Goal: Contribute content: Contribute content

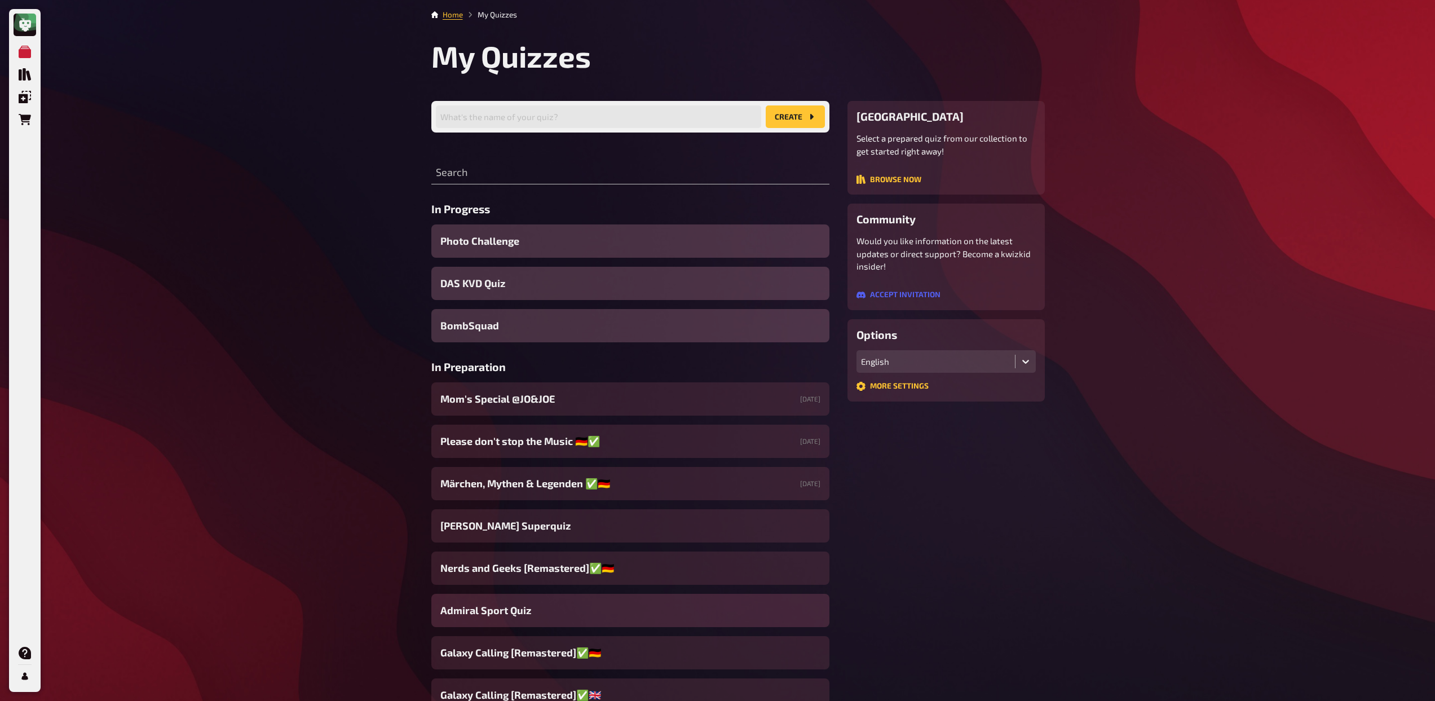
click at [530, 617] on div "Admiral Sport Quiz" at bounding box center [630, 610] width 398 height 33
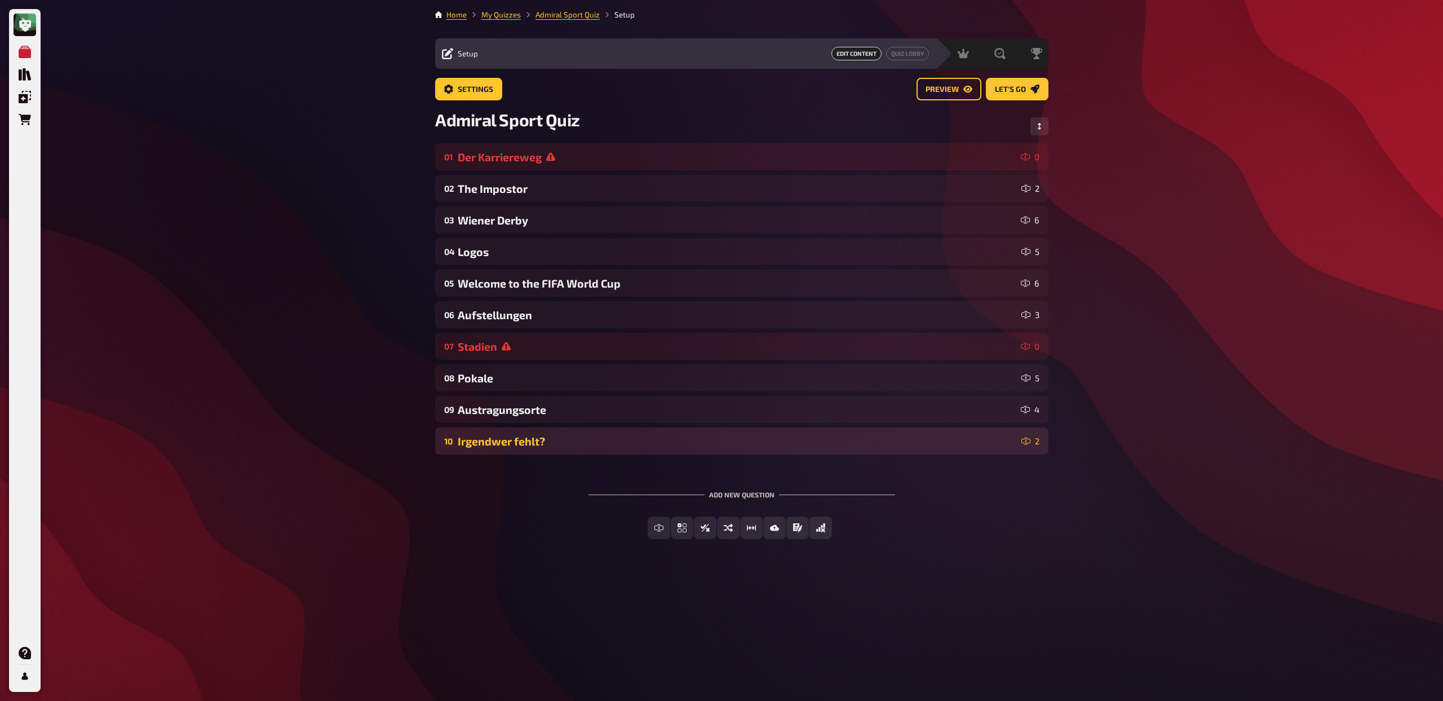
click at [589, 436] on div "Irgendwer fehlt?" at bounding box center [737, 441] width 559 height 13
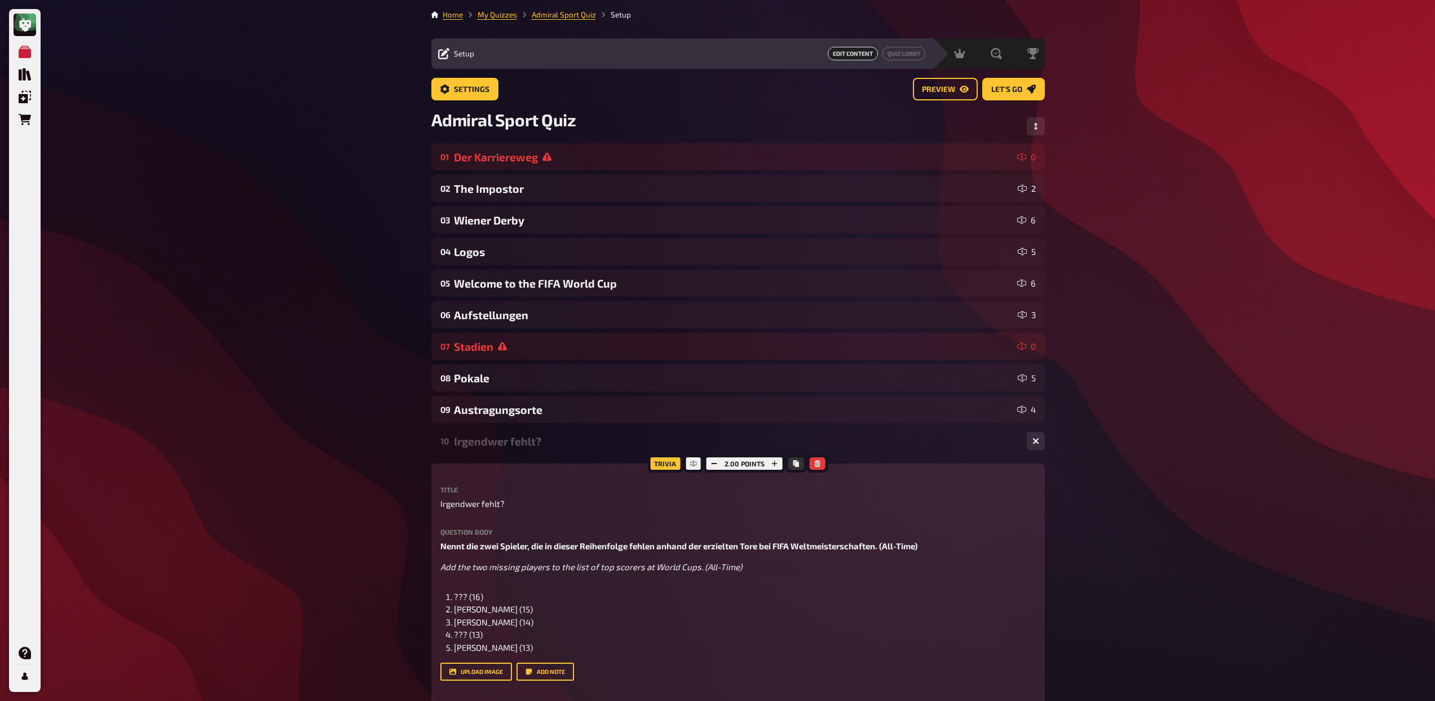
click at [589, 436] on div "Irgendwer fehlt?" at bounding box center [736, 441] width 564 height 13
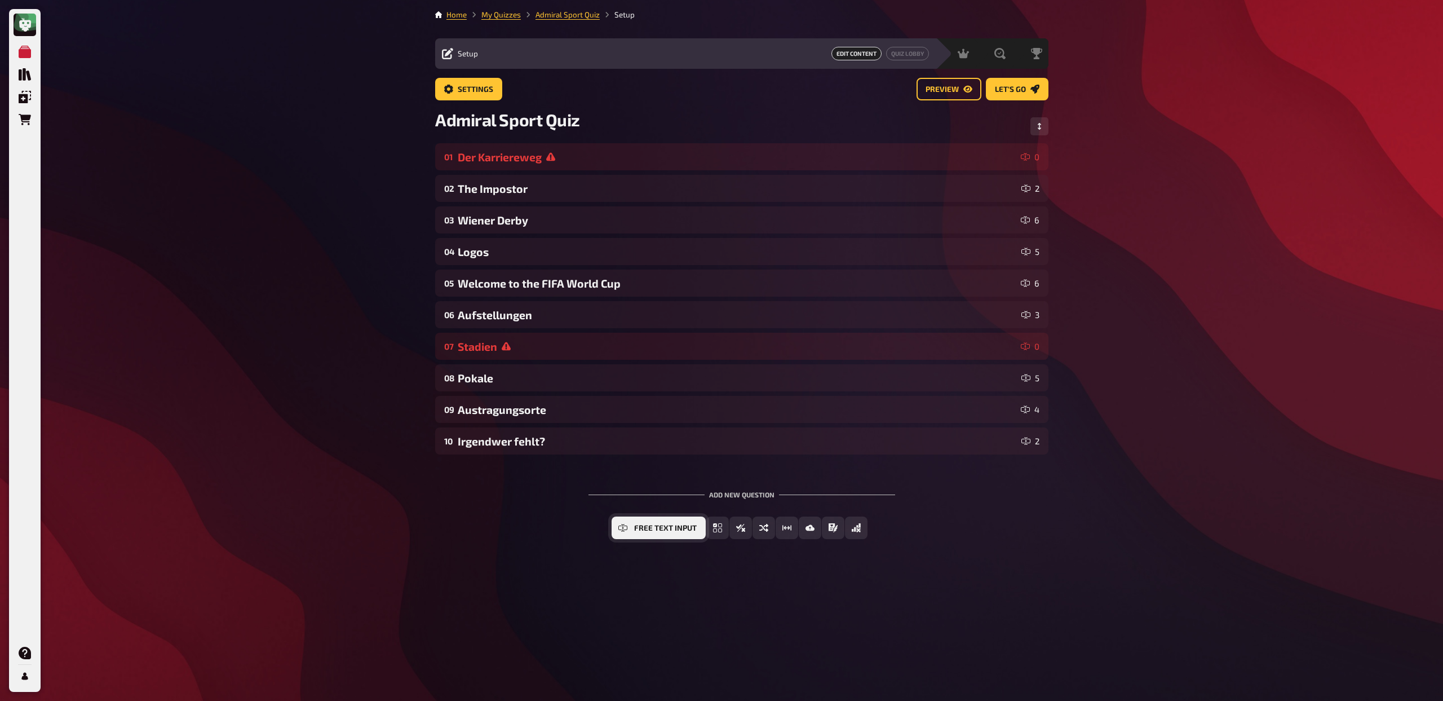
click at [651, 525] on span "Free Text Input" at bounding box center [665, 528] width 63 height 8
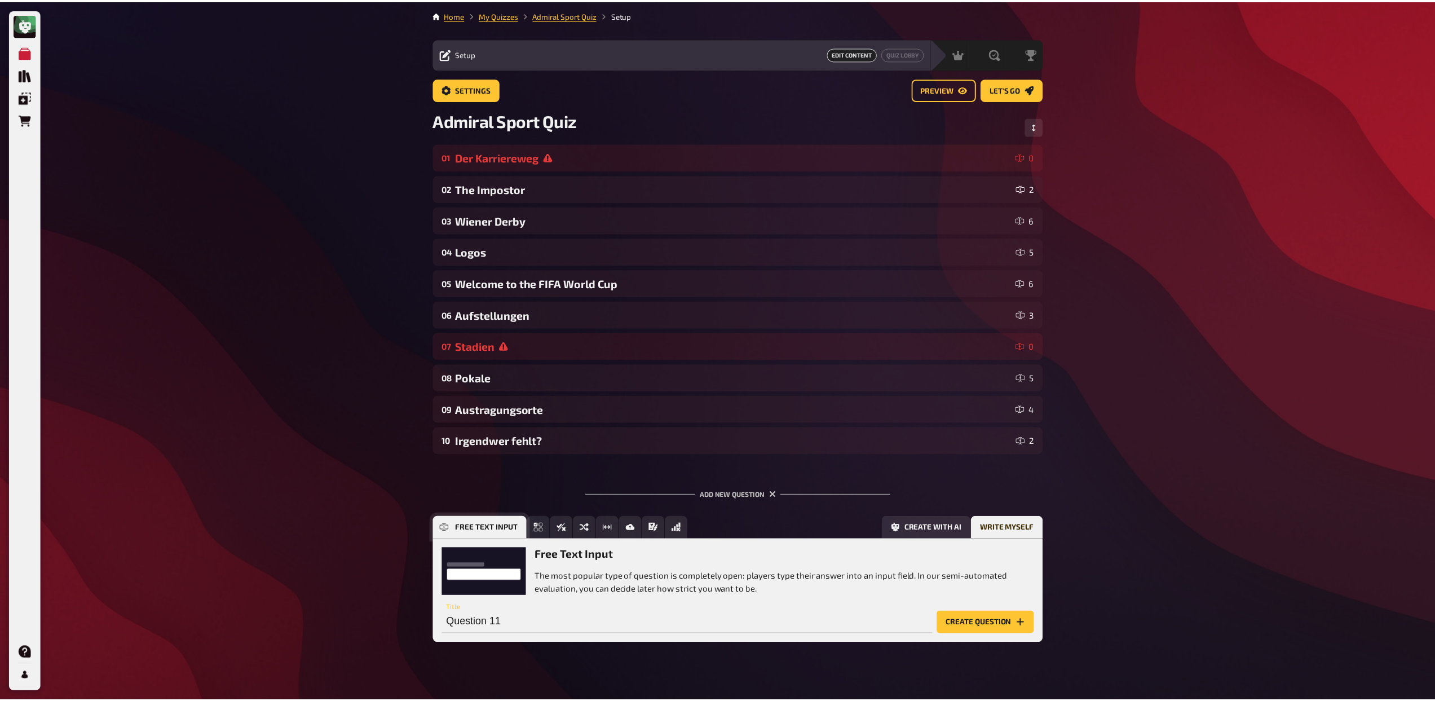
scroll to position [15, 0]
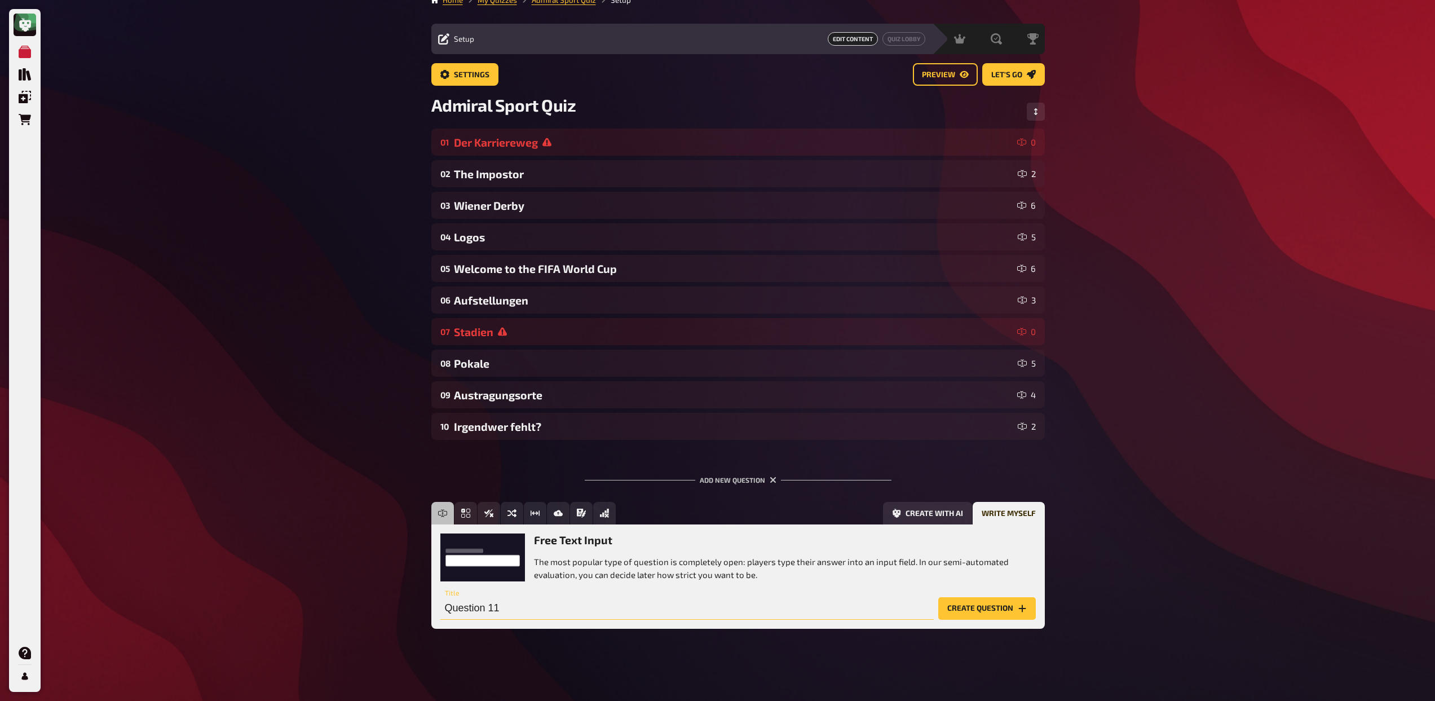
click at [603, 605] on input "Question 11" at bounding box center [686, 608] width 493 height 23
click at [449, 610] on input "Emojis" at bounding box center [686, 608] width 493 height 23
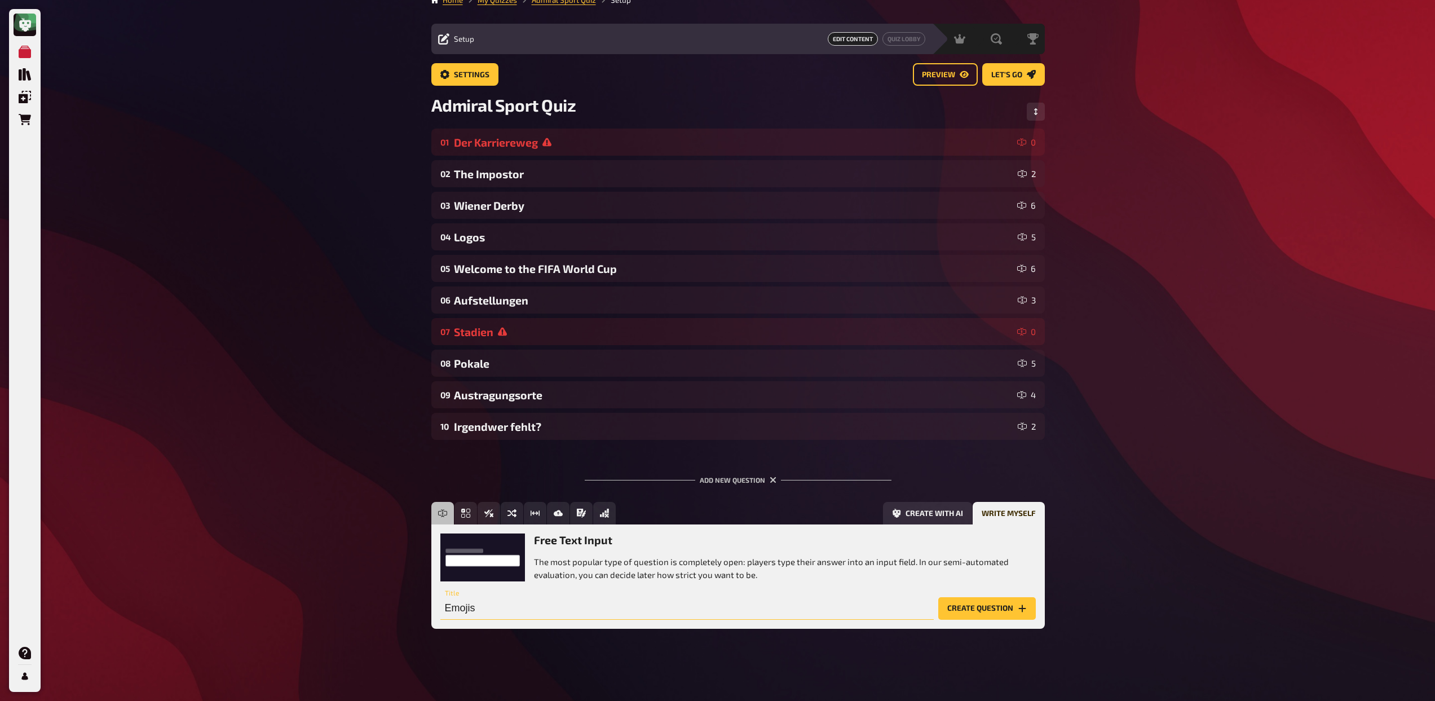
click at [449, 610] on input "Emojis" at bounding box center [686, 608] width 493 height 23
type input "Emojis"
click at [896, 514] on icon "Create with AI" at bounding box center [896, 513] width 8 height 9
click at [532, 604] on input "text" at bounding box center [665, 608] width 451 height 23
type input "Guess Football Club by Emojis (international)"
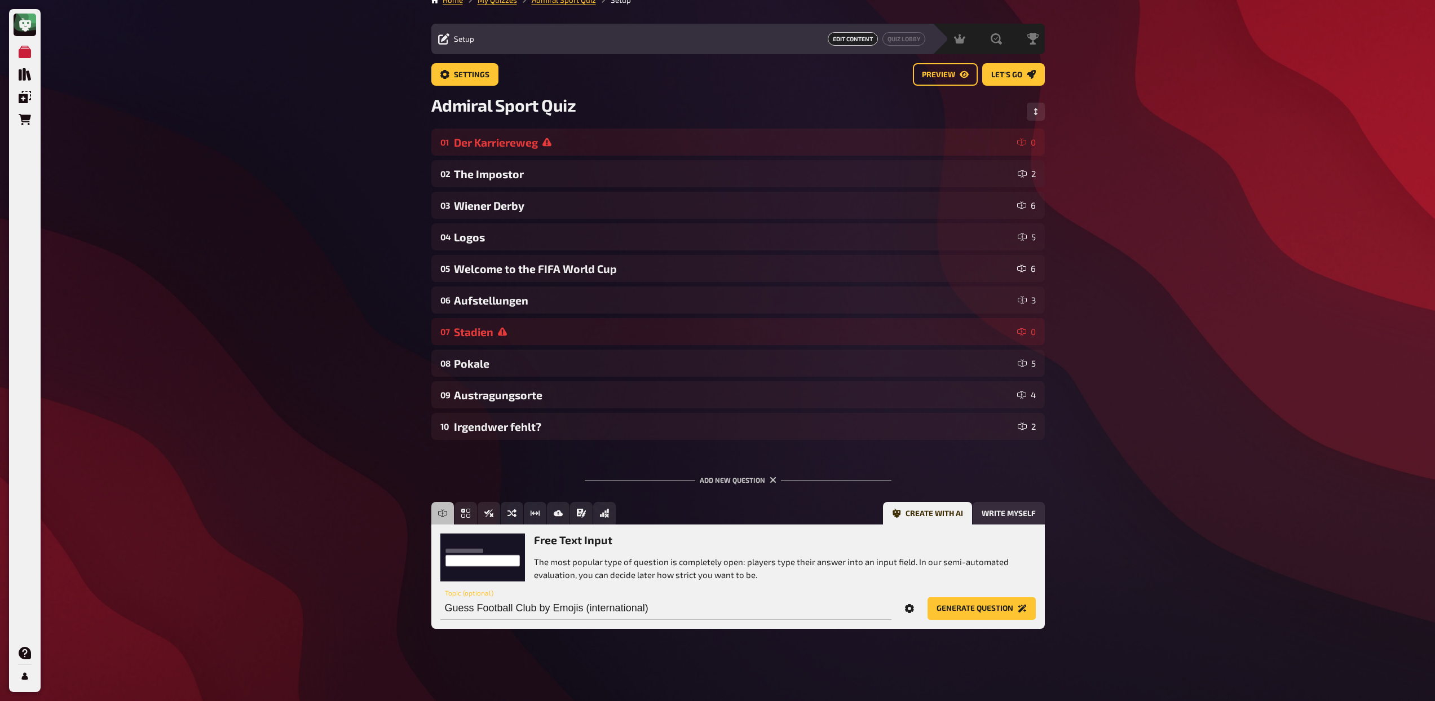
click at [904, 613] on button "Options" at bounding box center [909, 608] width 27 height 23
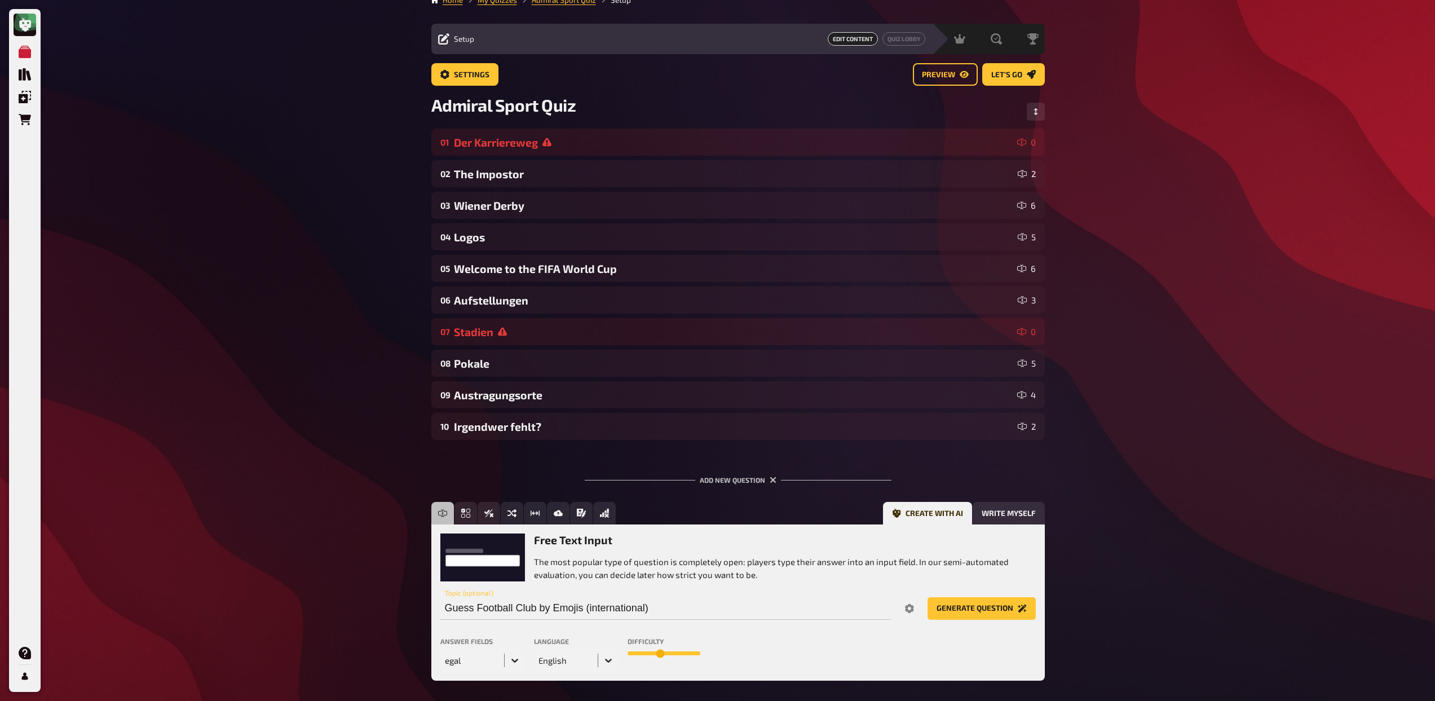
click at [517, 660] on div "egal" at bounding box center [482, 660] width 85 height 23
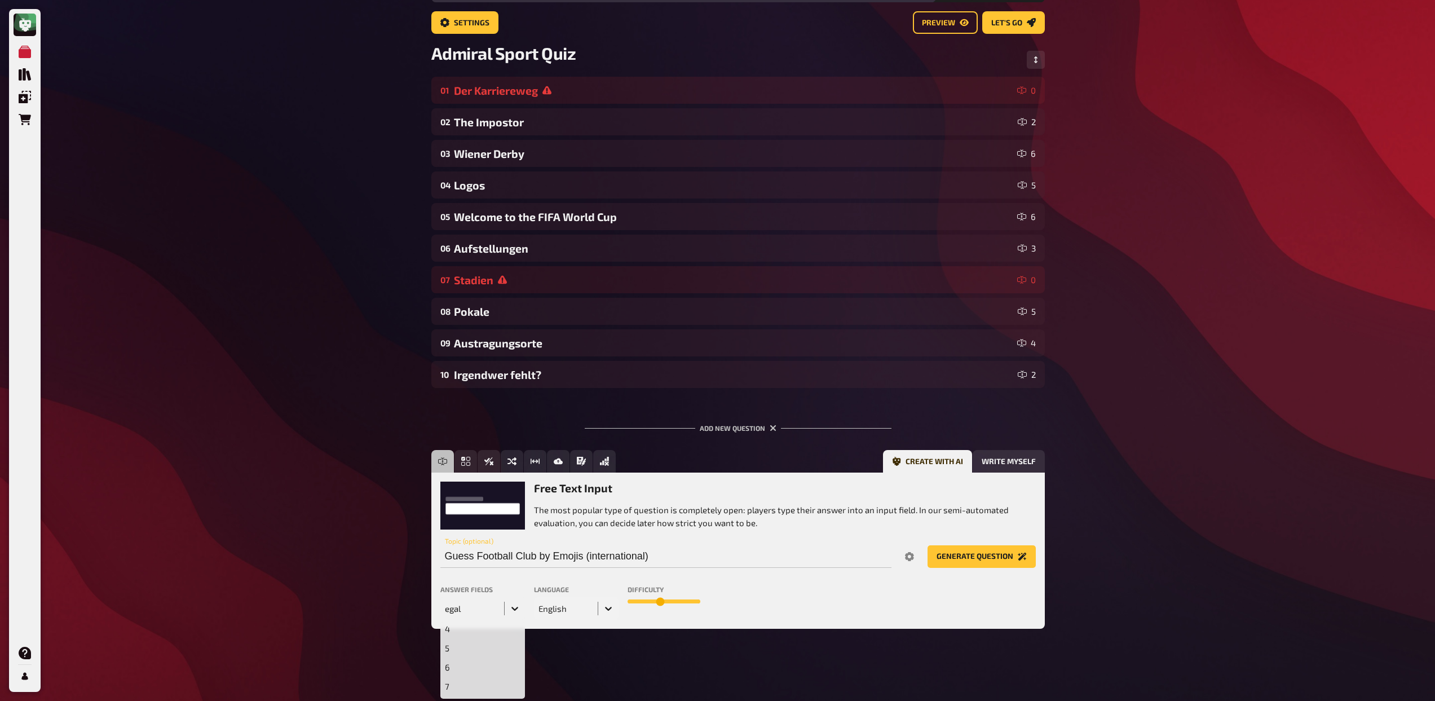
scroll to position [87, 0]
click at [482, 645] on div "5" at bounding box center [482, 639] width 85 height 19
click at [603, 609] on icon at bounding box center [608, 608] width 11 height 11
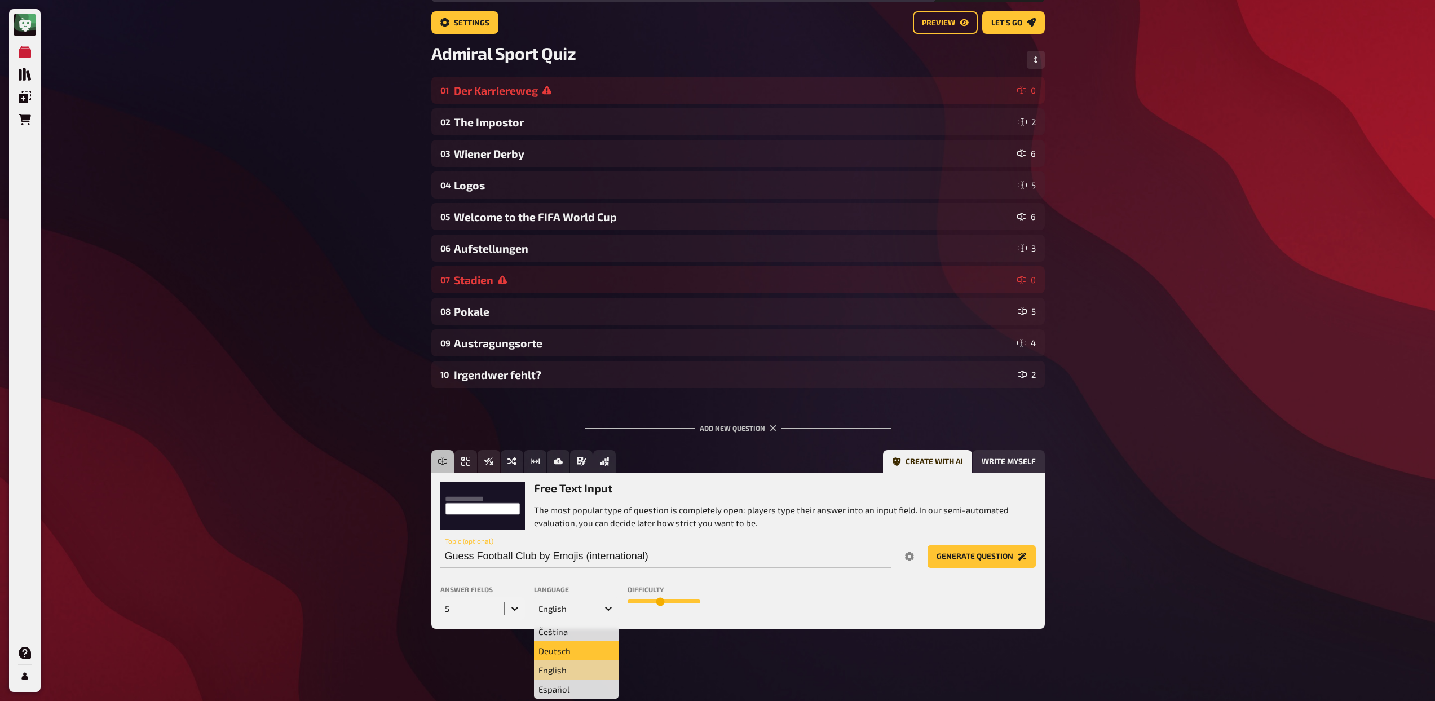
click at [570, 644] on div "Deutsch" at bounding box center [576, 650] width 85 height 19
drag, startPoint x: 661, startPoint y: 602, endPoint x: 683, endPoint y: 602, distance: 22.0
type input "8"
click at [683, 602] on input "range" at bounding box center [663, 601] width 73 height 5
click at [980, 561] on button "Generate question" at bounding box center [981, 556] width 108 height 23
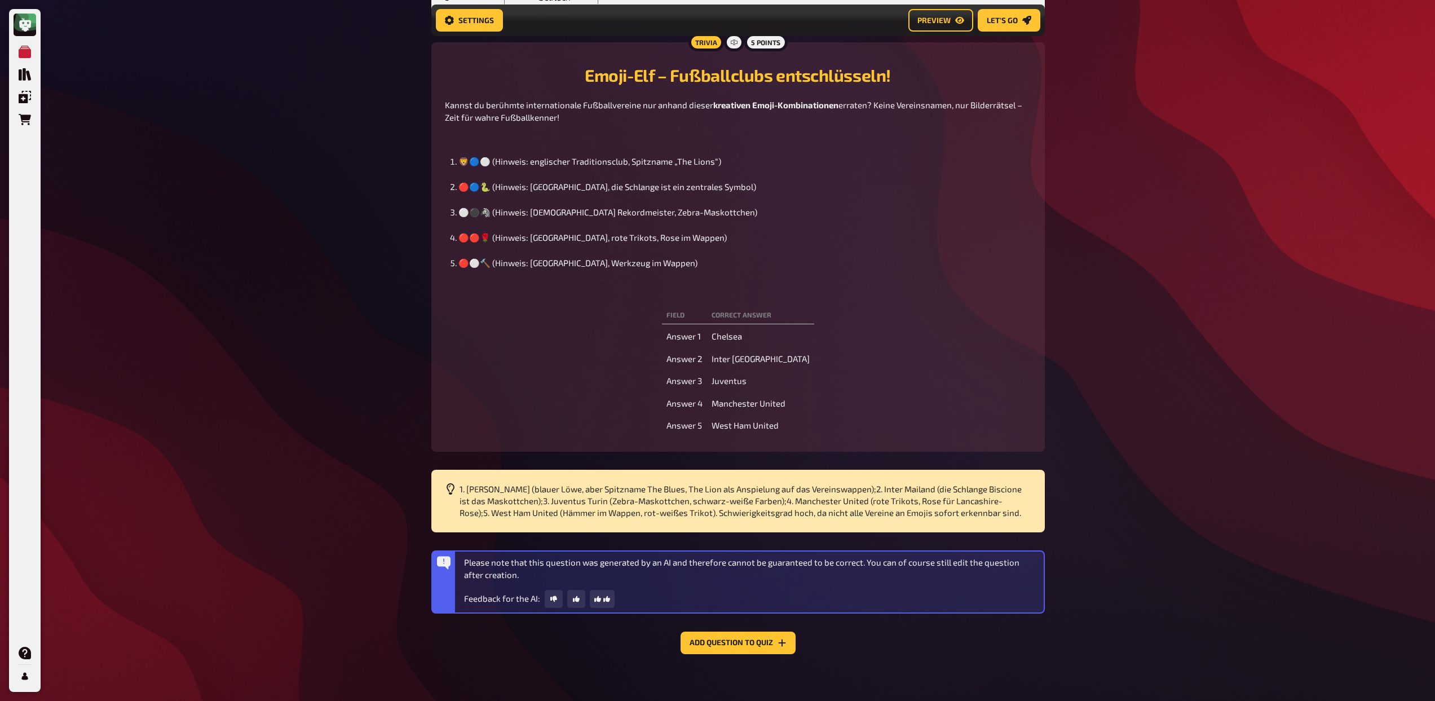
scroll to position [694, 0]
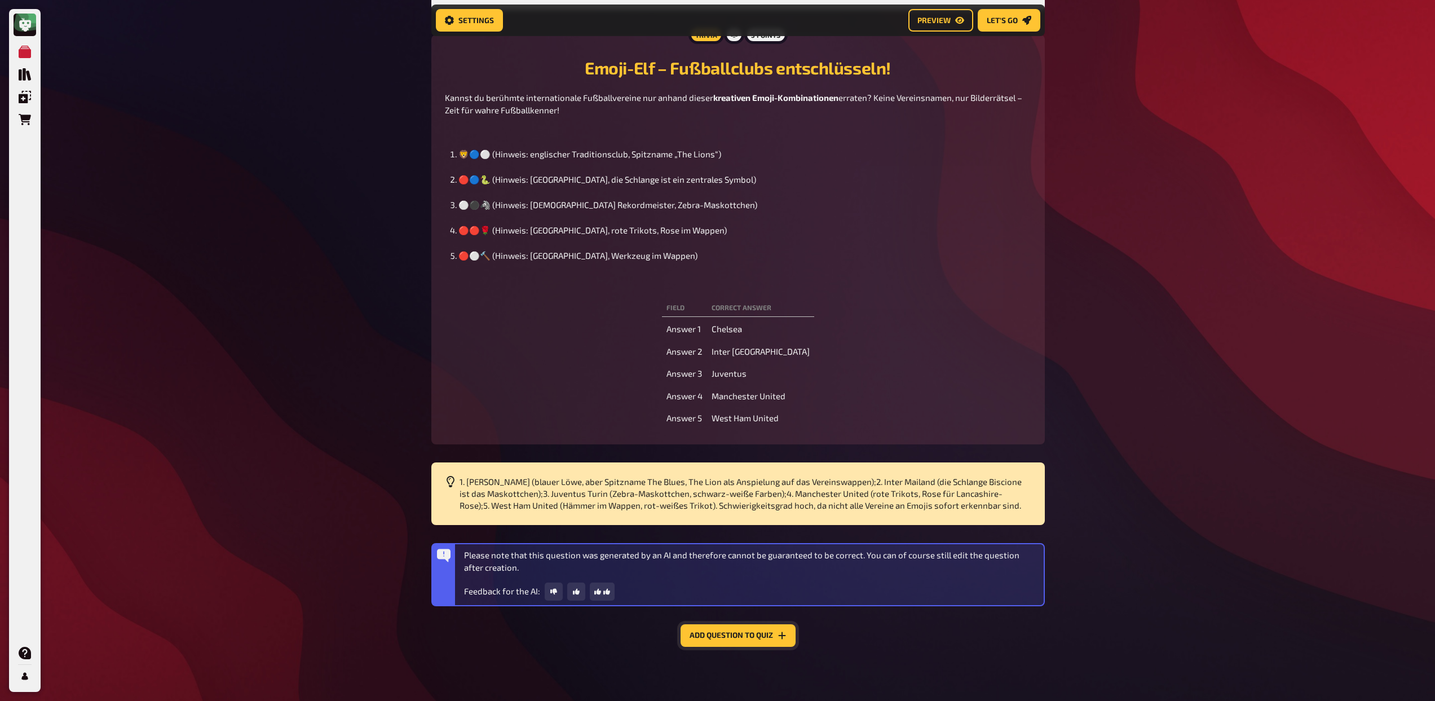
click at [751, 639] on button "Add question to quiz" at bounding box center [737, 635] width 115 height 23
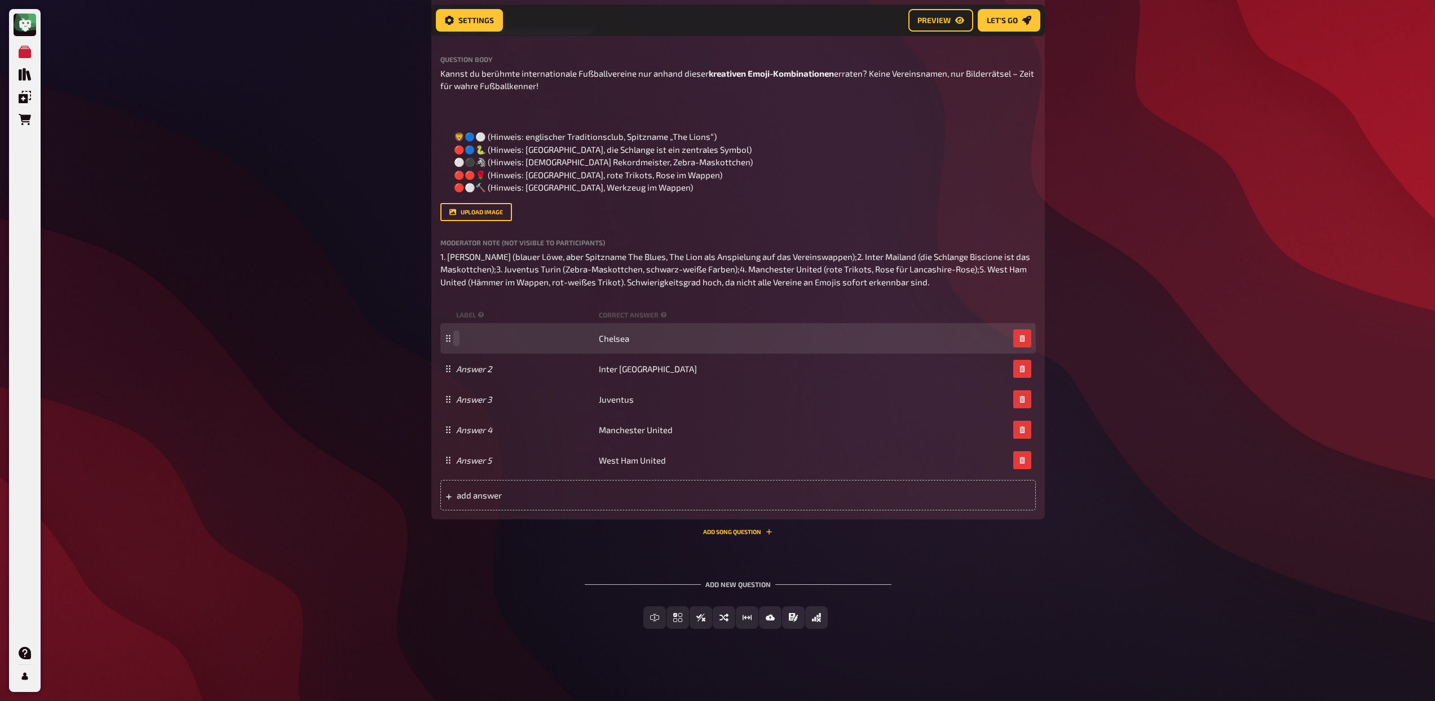
click at [471, 340] on span at bounding box center [525, 338] width 138 height 10
paste span
click at [616, 340] on span "Chelsea" at bounding box center [614, 338] width 30 height 10
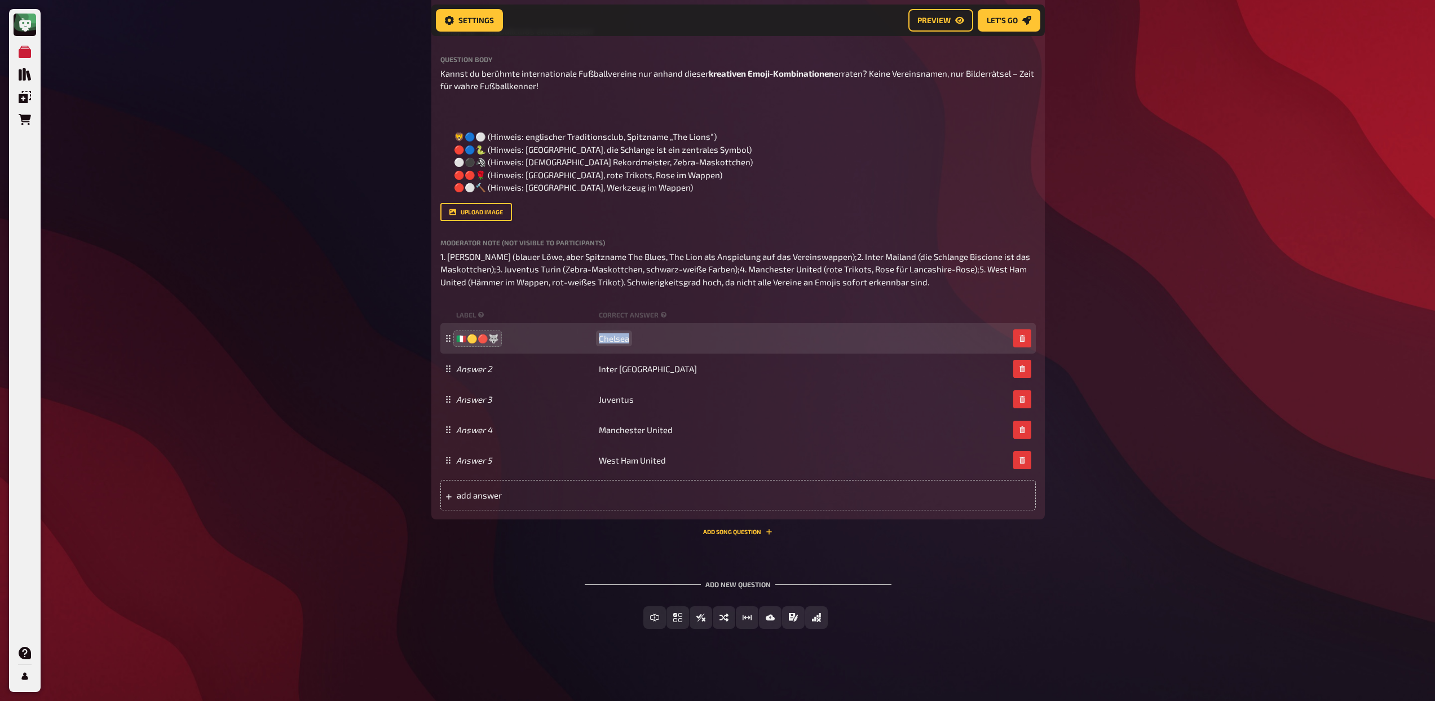
click at [616, 340] on span "Chelsea" at bounding box center [614, 338] width 30 height 10
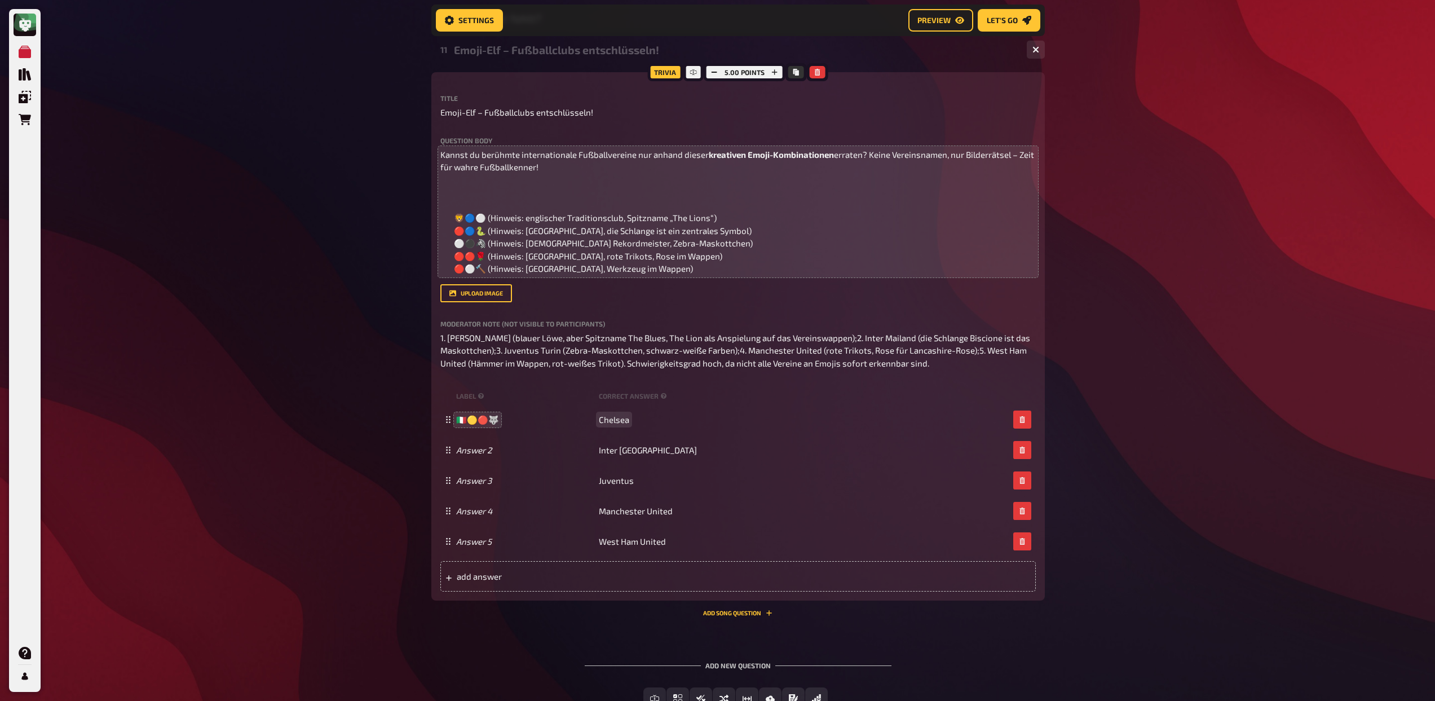
scroll to position [160, 0]
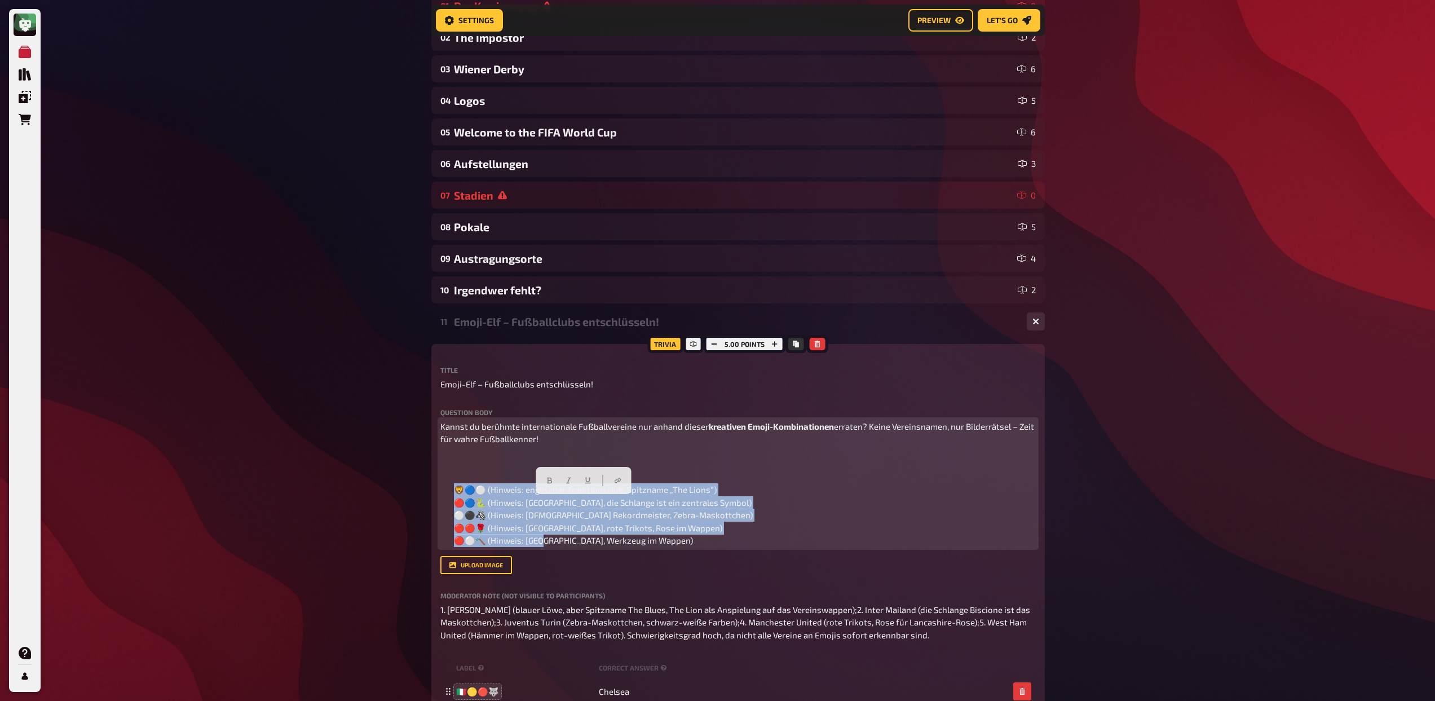
drag, startPoint x: 701, startPoint y: 563, endPoint x: 451, endPoint y: 493, distance: 259.9
click at [451, 493] on ol "🦁🔵⚪️ (Hinweis: englischer Traditionsclub, Spitzname „The Lions“) 🔴🔵🐍 (Hinweis: …" at bounding box center [737, 515] width 595 height 64
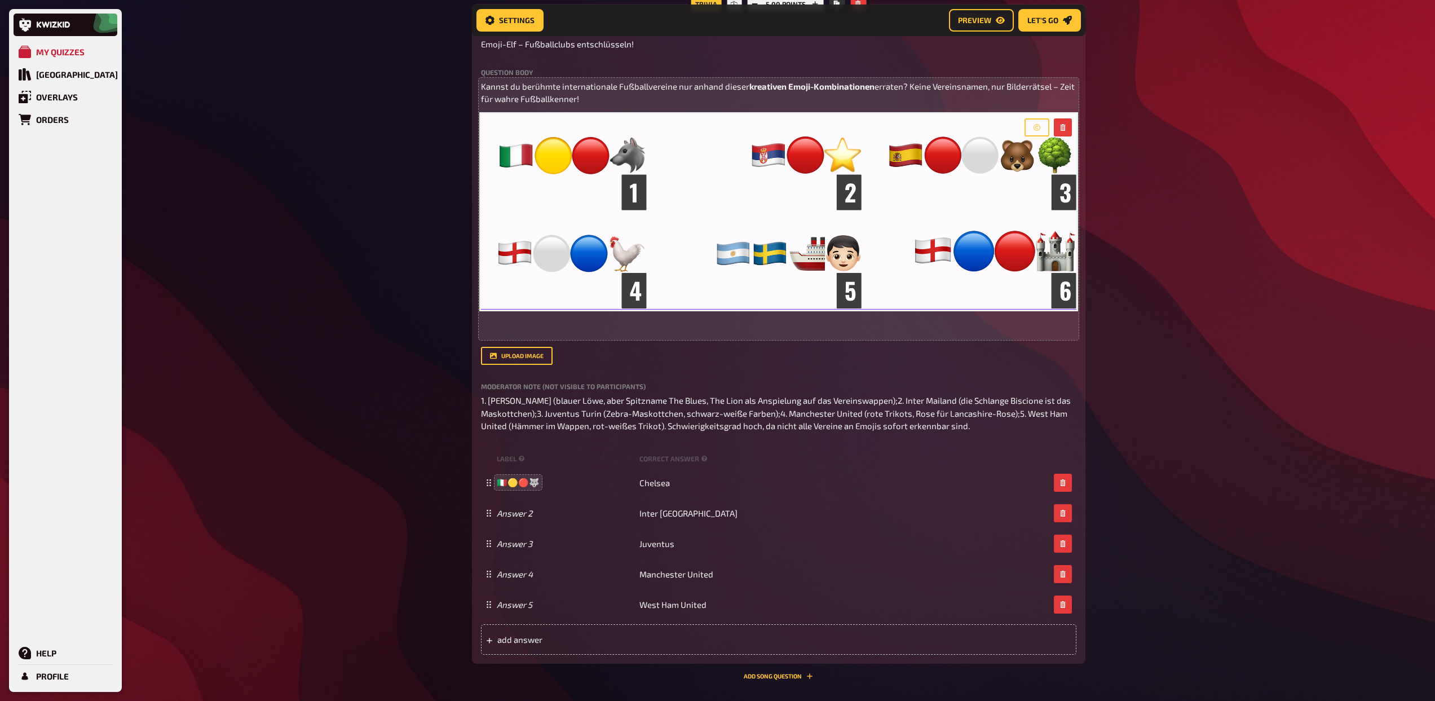
scroll to position [501, 0]
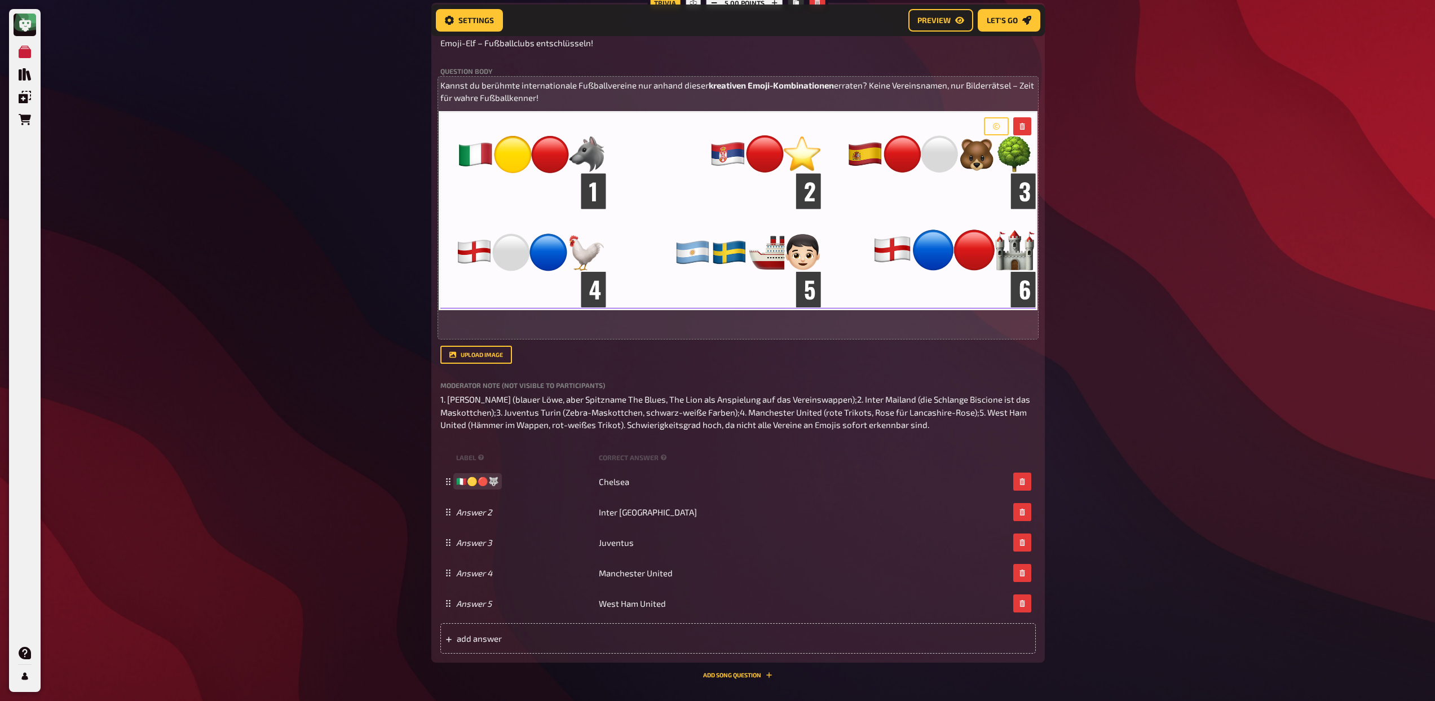
click at [481, 480] on span "🇮🇹​​🟡​🔴🐺​" at bounding box center [477, 481] width 43 height 11
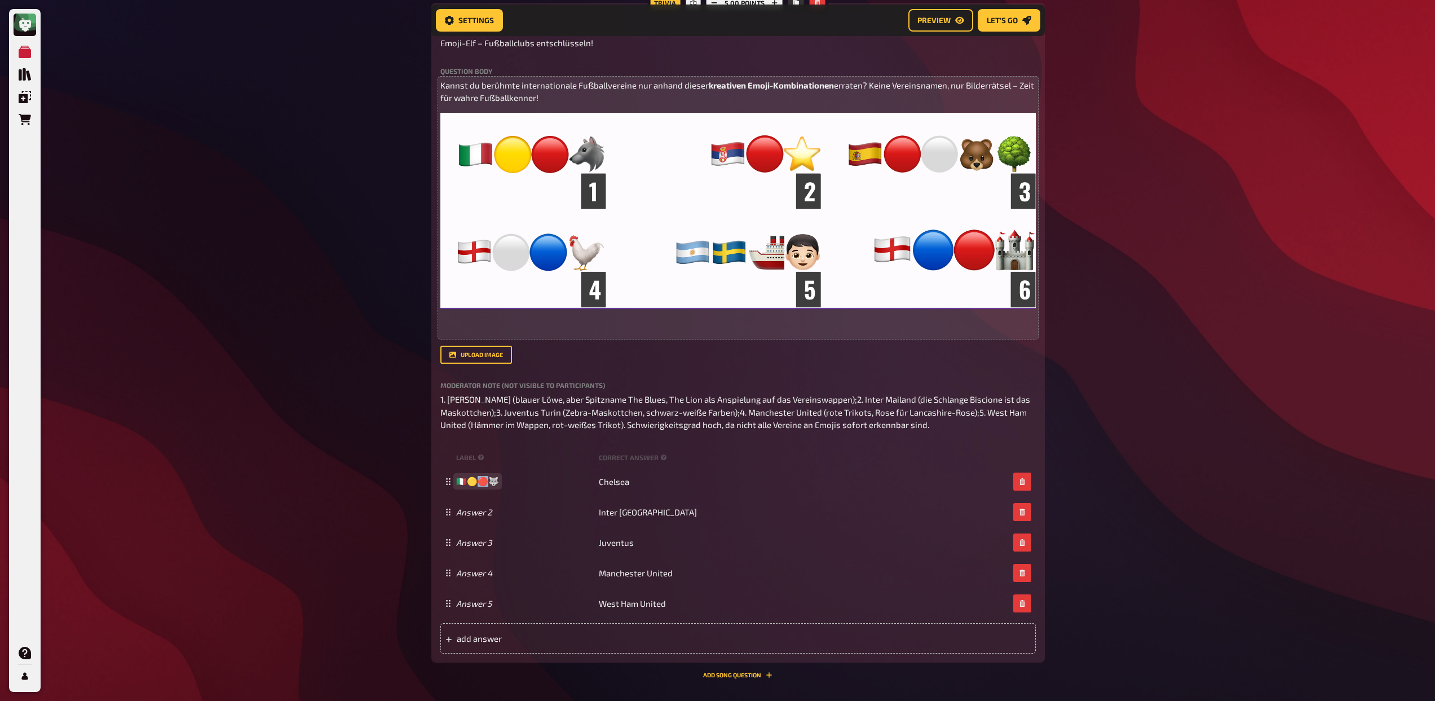
click at [481, 480] on span "🇮🇹​​🟡​🔴🐺​" at bounding box center [477, 481] width 43 height 11
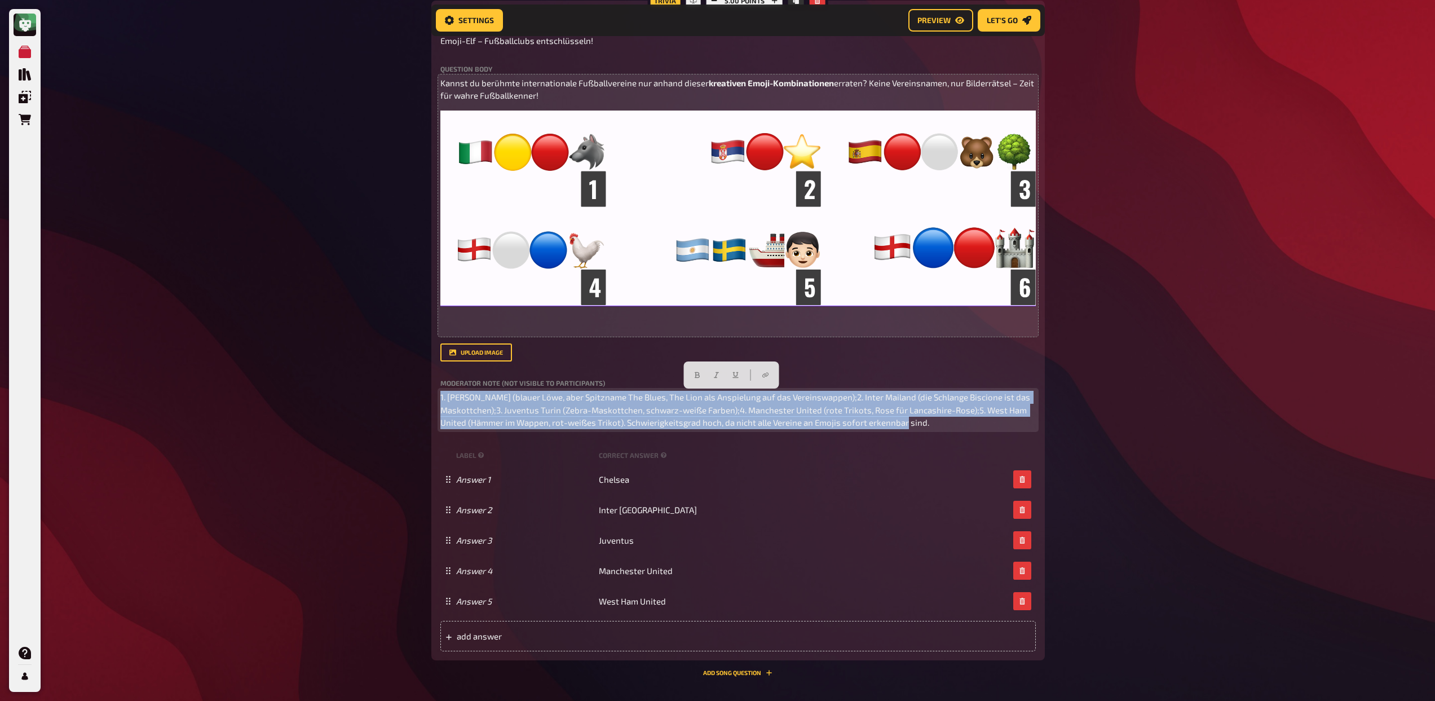
drag, startPoint x: 935, startPoint y: 423, endPoint x: 432, endPoint y: 401, distance: 503.3
click at [432, 401] on div "Trivia 5.00 points Title Emoji-Elf – Fußballclubs entschlüsseln! Question body …" at bounding box center [737, 331] width 613 height 660
click at [472, 400] on span "1. Chelsea (blauer Löwe, aber Spitzname The Blues, The Lion als Anspielung auf …" at bounding box center [735, 410] width 591 height 36
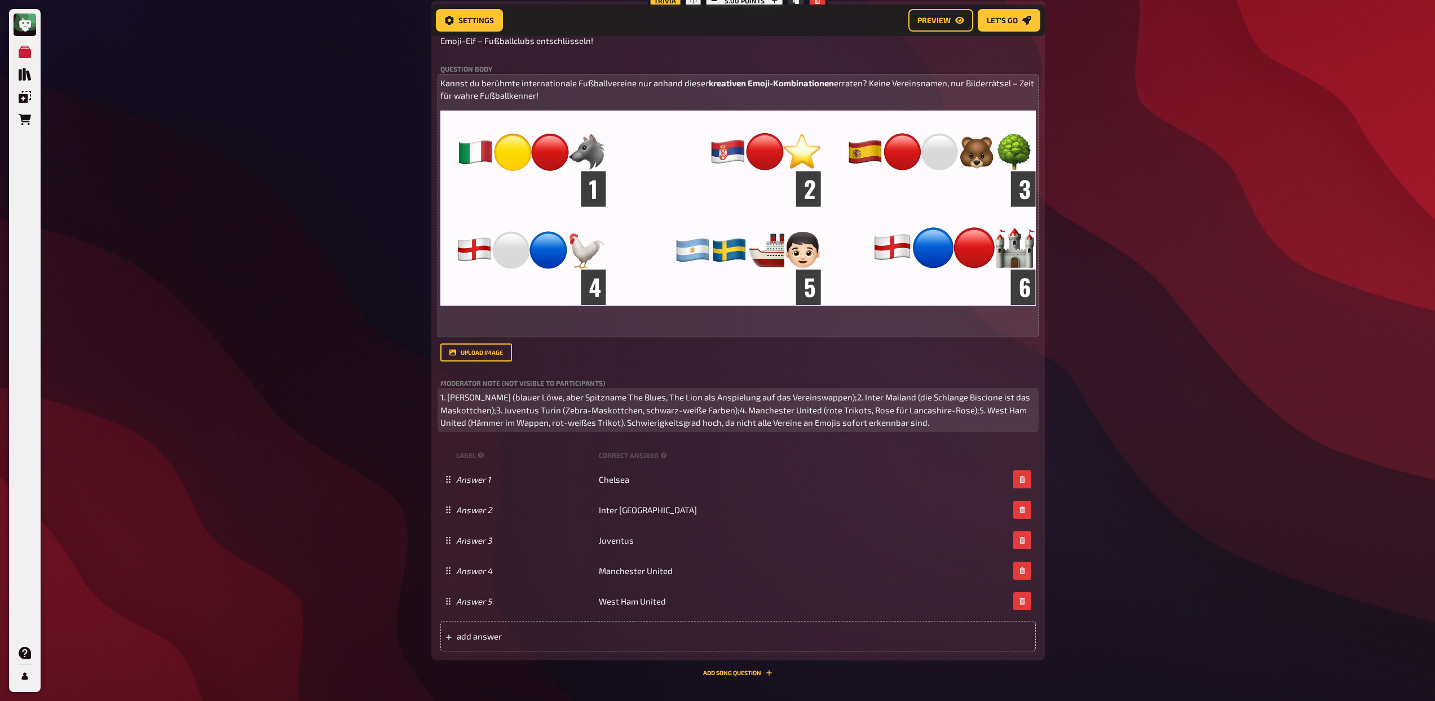
click at [465, 397] on span "1. Chelsea (blauer Löwe, aber Spitzname The Blues, The Lion als Anspielung auf …" at bounding box center [735, 410] width 591 height 36
drag, startPoint x: 533, startPoint y: 396, endPoint x: 487, endPoint y: 396, distance: 46.2
click at [487, 396] on span "1. As Roma (blauer Löwe, aber Spitzname The Blues, The Lion als Anspielung auf …" at bounding box center [734, 410] width 588 height 36
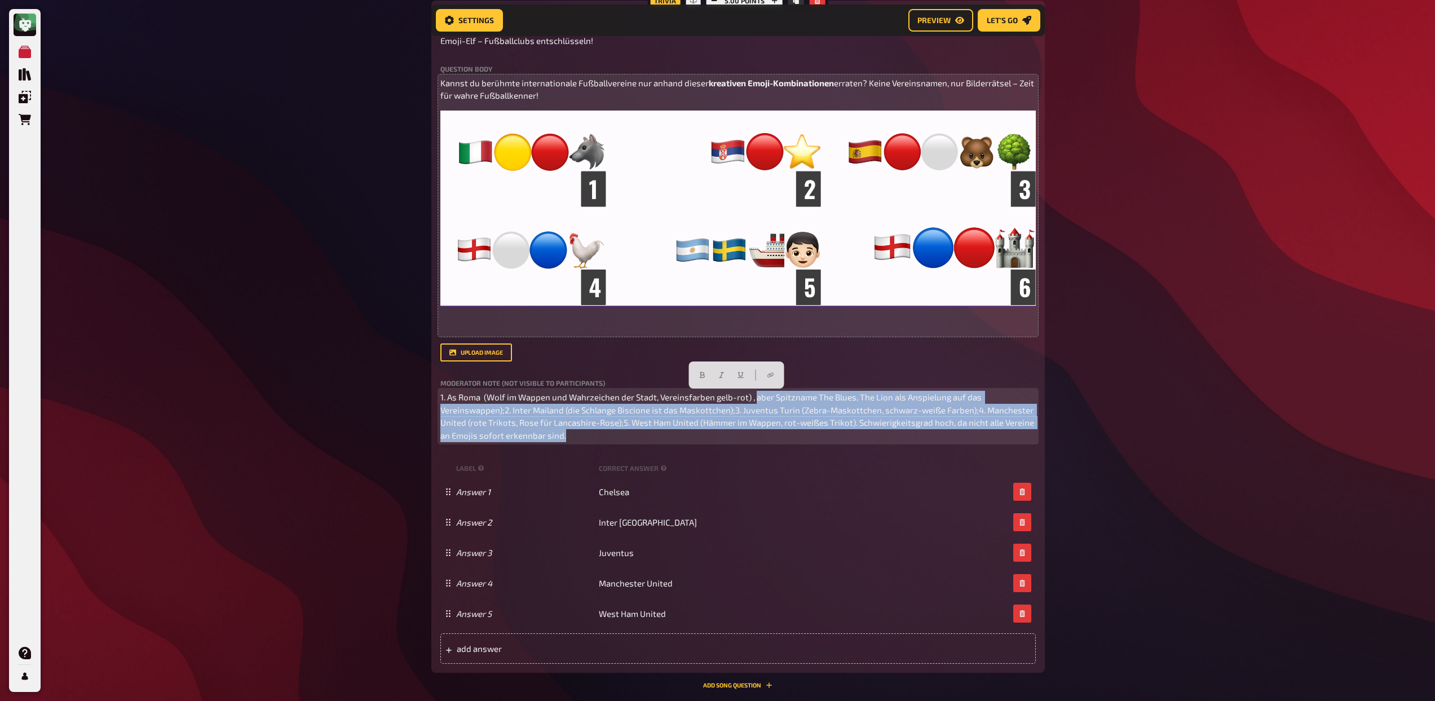
drag, startPoint x: 717, startPoint y: 435, endPoint x: 757, endPoint y: 398, distance: 54.6
click at [757, 398] on p "1. As Roma (Wolf im Wappen und Wahrzeichen der Stadt, Vereinsfarben gelb-rot) ,…" at bounding box center [737, 416] width 595 height 51
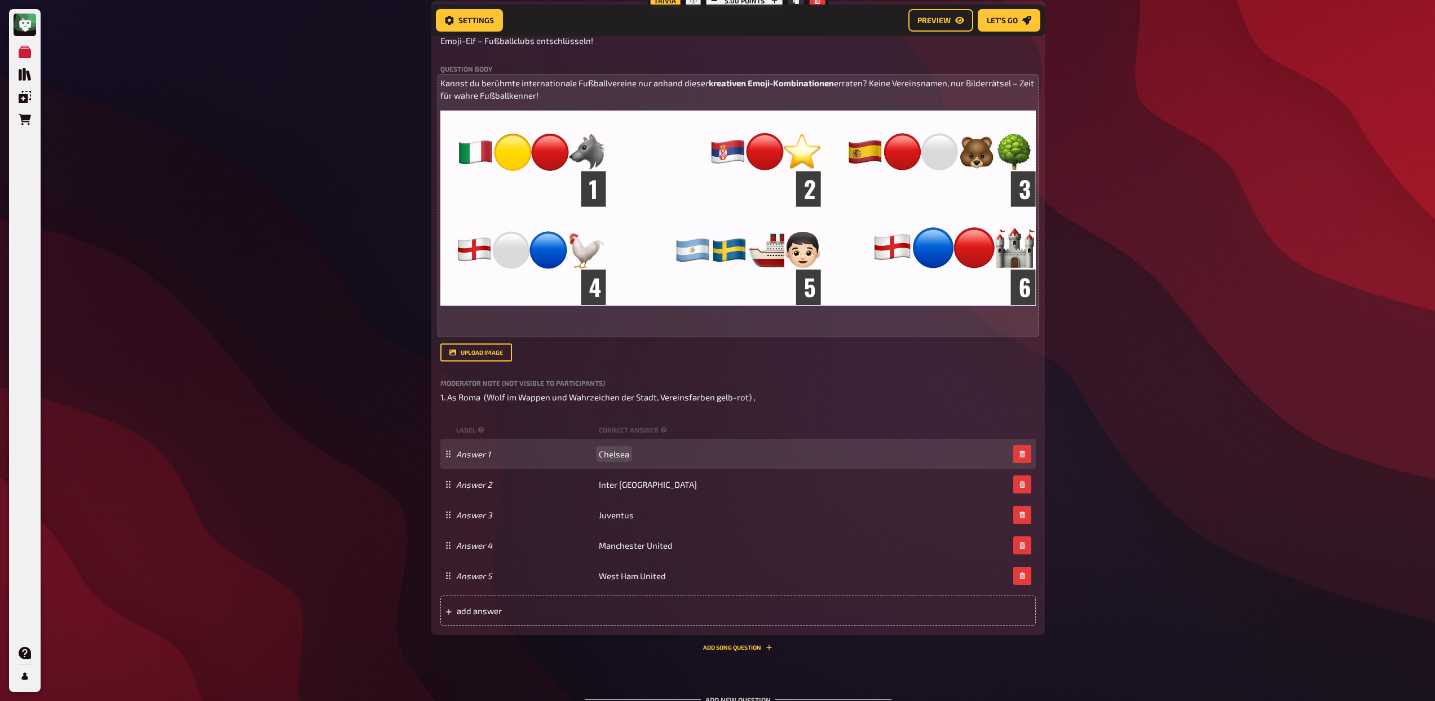
click at [611, 457] on span "Chelsea" at bounding box center [614, 454] width 30 height 10
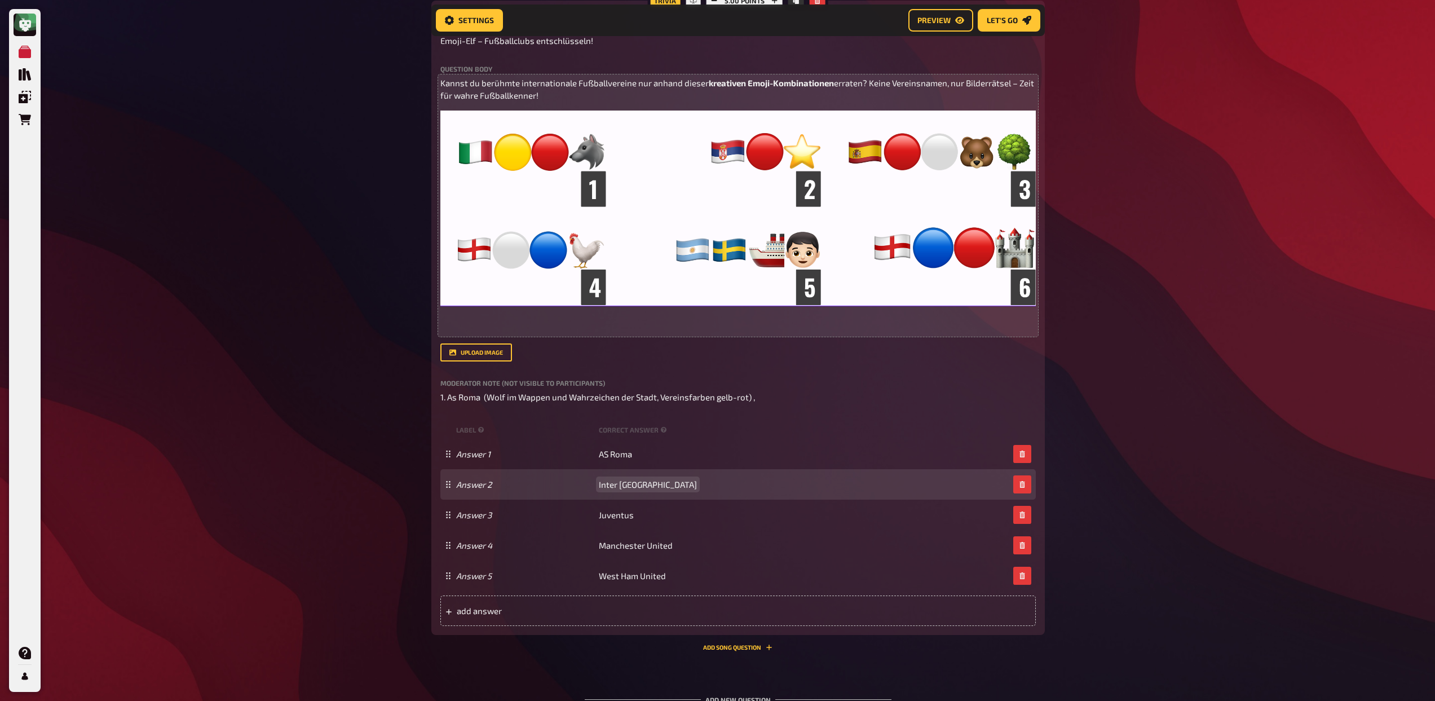
click at [631, 482] on span "Inter Mailand" at bounding box center [648, 484] width 98 height 10
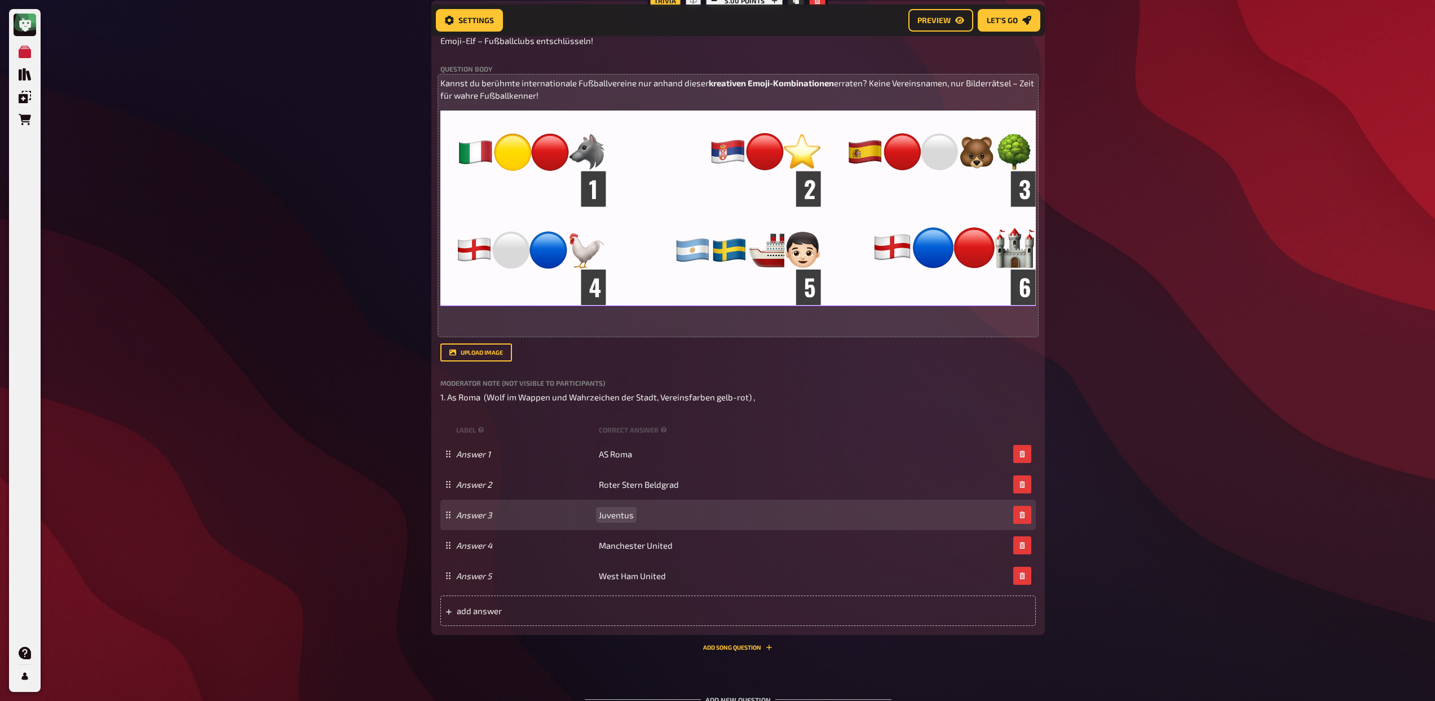
click at [617, 516] on span "Juventus" at bounding box center [616, 515] width 35 height 10
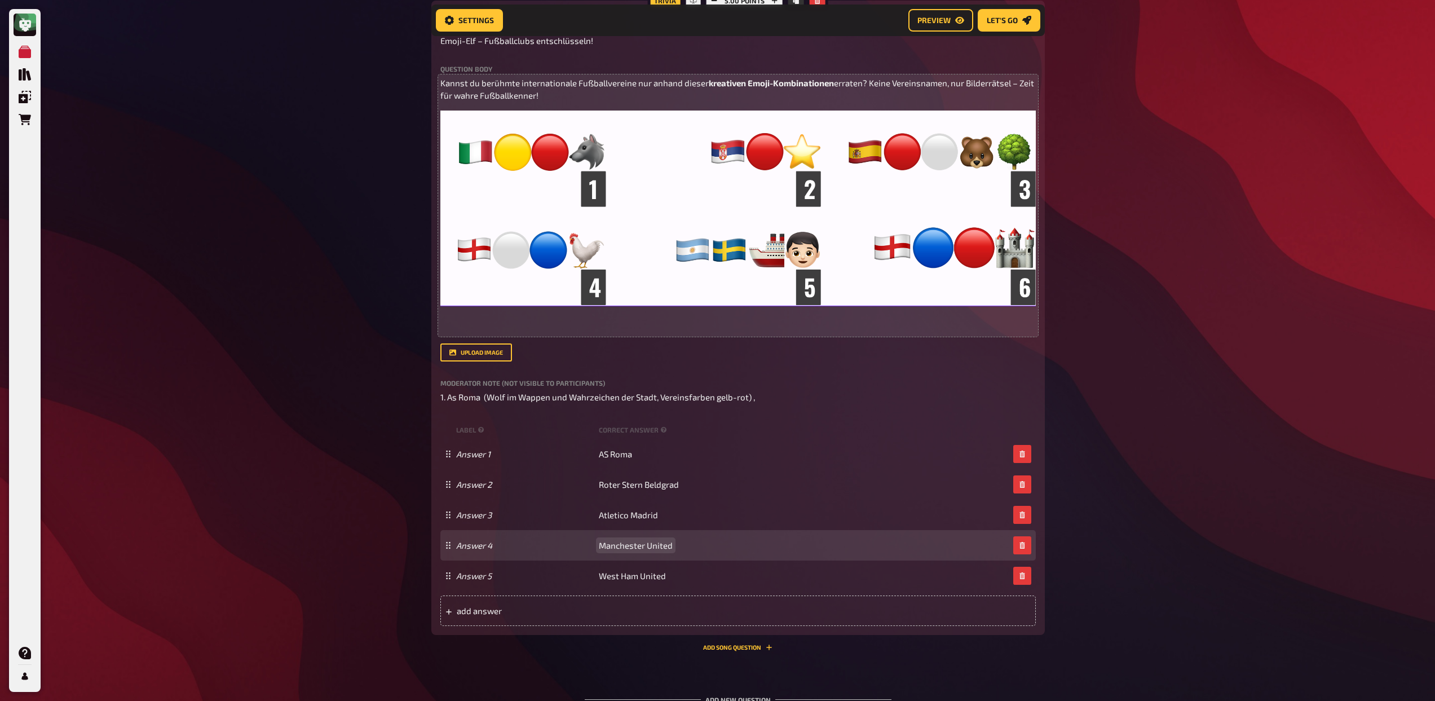
click at [623, 546] on span "Manchester United" at bounding box center [636, 545] width 74 height 10
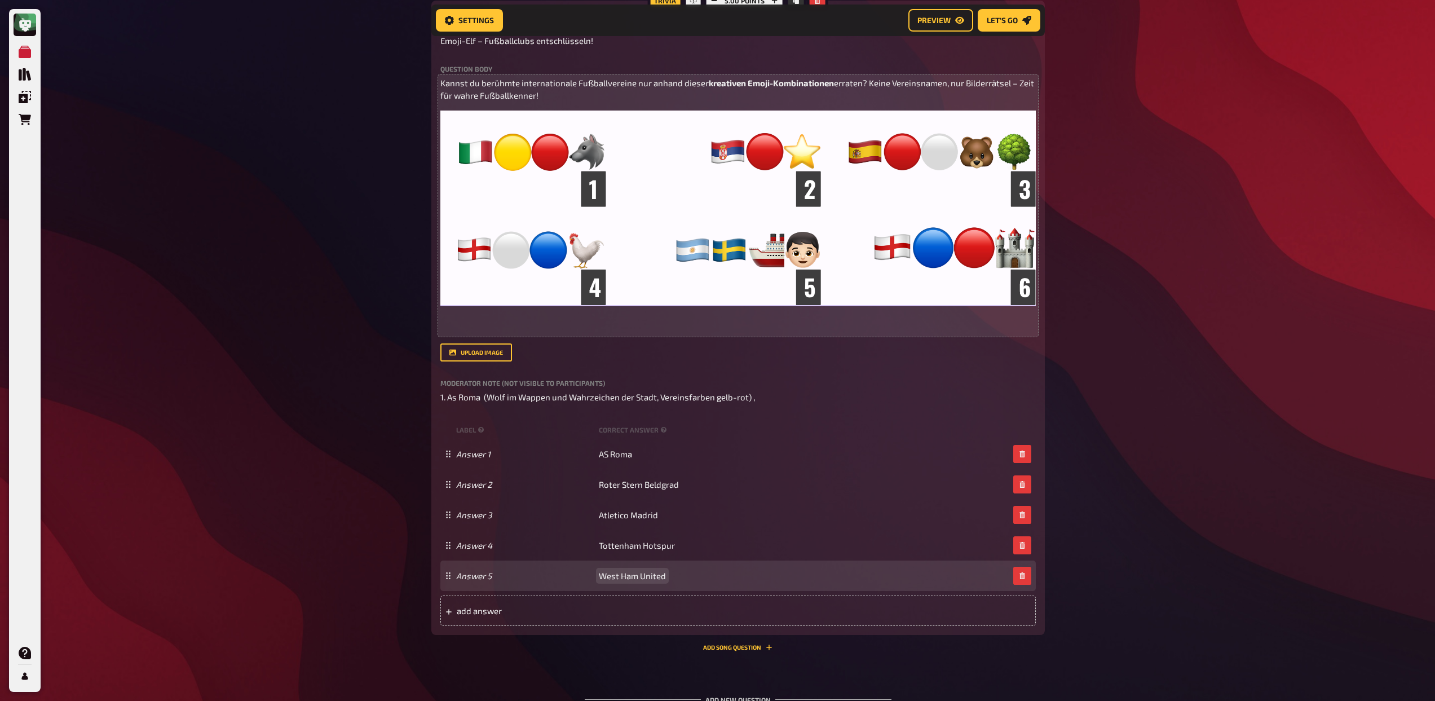
click at [628, 582] on div "Answer 5 West Ham United" at bounding box center [737, 575] width 595 height 30
click at [628, 573] on span "West Ham United" at bounding box center [632, 576] width 67 height 10
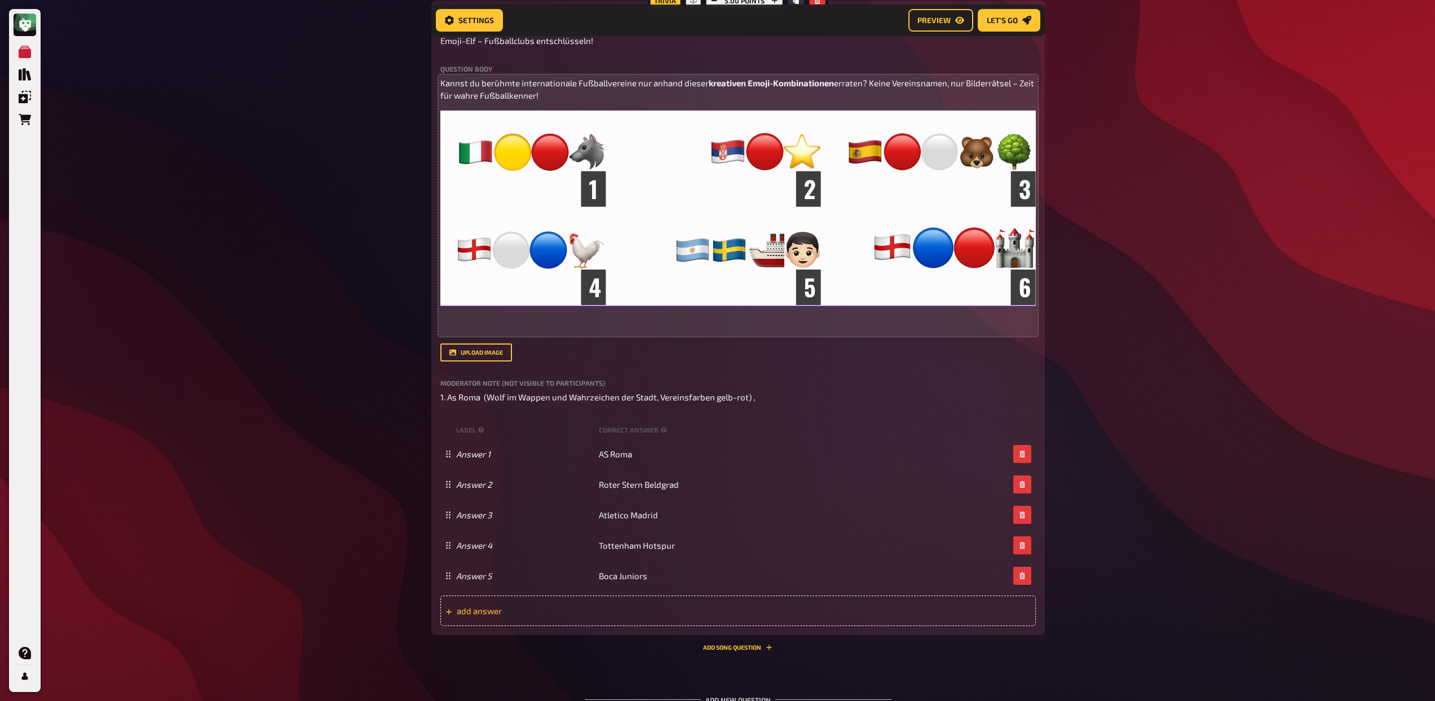
click at [497, 622] on div "add answer" at bounding box center [737, 610] width 595 height 30
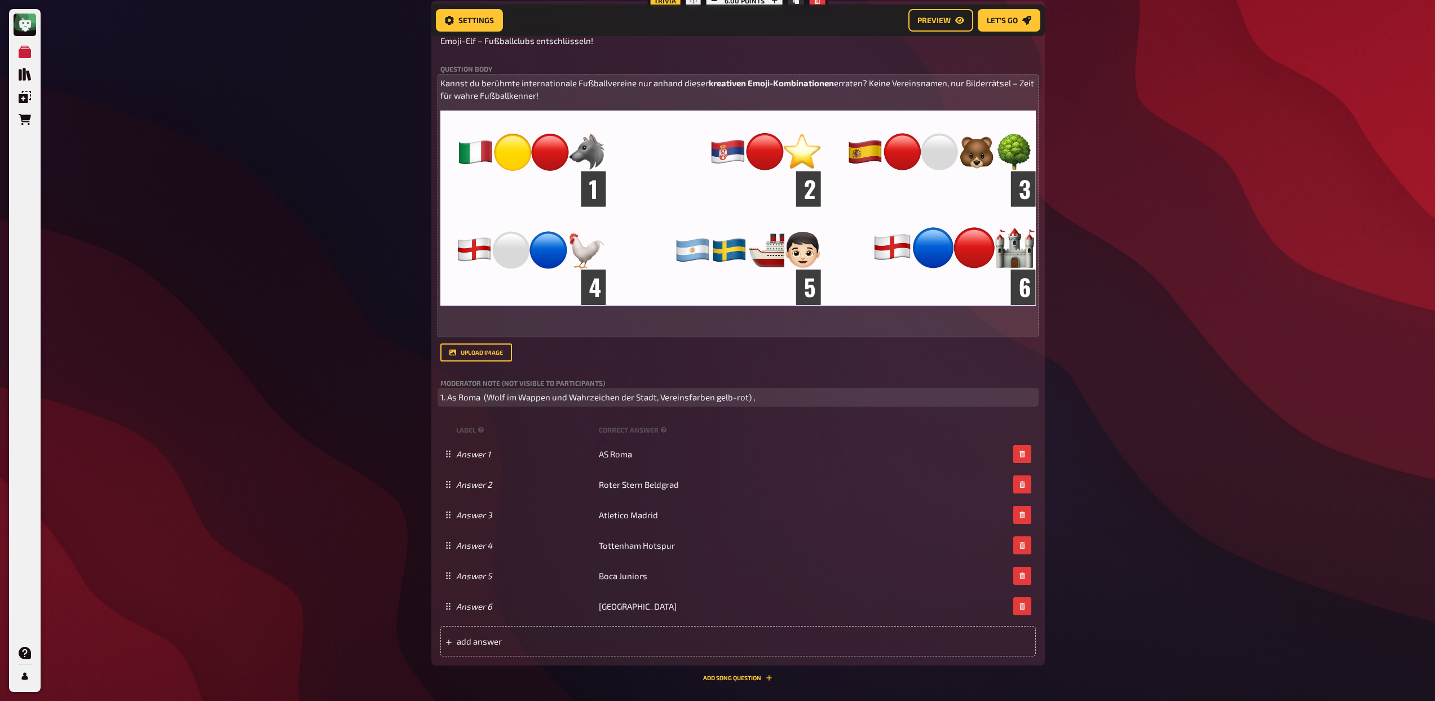
click at [806, 401] on p "1. As Roma (Wolf im Wappen und Wahrzeichen der Stadt, Vereinsfarben gelb-rot) ," at bounding box center [737, 397] width 595 height 13
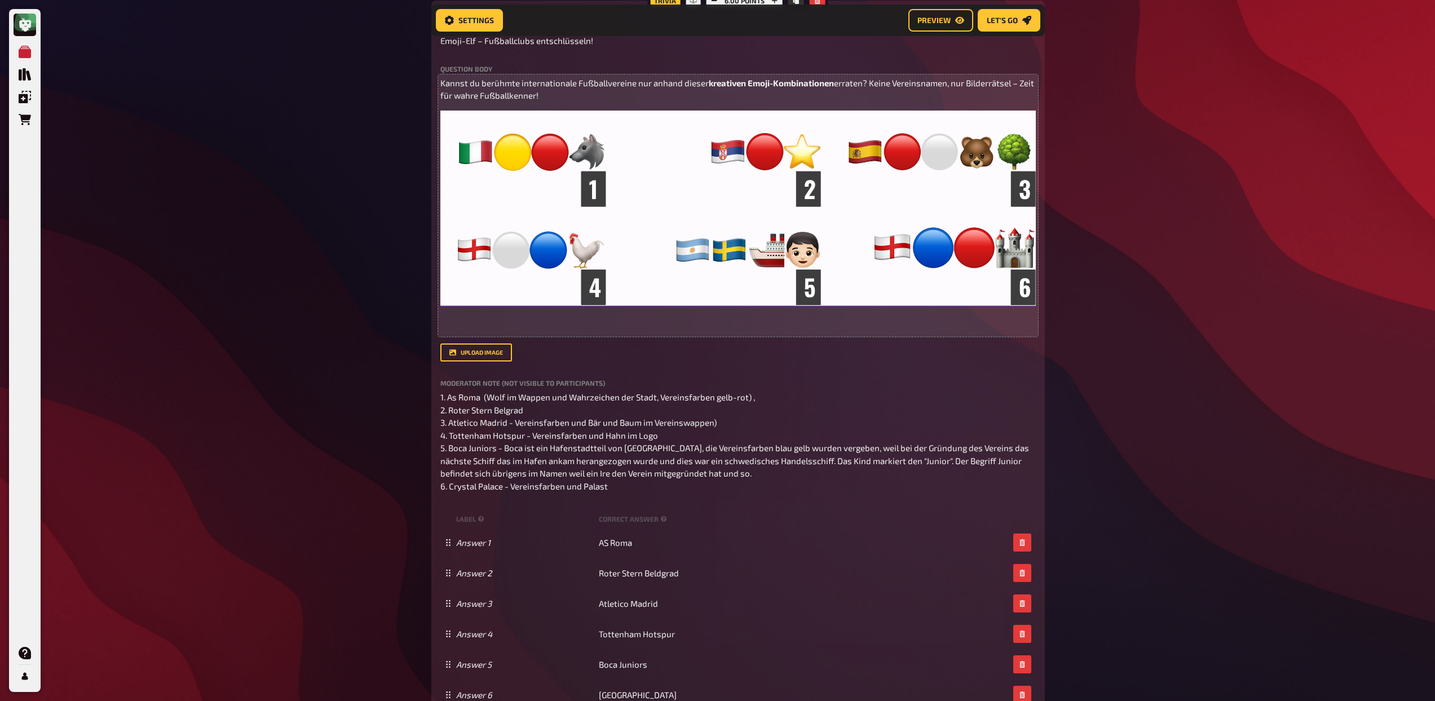
click at [1237, 399] on div "My Quizzes Quiz Library Overlays Orders Help Profile Home My Quizzes Admiral Sp…" at bounding box center [717, 216] width 1435 height 1439
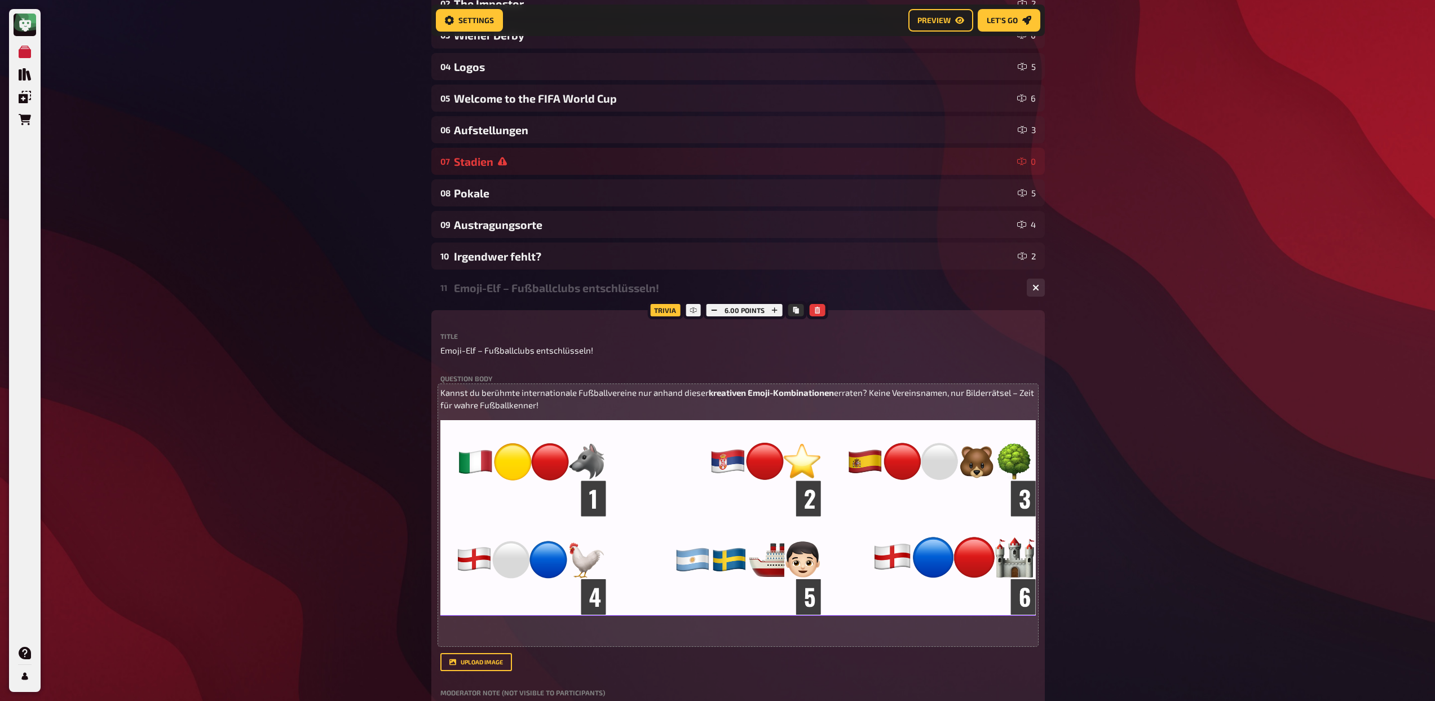
scroll to position [193, 0]
click at [535, 291] on div "Emoji-Elf – Fußballclubs entschlüsseln!" at bounding box center [736, 288] width 564 height 13
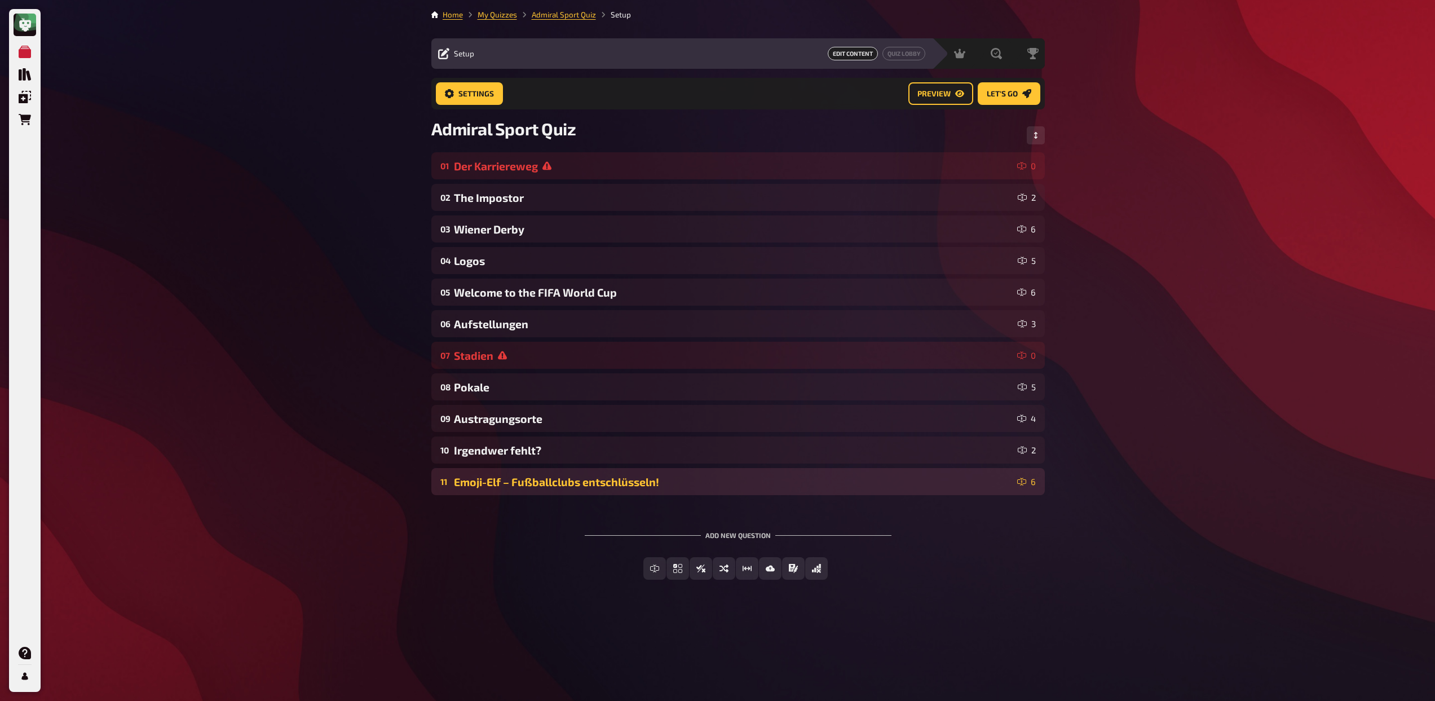
scroll to position [0, 0]
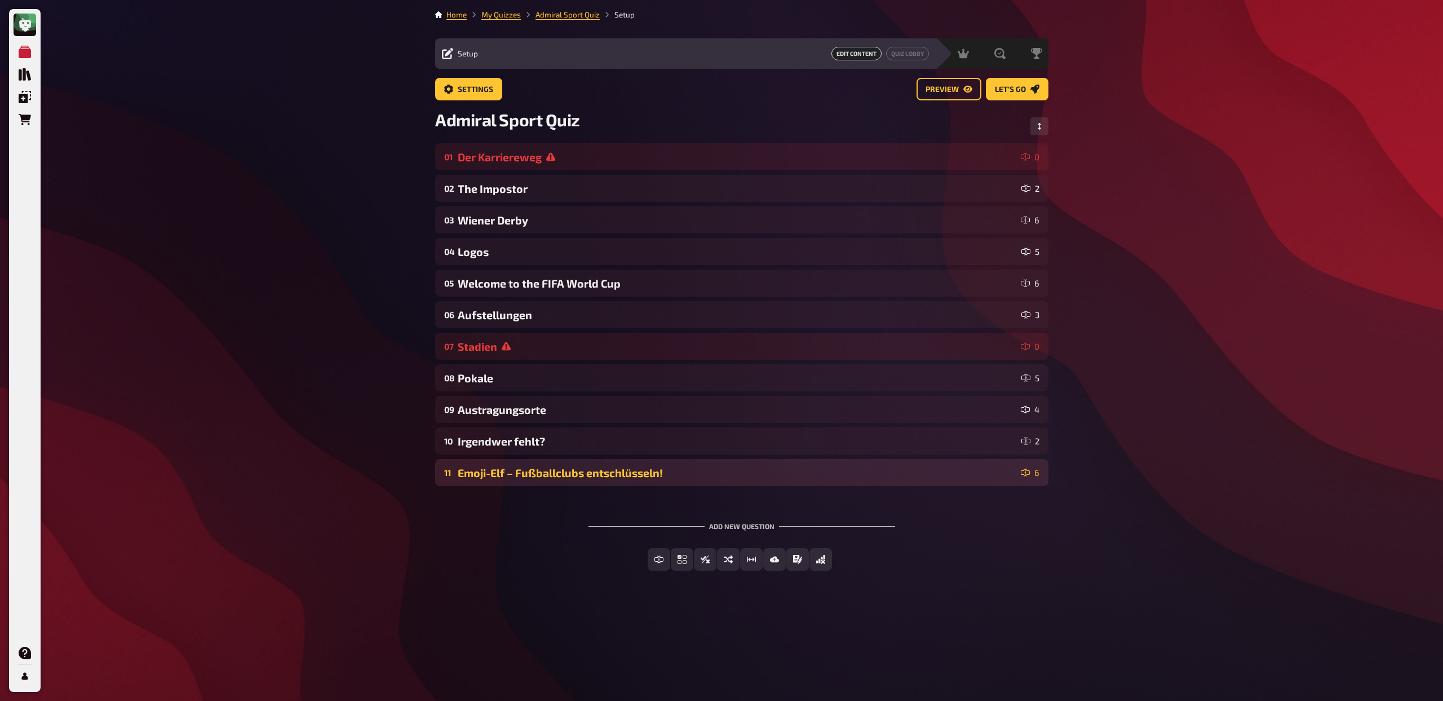
click at [555, 474] on div "Emoji-Elf – Fußballclubs entschlüsseln!" at bounding box center [737, 472] width 559 height 13
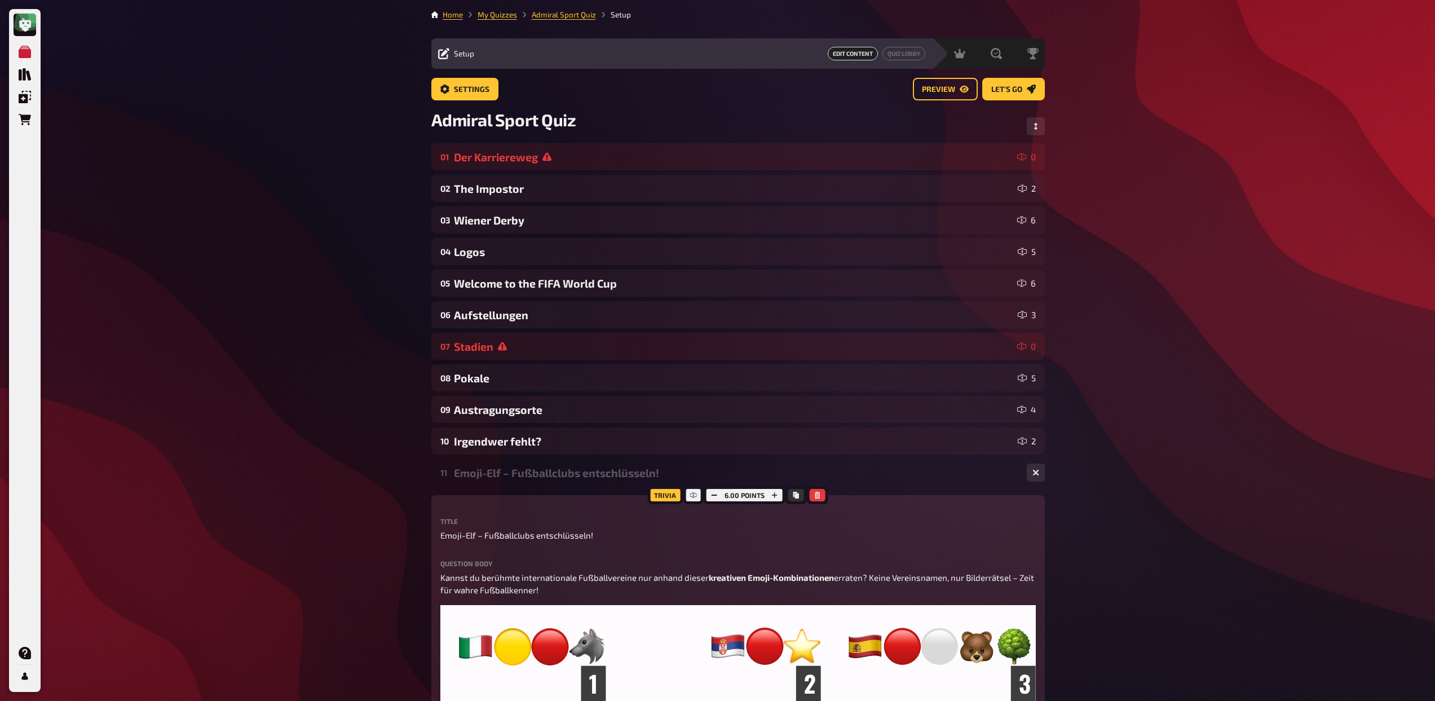
click at [487, 475] on div "Emoji-Elf – Fußballclubs entschlüsseln!" at bounding box center [736, 472] width 564 height 13
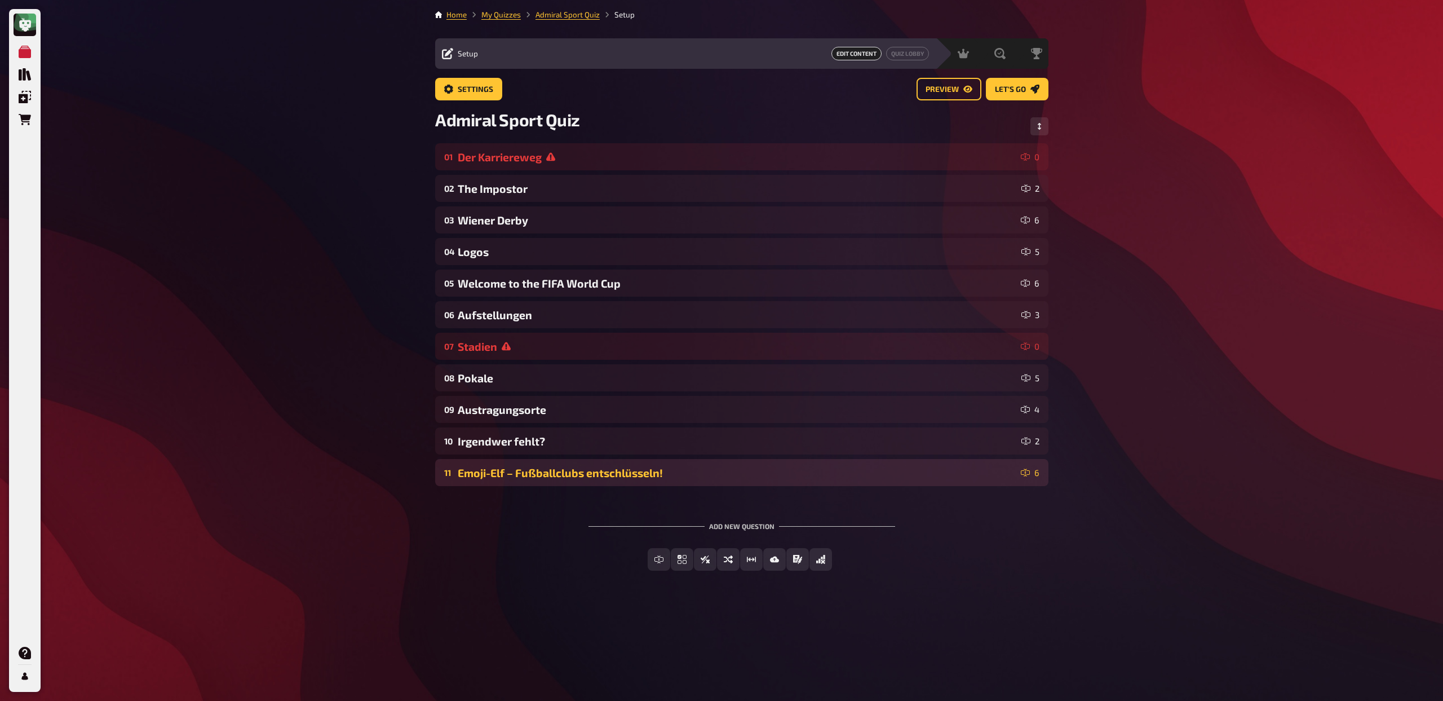
click at [504, 471] on div "Emoji-Elf – Fußballclubs entschlüsseln!" at bounding box center [737, 472] width 559 height 13
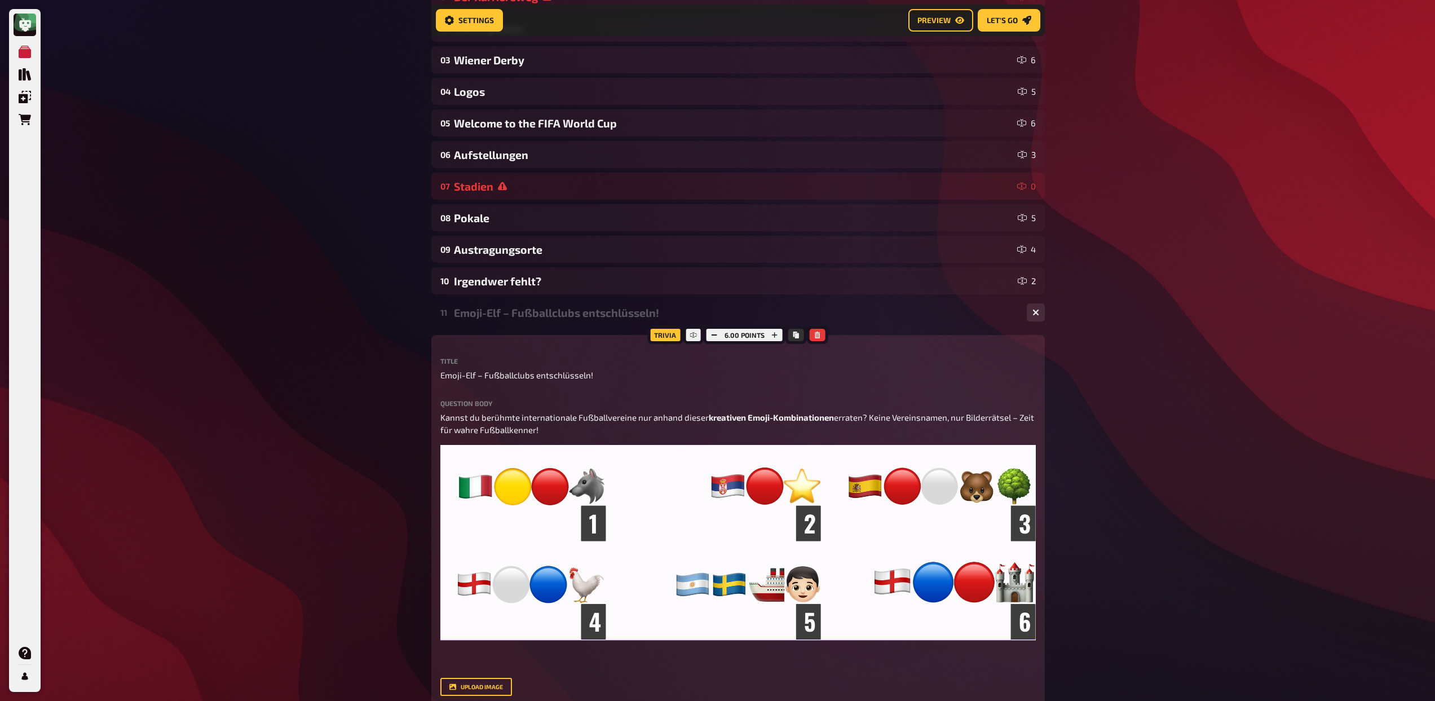
scroll to position [197, 0]
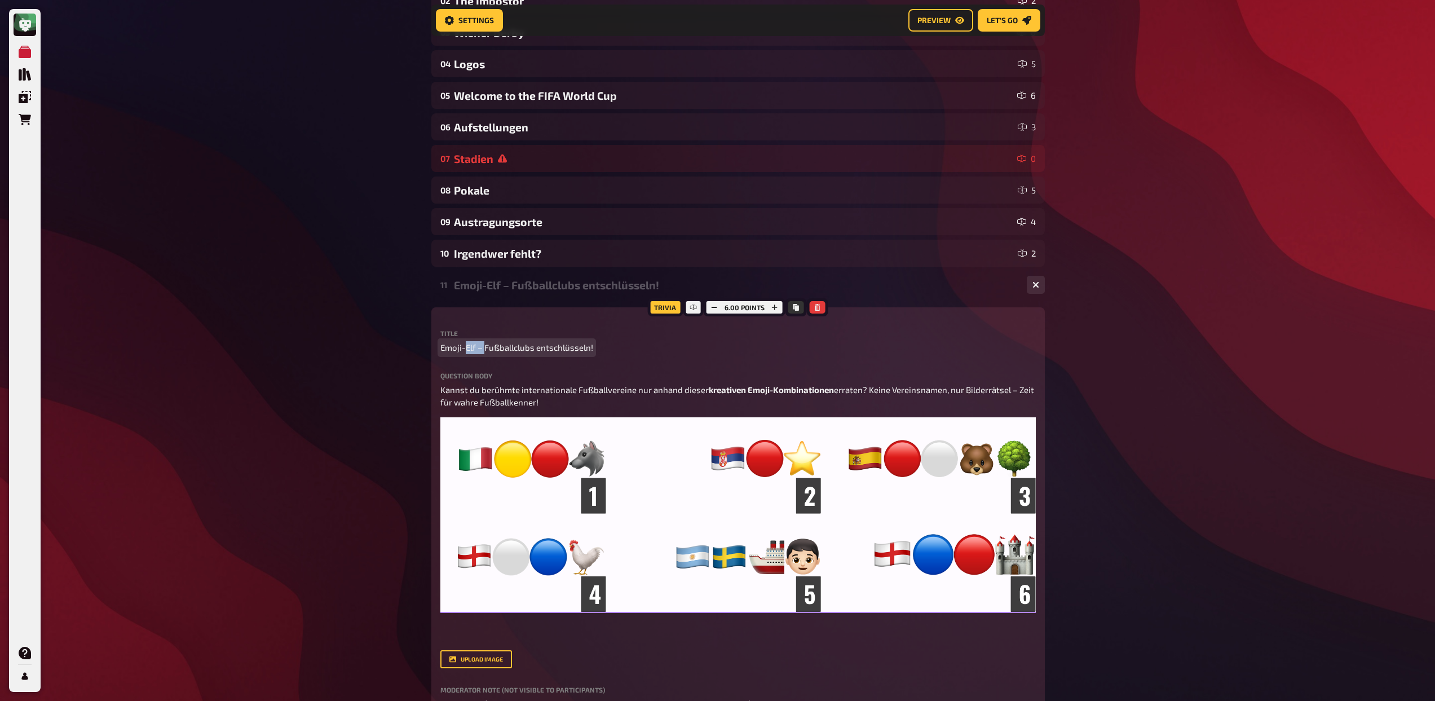
drag, startPoint x: 484, startPoint y: 347, endPoint x: 465, endPoint y: 347, distance: 19.2
click at [465, 347] on span "Emoji-Elf – Fußballclubs entschlüsseln!" at bounding box center [516, 347] width 153 height 13
click at [496, 286] on div "Emoji-Elf – Fußballclubs entschlüsseln!" at bounding box center [736, 284] width 564 height 13
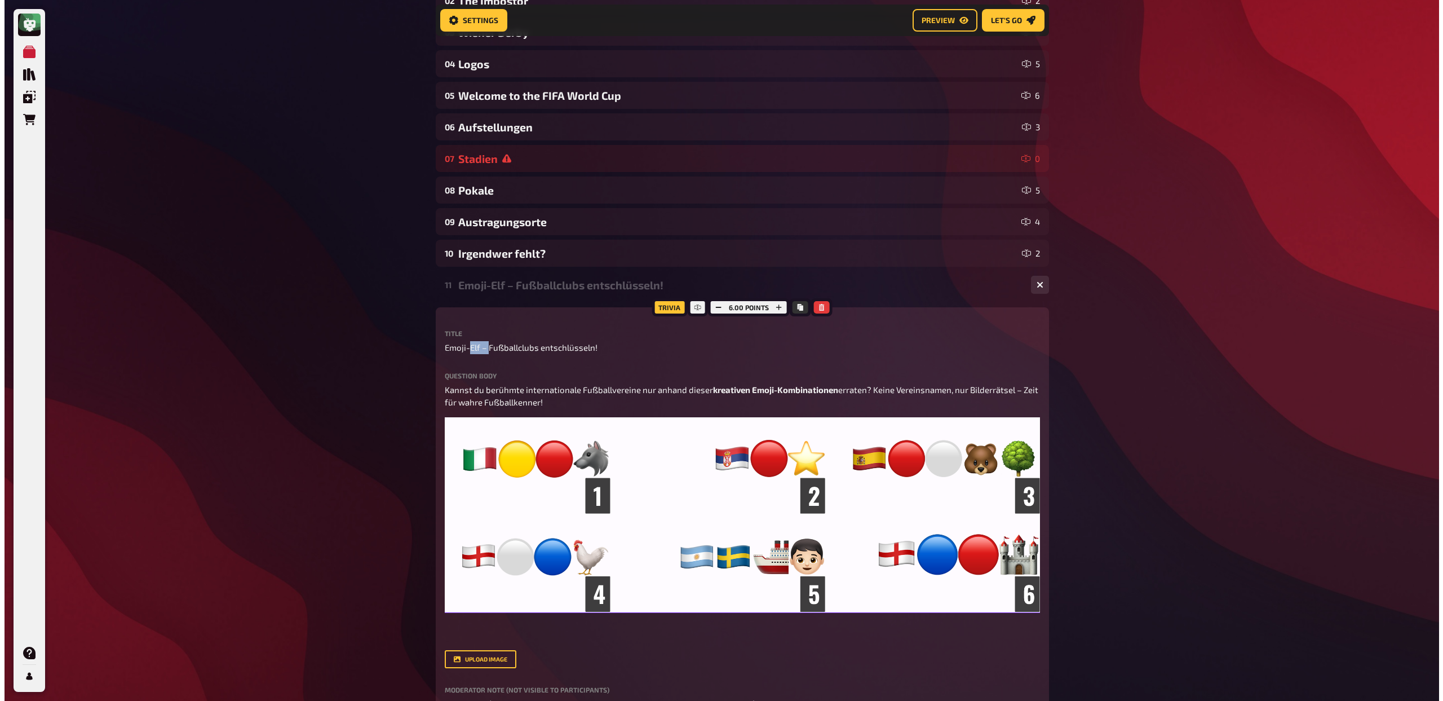
scroll to position [0, 0]
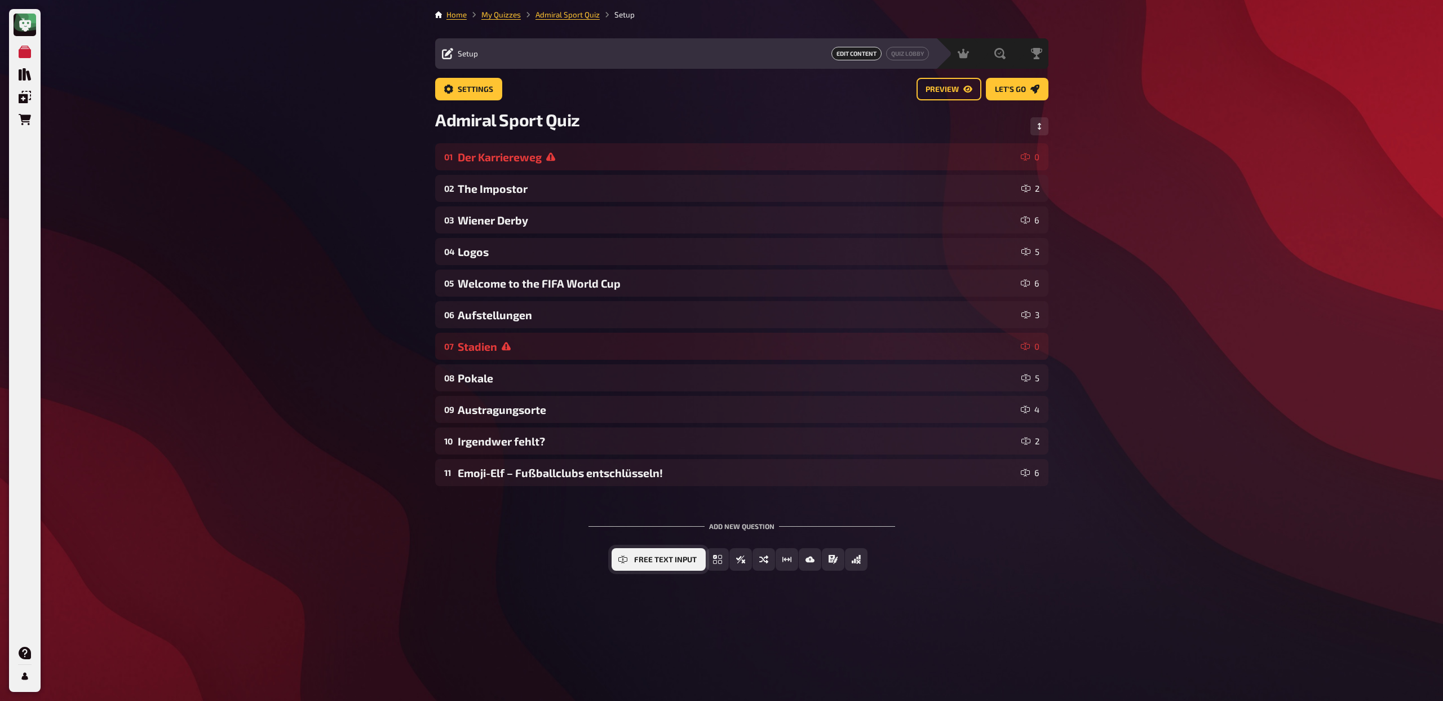
click at [633, 556] on button "Free Text Input" at bounding box center [659, 559] width 94 height 23
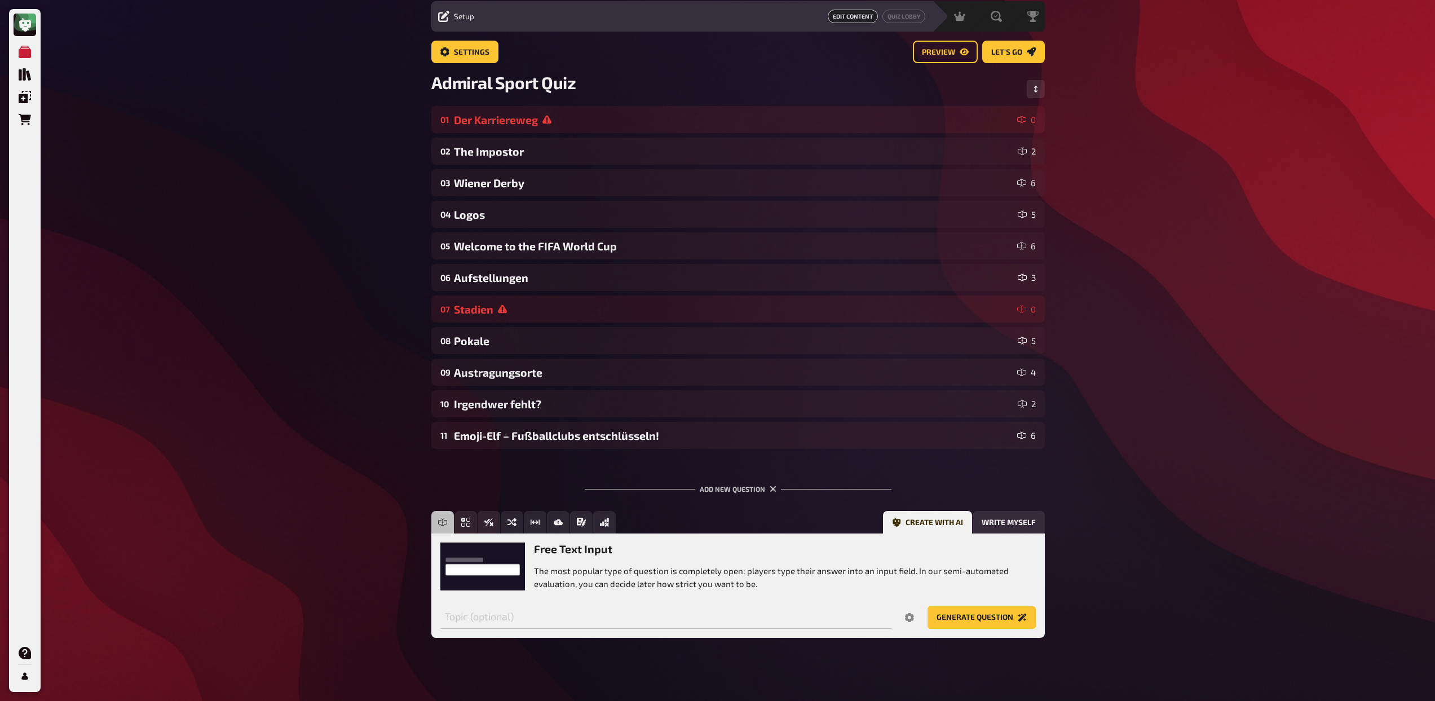
scroll to position [46, 0]
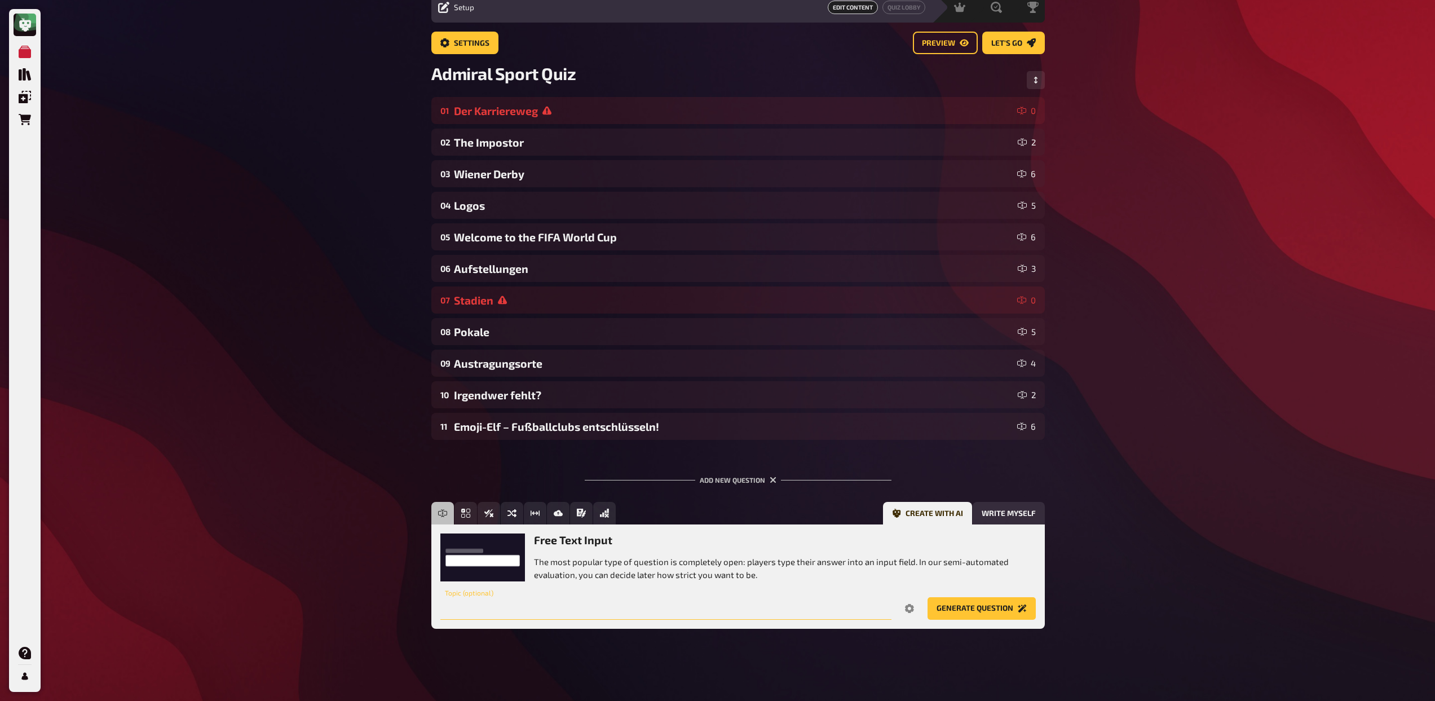
click at [618, 606] on input "text" at bounding box center [665, 608] width 451 height 23
type input "Welche Rückennummern tragen folgende Spieler bei Ihren Mannschaften in der Sais…"
click at [908, 608] on icon "Options" at bounding box center [909, 608] width 9 height 9
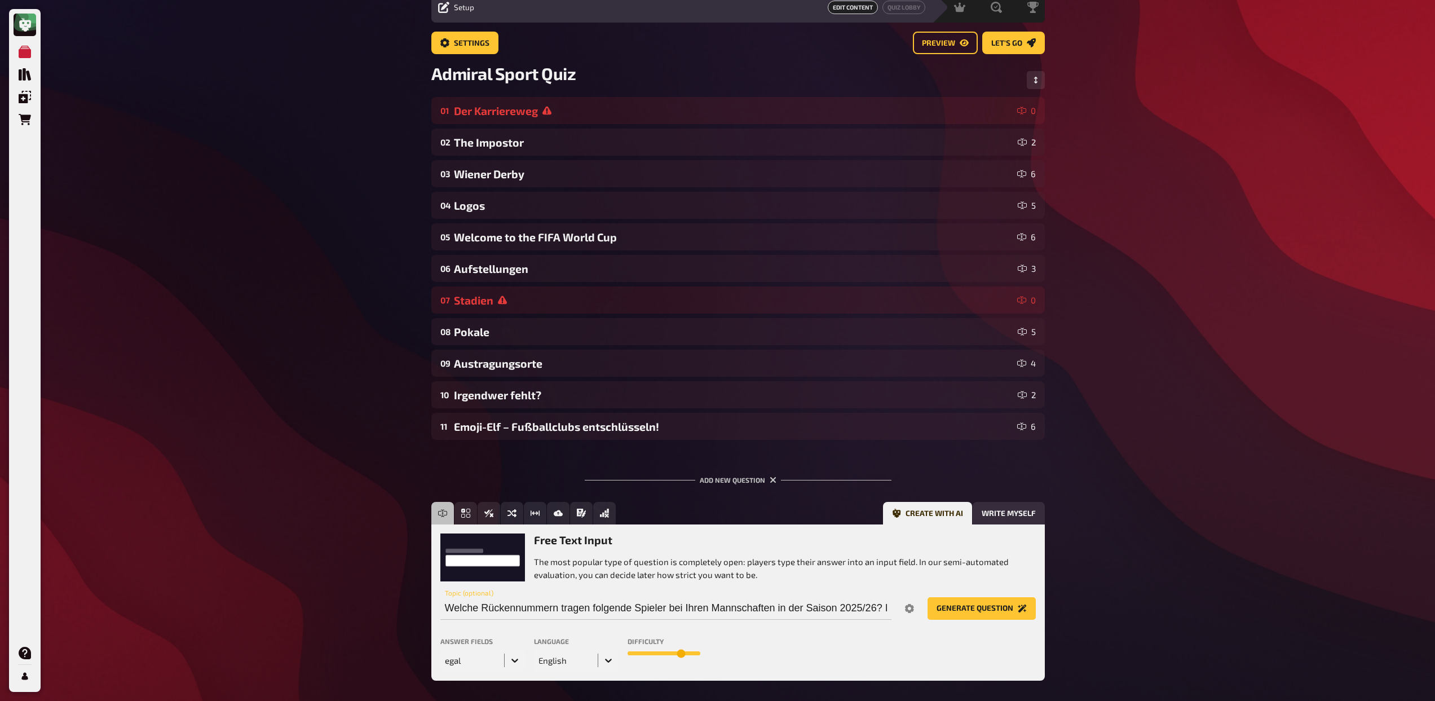
drag, startPoint x: 661, startPoint y: 654, endPoint x: 679, endPoint y: 653, distance: 18.0
type input "8"
click at [679, 653] on input "range" at bounding box center [663, 653] width 73 height 5
click at [603, 661] on div "English" at bounding box center [576, 660] width 85 height 23
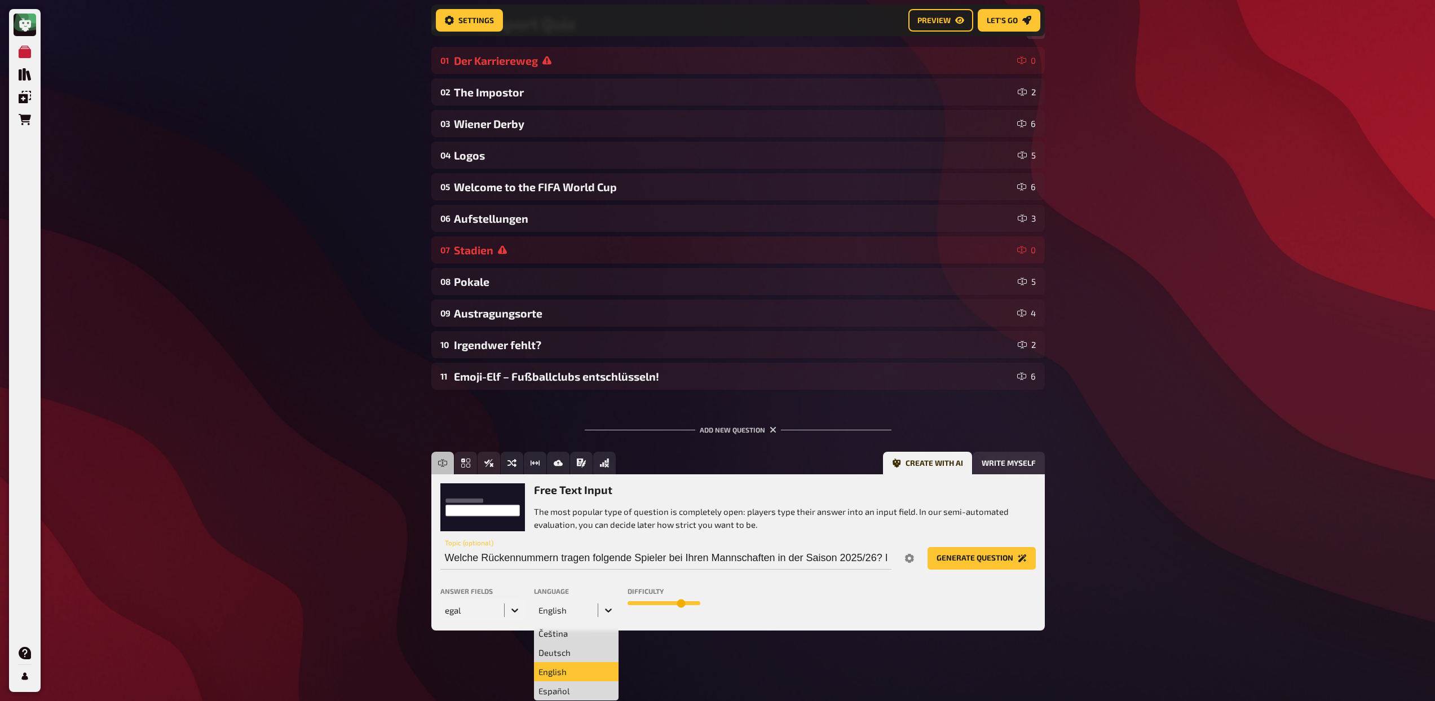
scroll to position [107, 0]
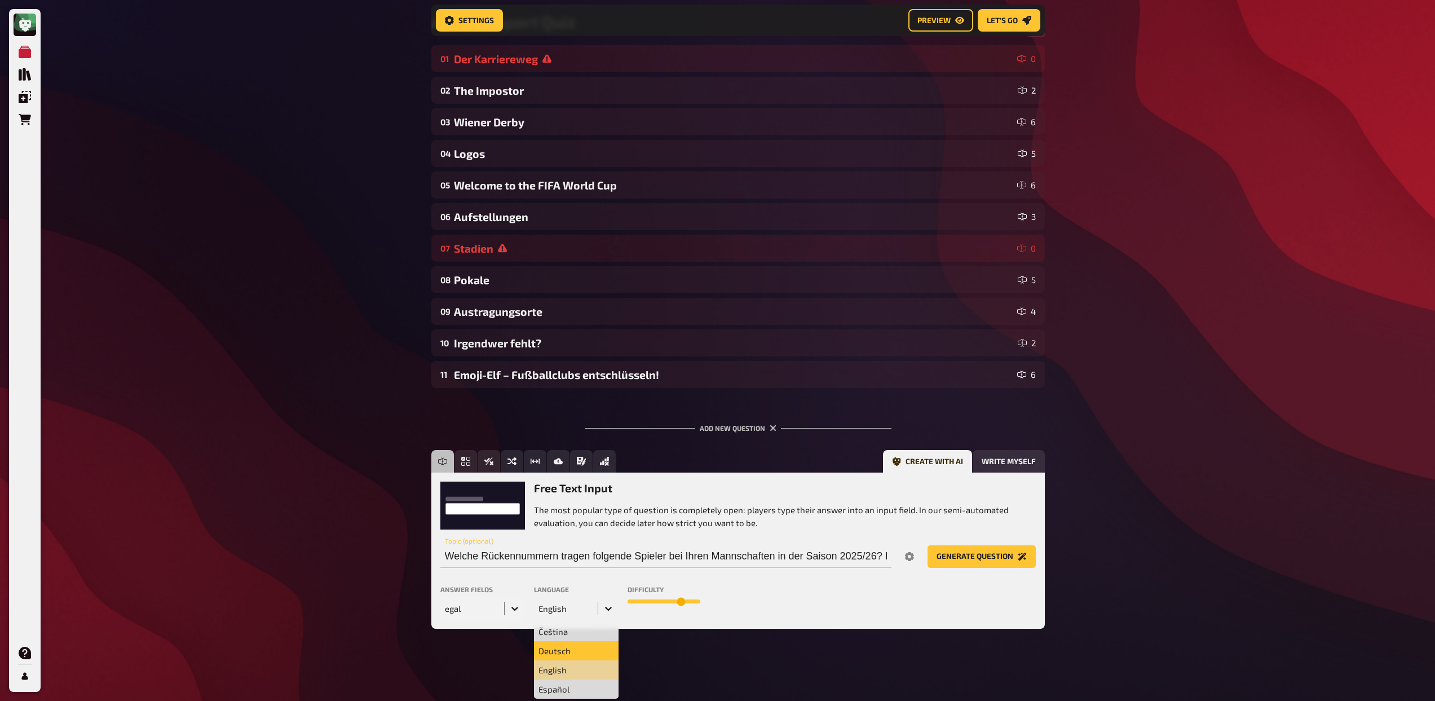
click at [568, 656] on div "Deutsch" at bounding box center [576, 650] width 85 height 19
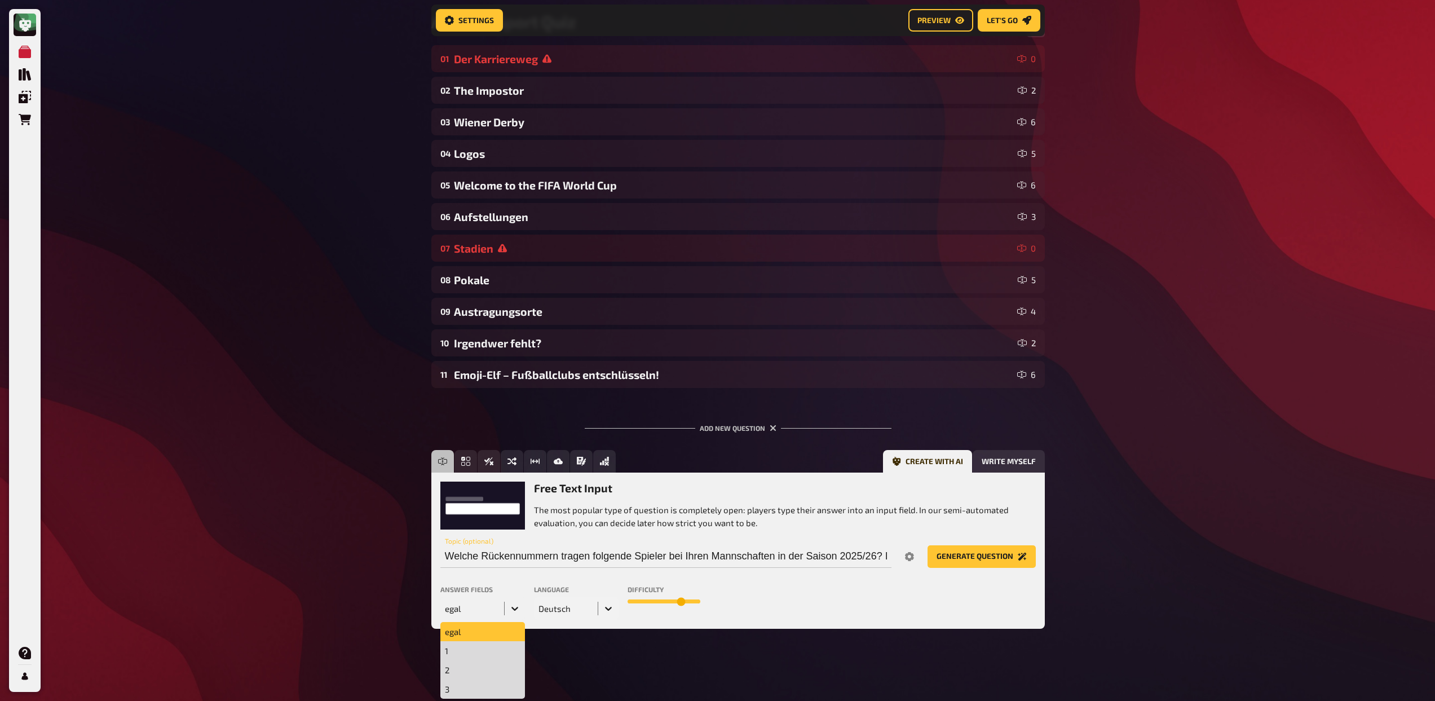
click at [514, 610] on icon at bounding box center [514, 608] width 11 height 11
click at [484, 633] on div "5" at bounding box center [482, 626] width 85 height 19
click at [983, 561] on button "Generate question" at bounding box center [981, 556] width 108 height 23
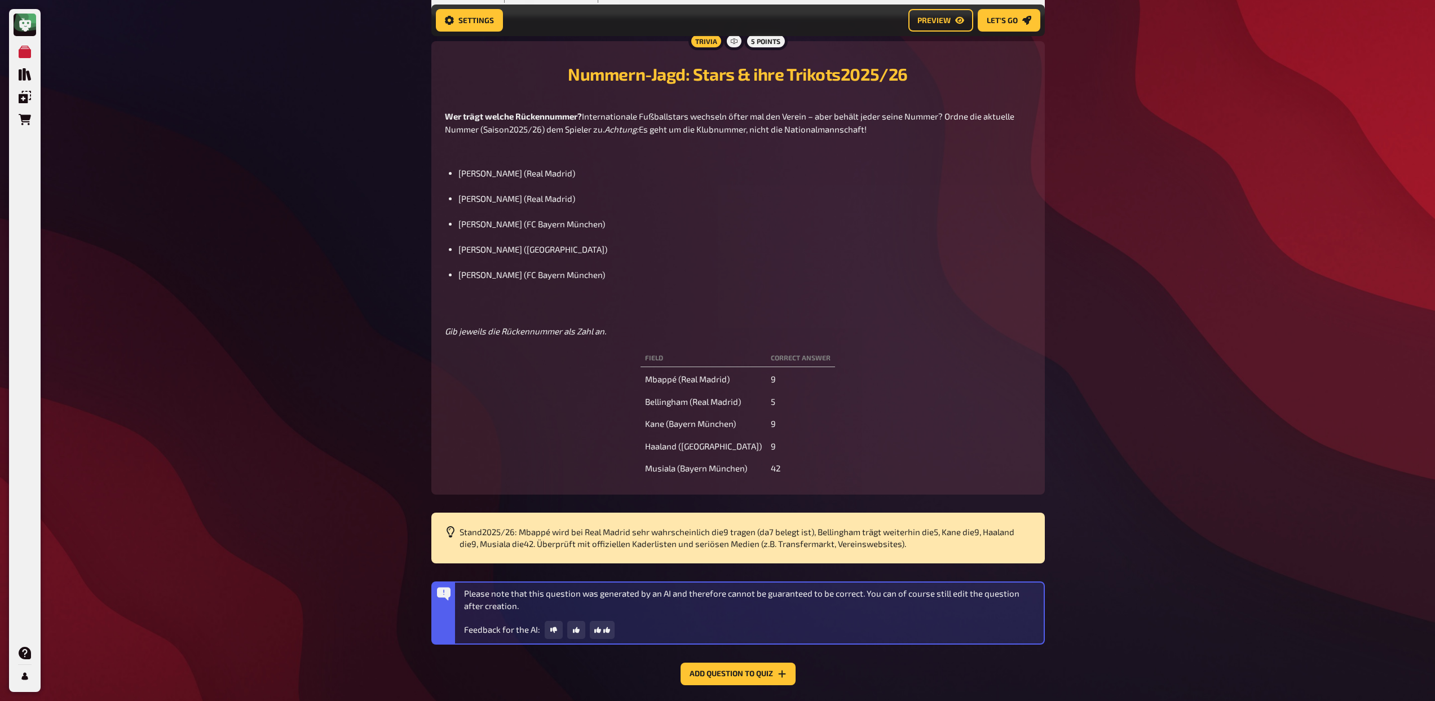
scroll to position [770, 0]
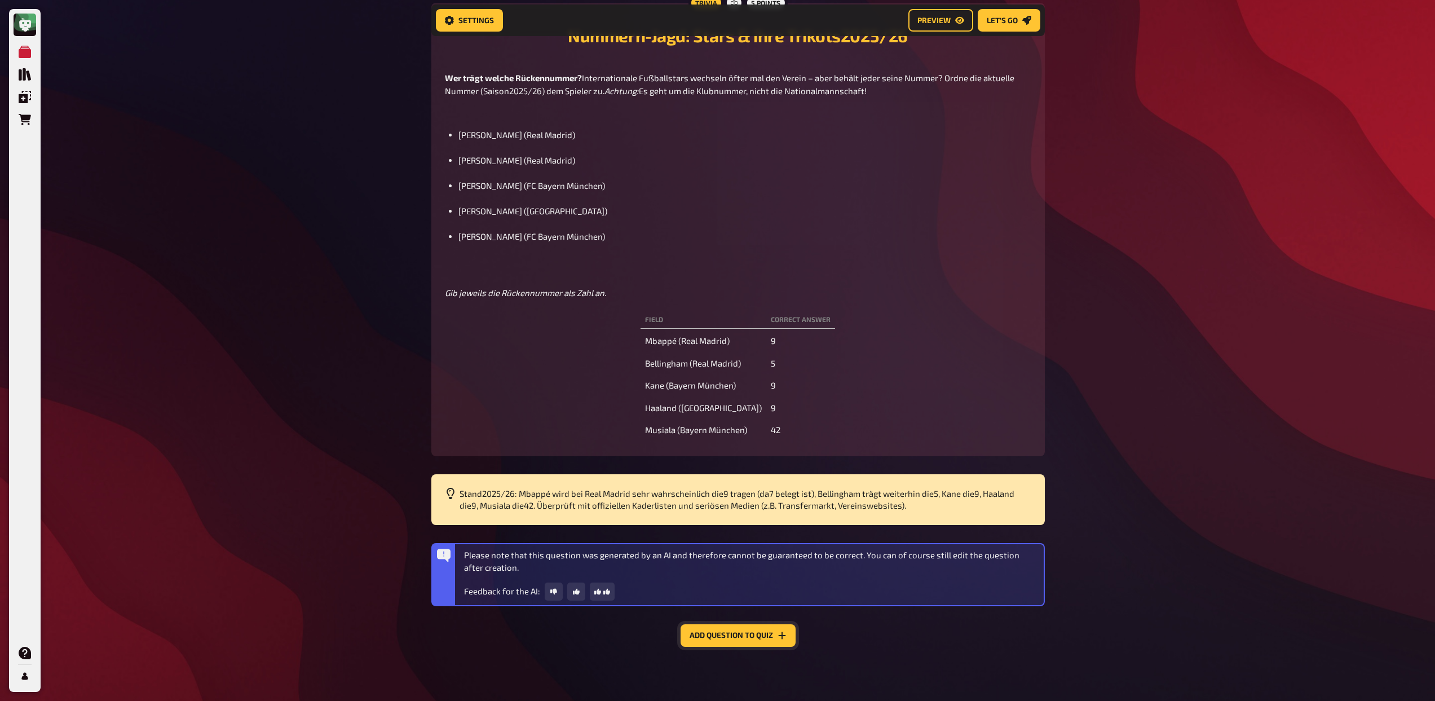
click at [737, 641] on button "Add question to quiz" at bounding box center [737, 635] width 115 height 23
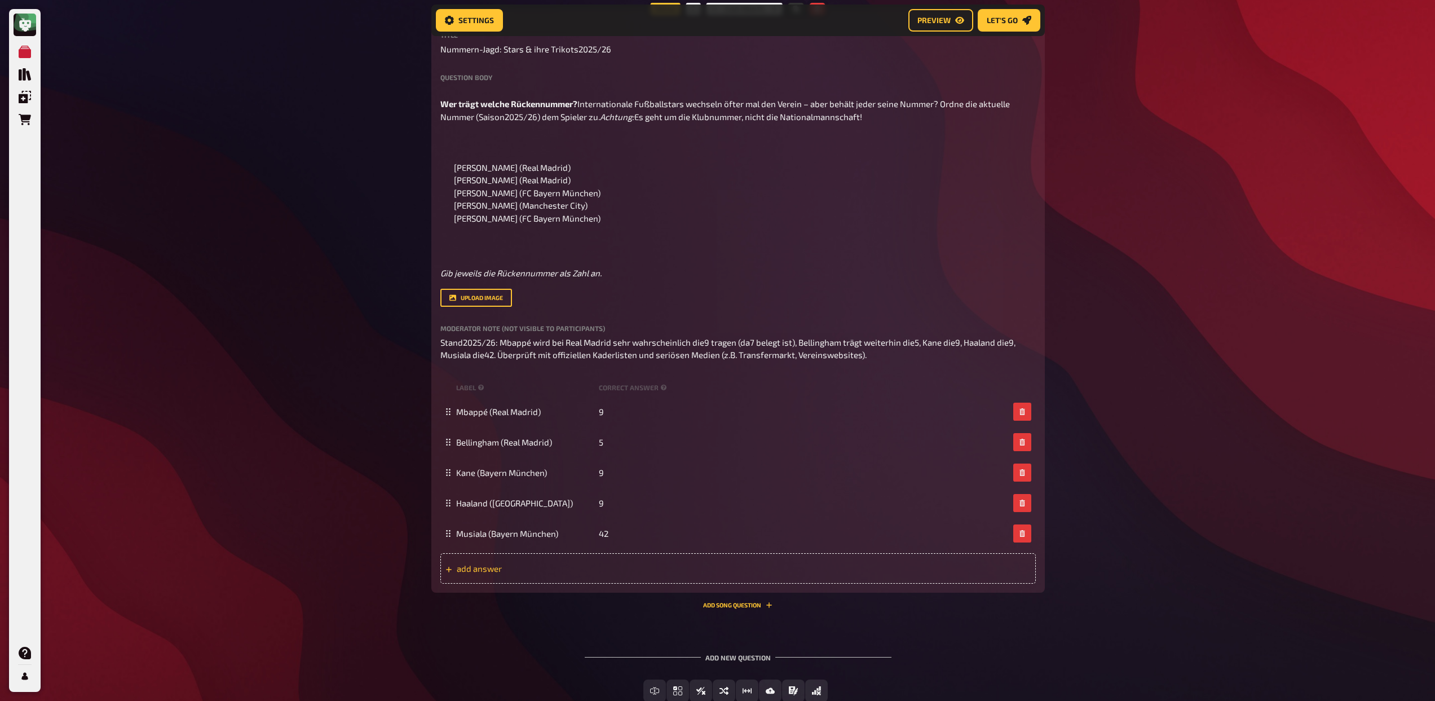
scroll to position [525, 0]
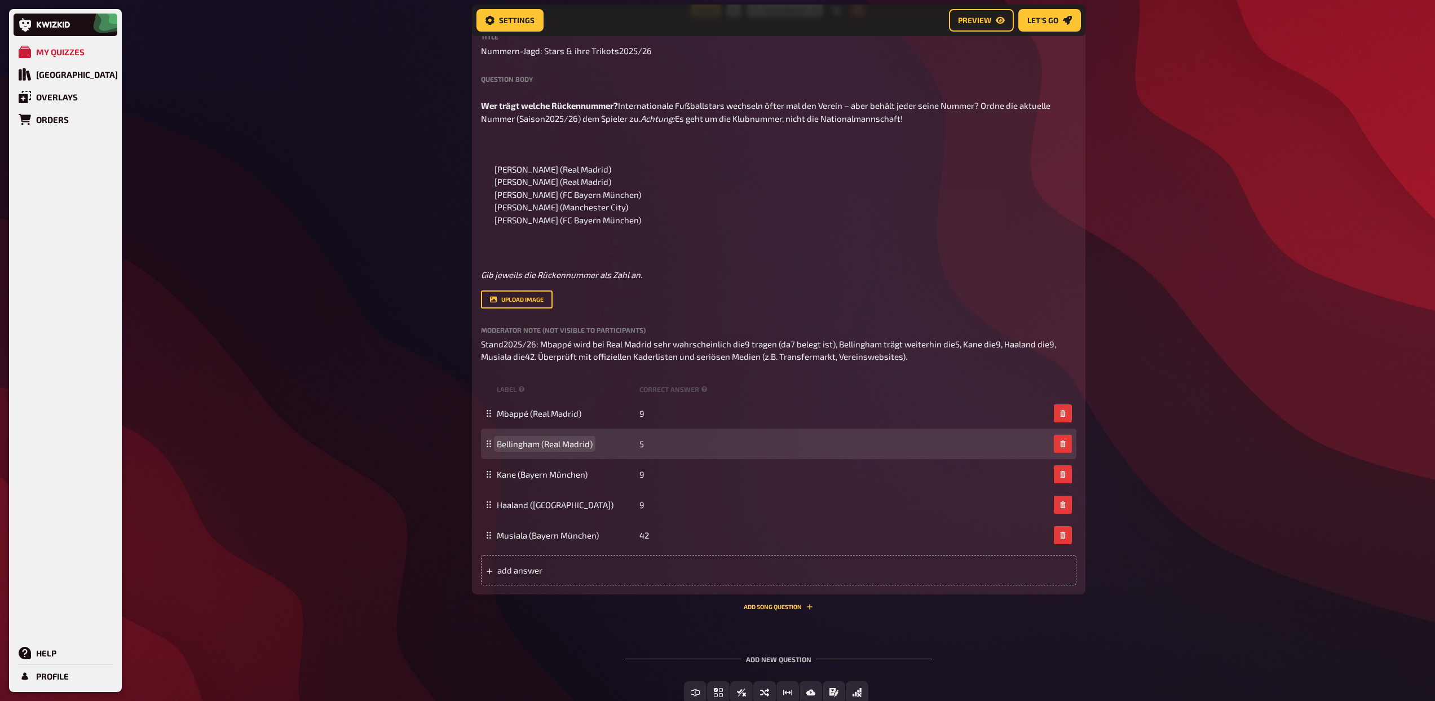
click at [496, 459] on div "Bellingham (Real Madrid) 5" at bounding box center [778, 443] width 595 height 30
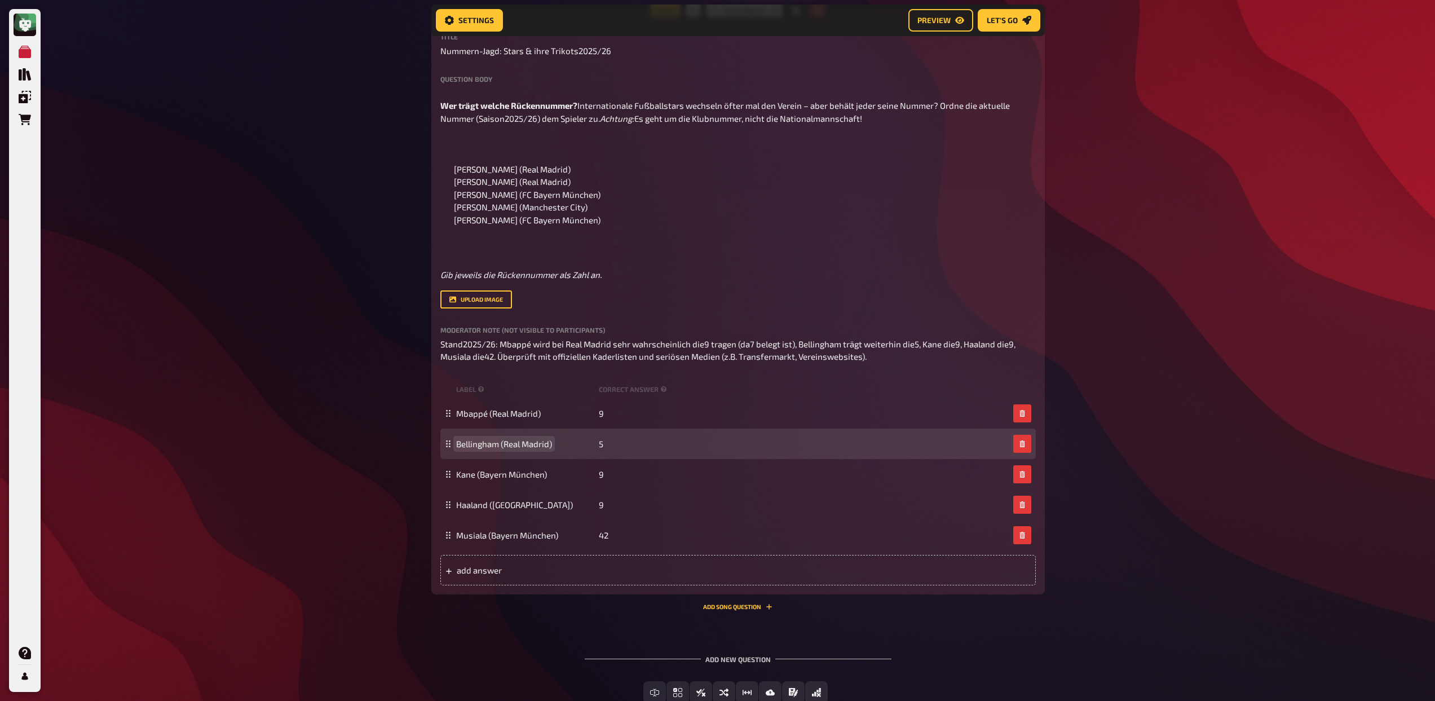
click at [457, 449] on span "Bellingham (Real Madrid)" at bounding box center [504, 444] width 96 height 10
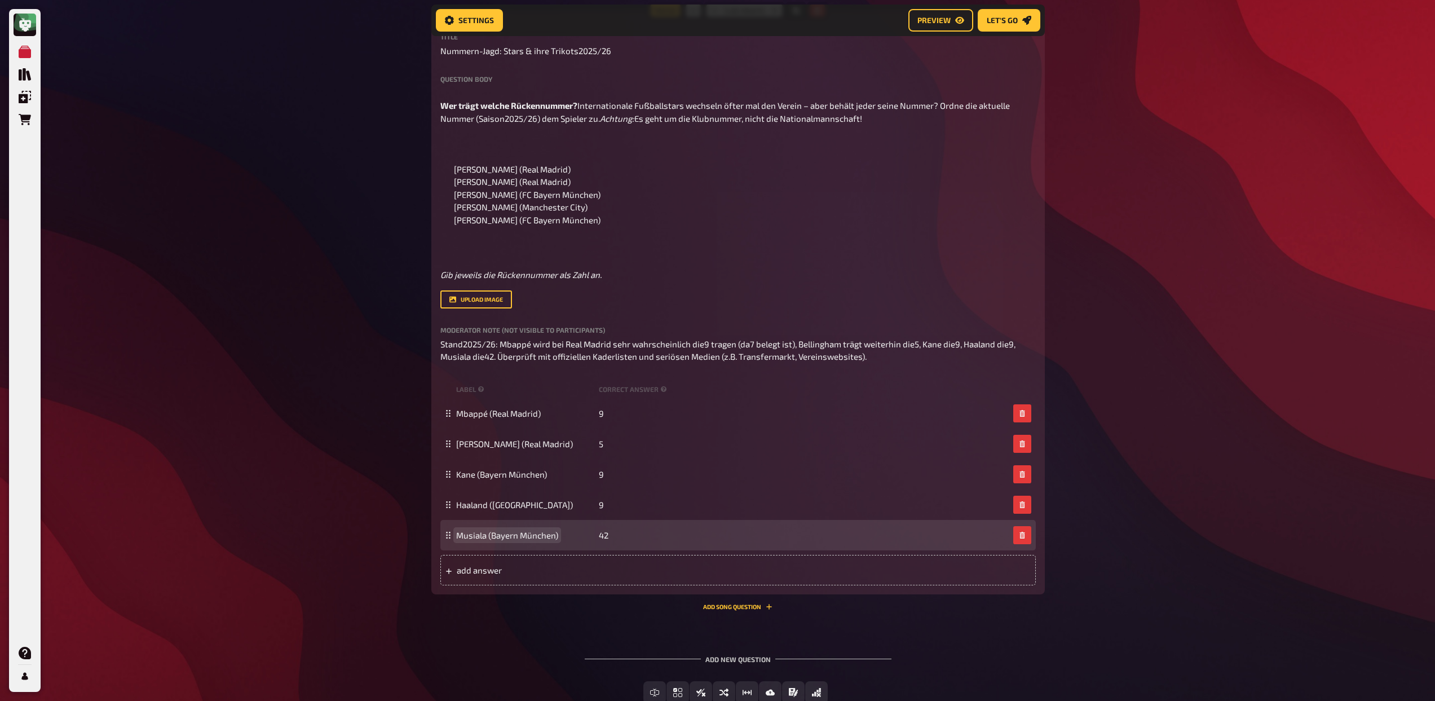
click at [458, 540] on span "Musiala (Bayern München)" at bounding box center [507, 535] width 102 height 10
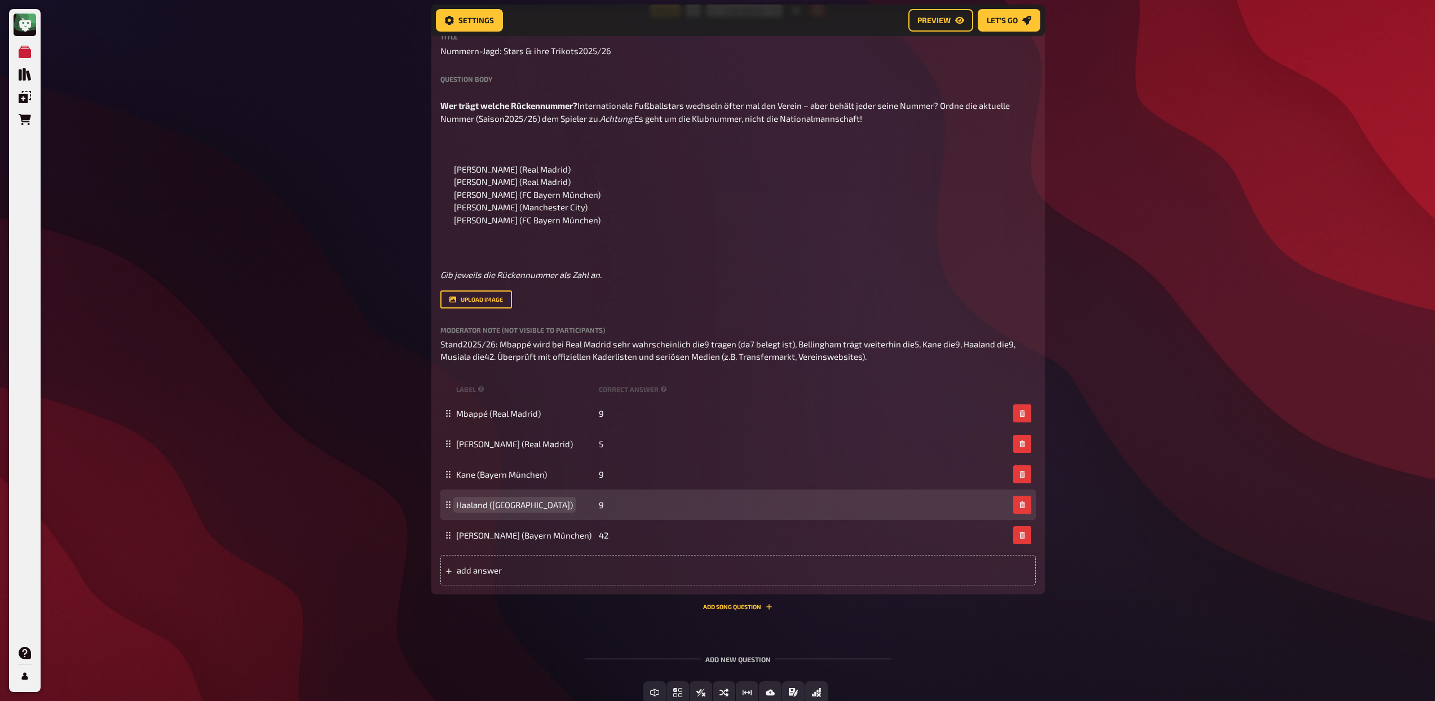
click at [470, 510] on span "Haaland (Man City)" at bounding box center [514, 504] width 117 height 10
click at [604, 510] on div "Lamine Yamal 9" at bounding box center [732, 504] width 552 height 10
click at [603, 510] on div "Lamine Yamal 9" at bounding box center [732, 504] width 552 height 10
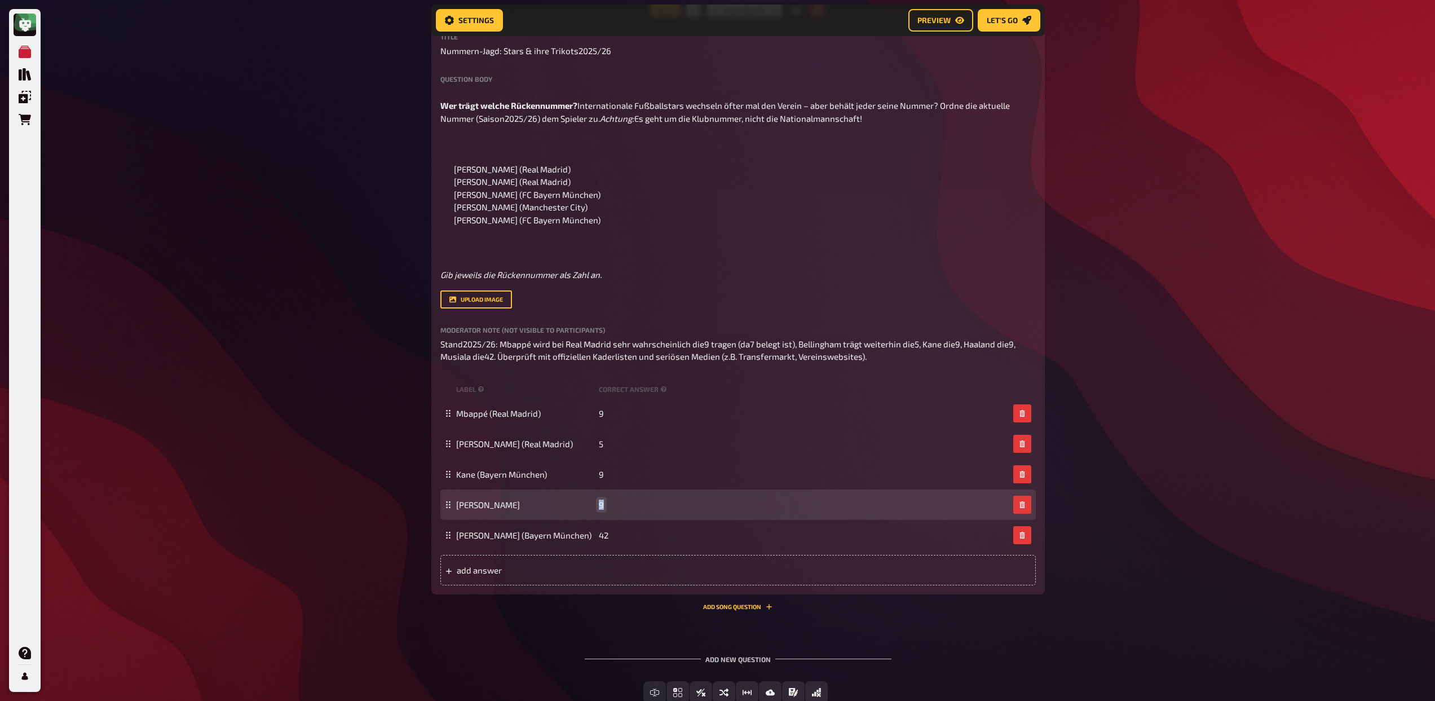
click at [600, 510] on span "9" at bounding box center [601, 504] width 5 height 10
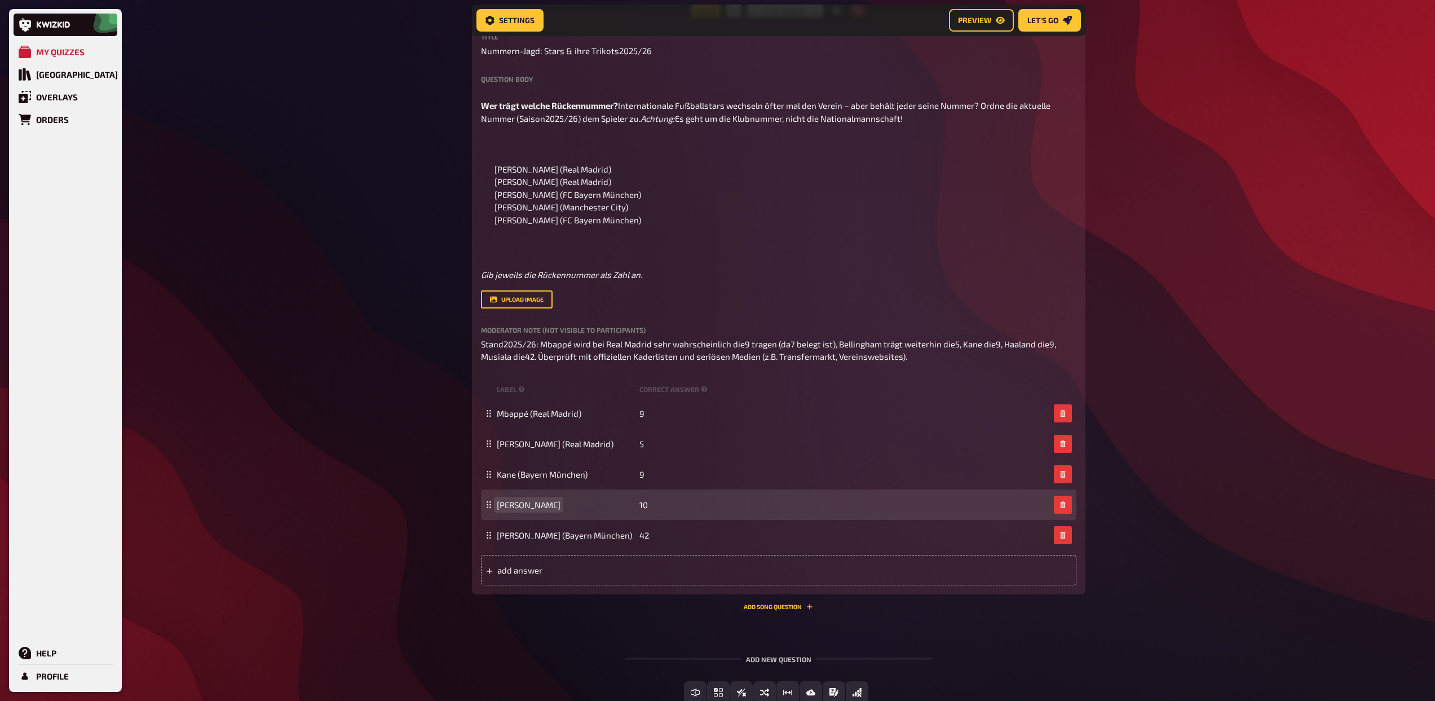
click at [549, 510] on span "Lamine Yamal" at bounding box center [566, 504] width 138 height 10
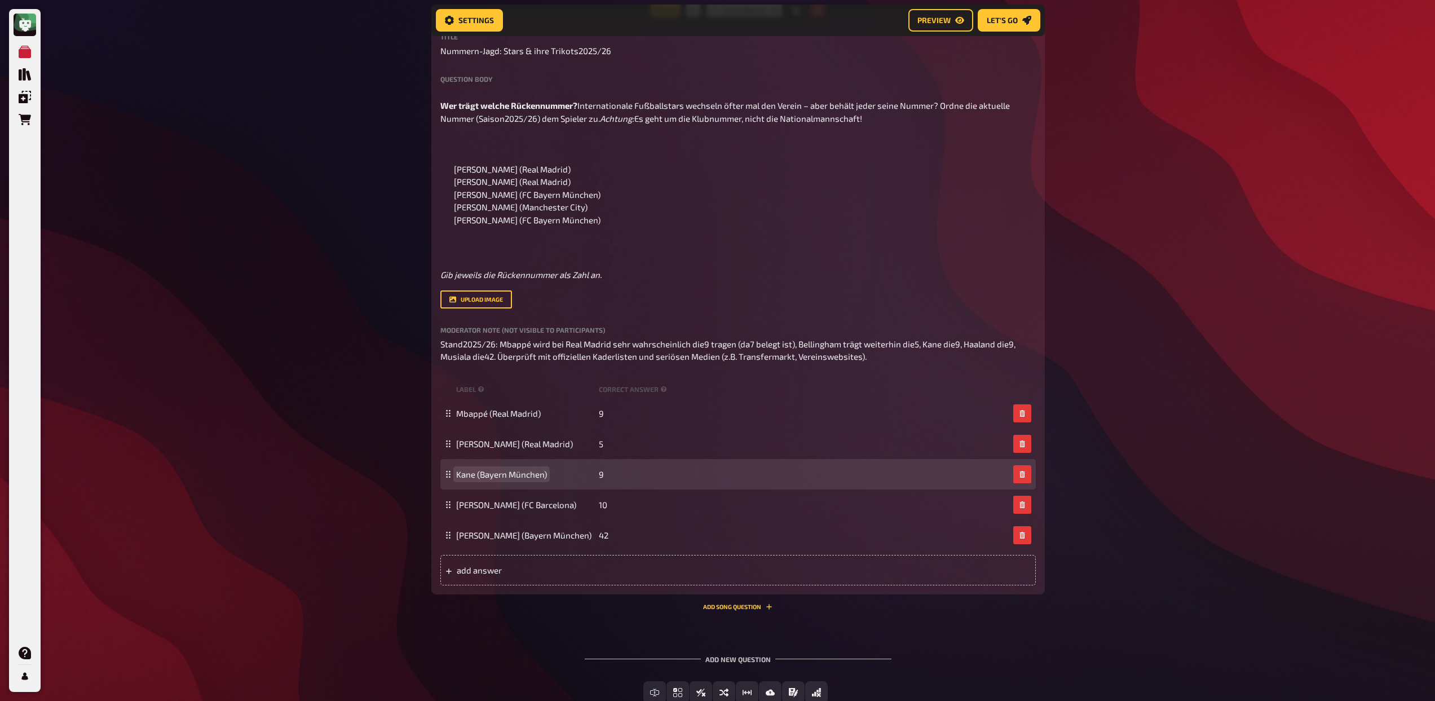
click at [465, 479] on span "Kane (Bayern München)" at bounding box center [501, 474] width 91 height 10
click at [599, 479] on span "9" at bounding box center [601, 474] width 5 height 10
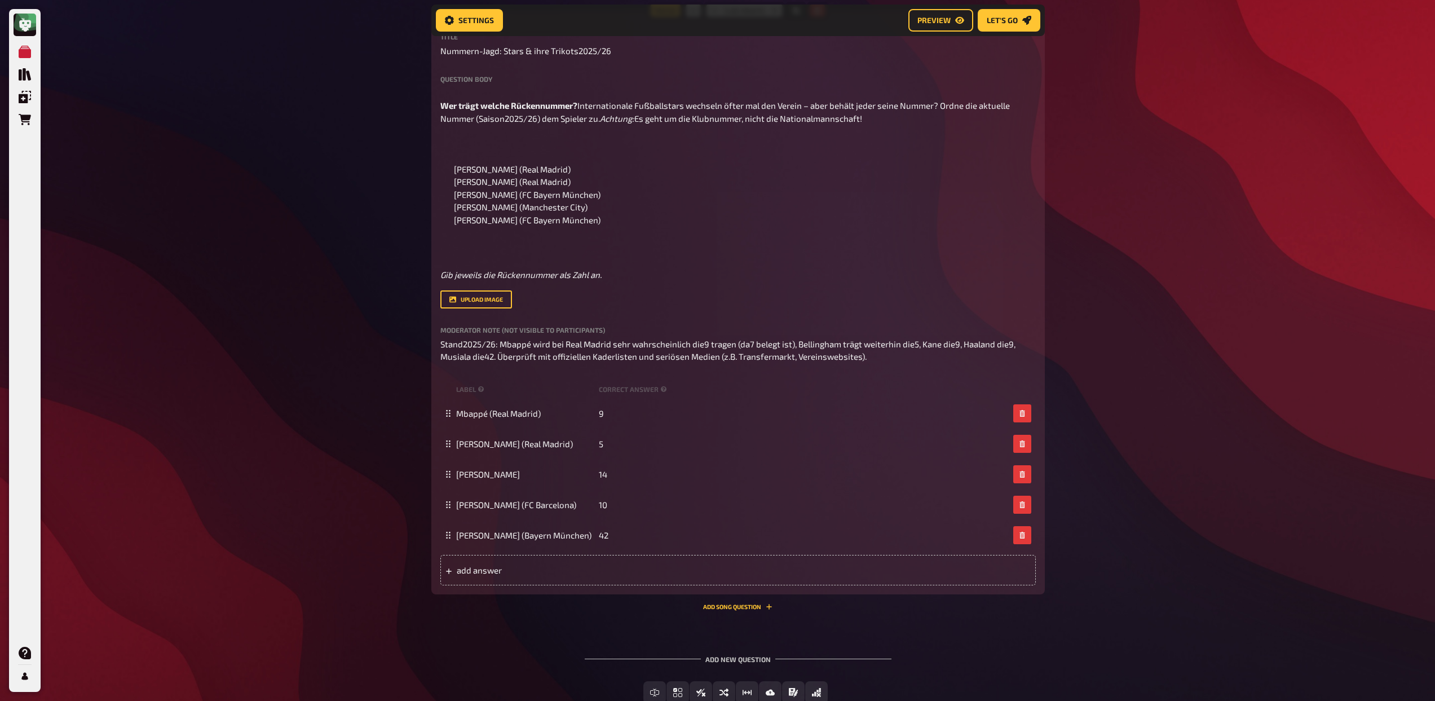
click at [314, 564] on div "My Quizzes Quiz Library Overlays Orders Help Profile Home My Quizzes Admiral Sp…" at bounding box center [717, 125] width 1435 height 1301
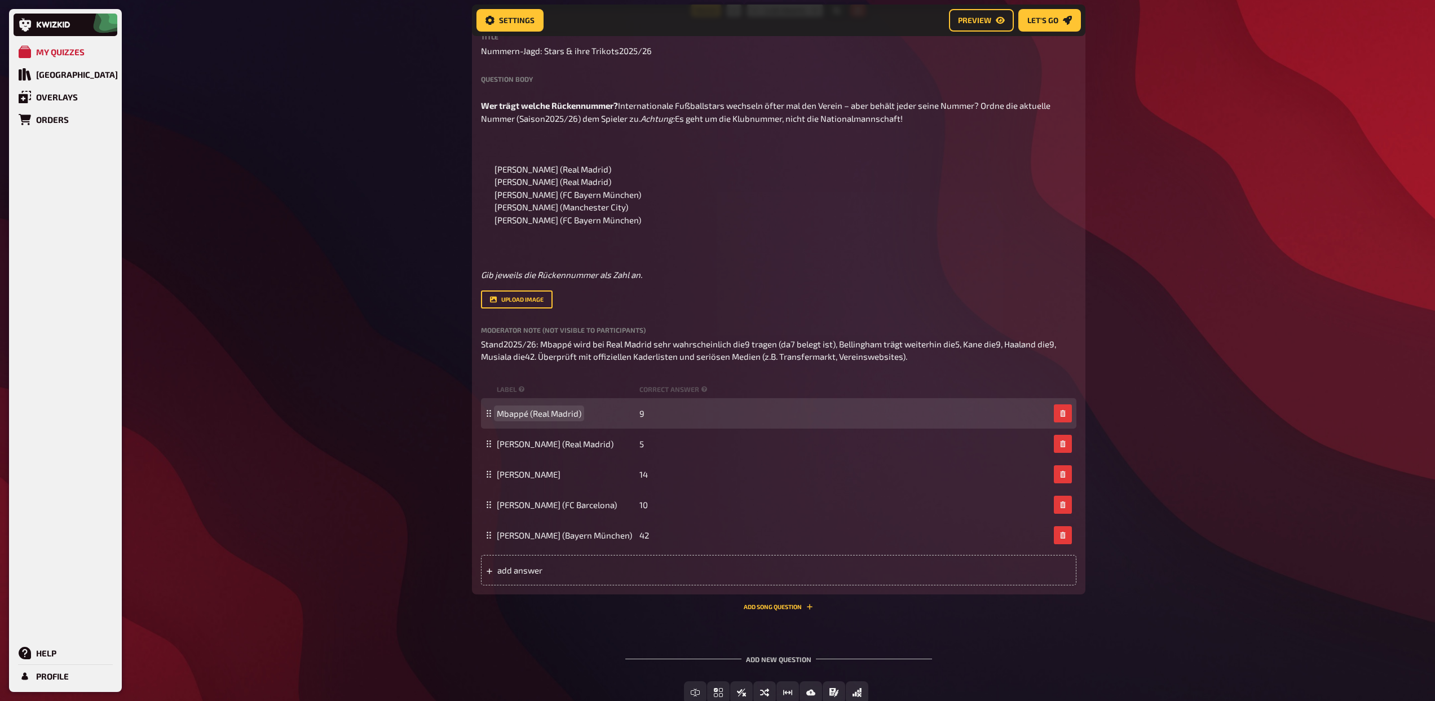
click at [517, 418] on span "Mbappé (Real Madrid)" at bounding box center [539, 413] width 85 height 10
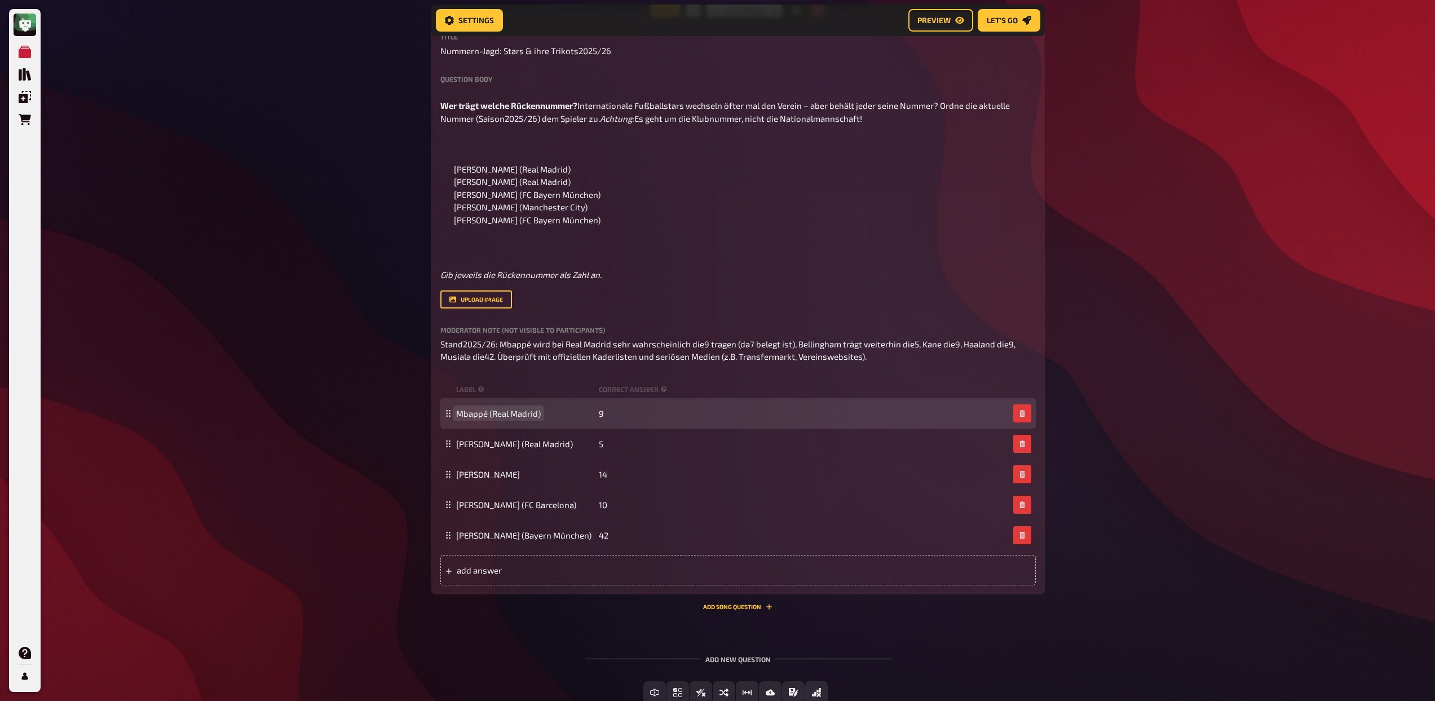
click at [473, 418] on span "Mbappé (Real Madrid)" at bounding box center [498, 413] width 85 height 10
click at [601, 418] on span "9" at bounding box center [601, 413] width 5 height 10
click at [597, 428] on div "David Alaba (Real Madrid) 9" at bounding box center [737, 413] width 595 height 30
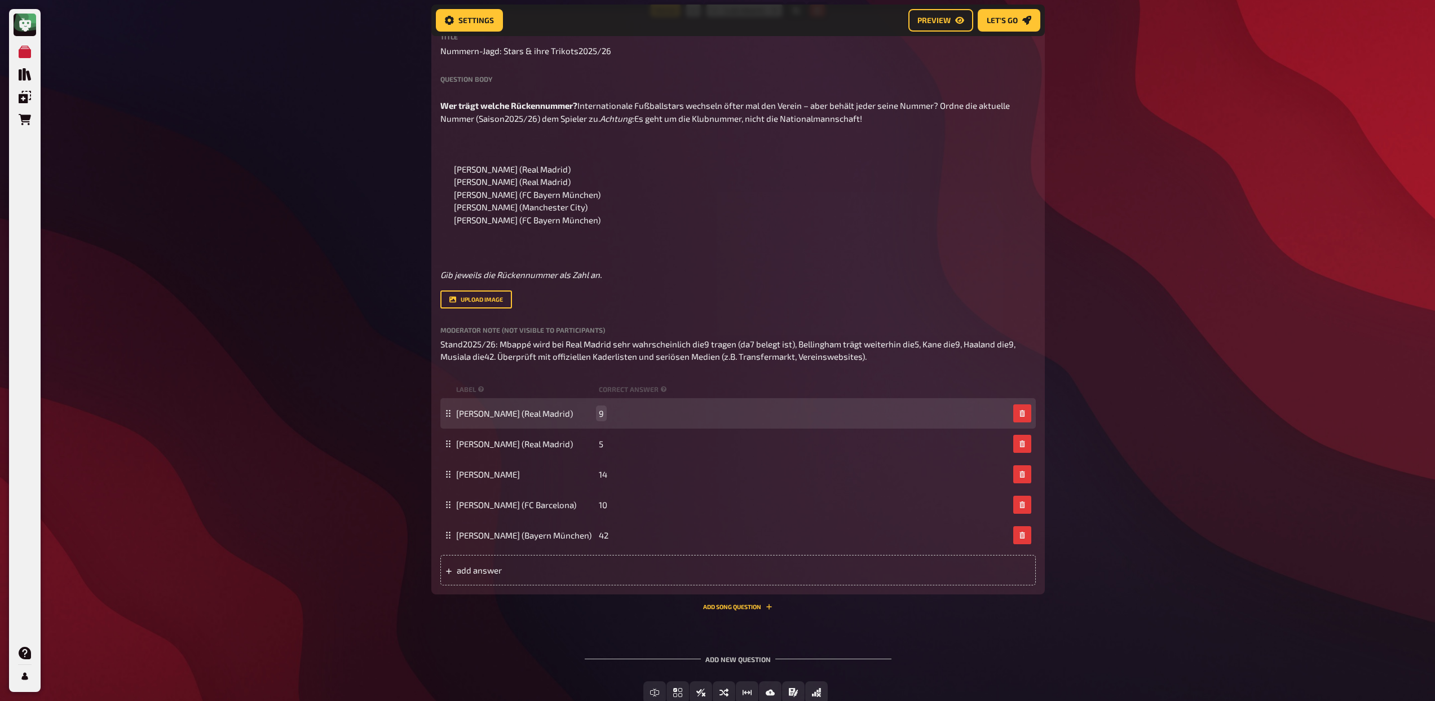
click at [599, 418] on span "9" at bounding box center [601, 413] width 5 height 10
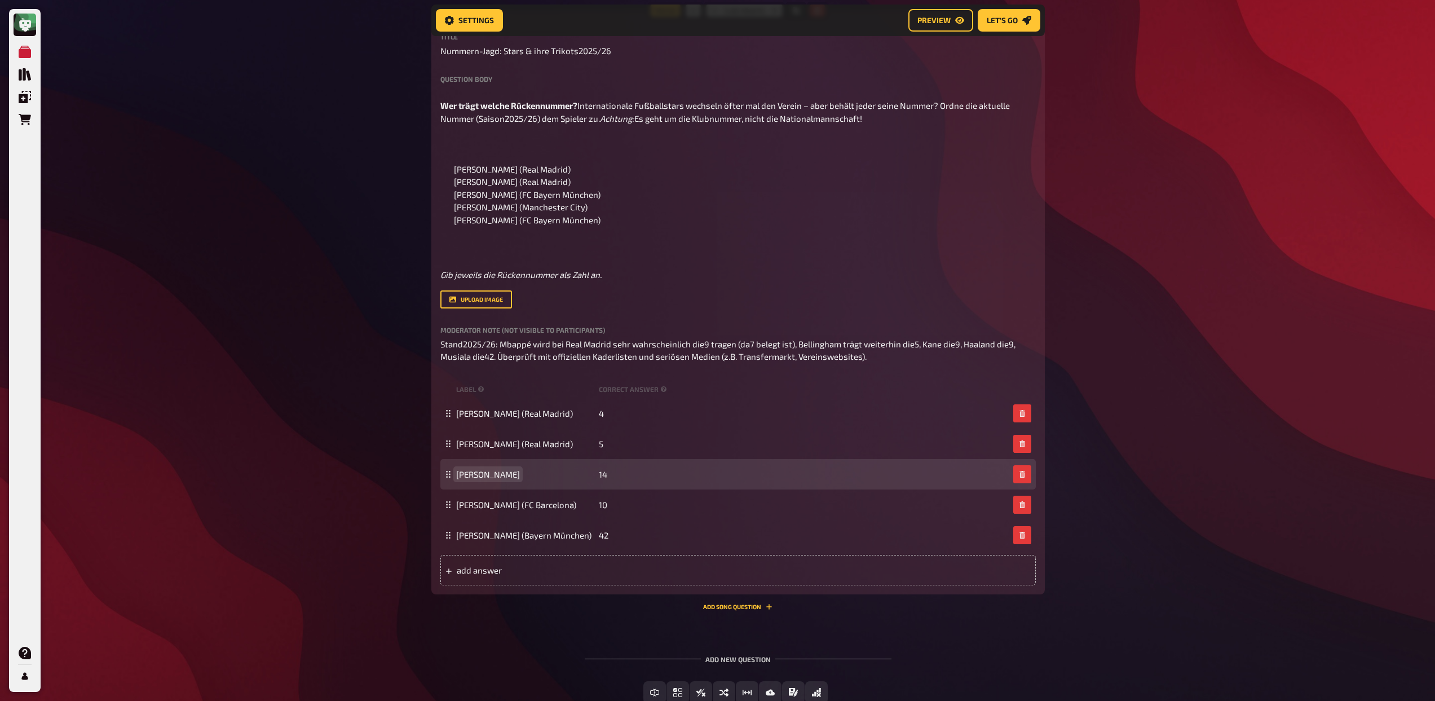
click at [503, 479] on span "Désiré Doué" at bounding box center [525, 474] width 138 height 10
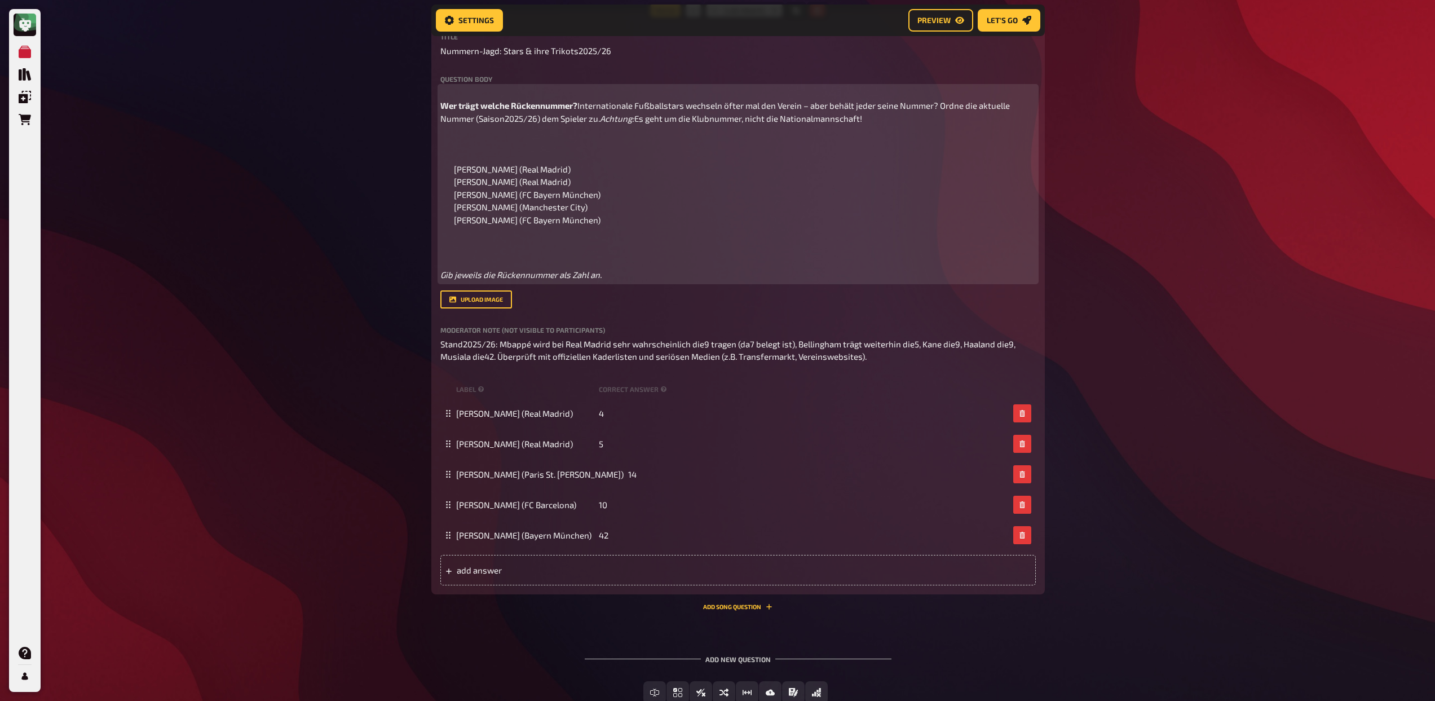
click at [546, 260] on p at bounding box center [737, 247] width 595 height 25
drag, startPoint x: 607, startPoint y: 246, endPoint x: 447, endPoint y: 194, distance: 167.9
click at [447, 194] on ul "Kylian Mbappé (Real Madrid) Jude Bellingham (Real Madrid) Harry Kane (FC Bayern…" at bounding box center [737, 195] width 595 height 64
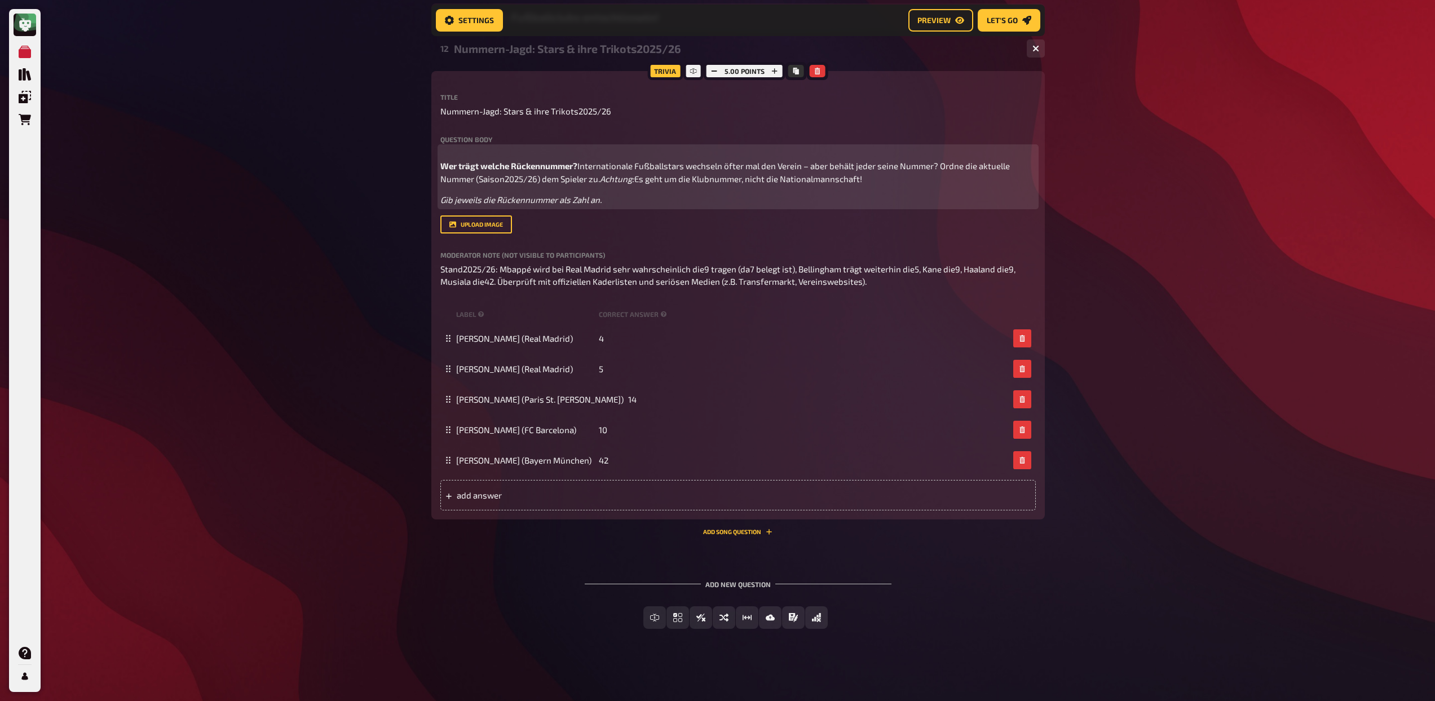
scroll to position [465, 0]
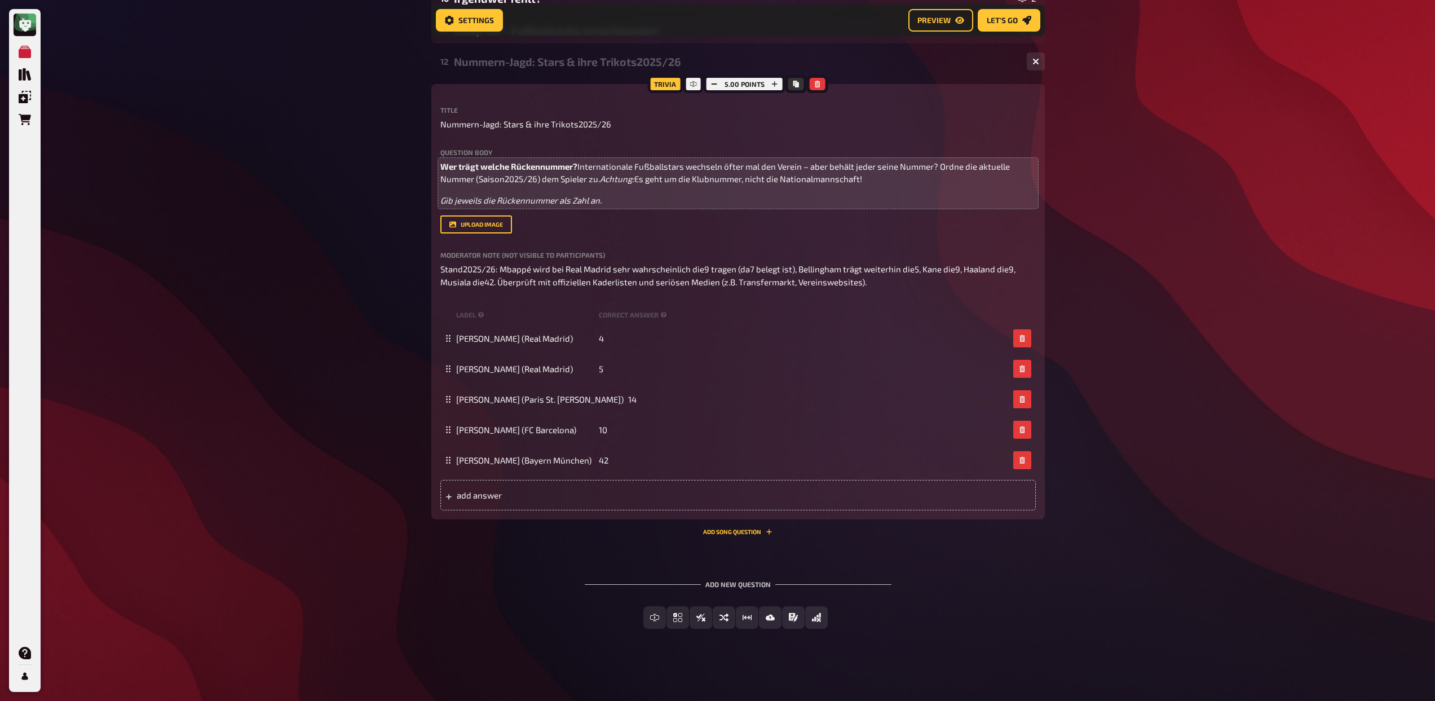
click at [532, 55] on div "Nummern-Jagd: Stars & ihre Trikots2025/26" at bounding box center [736, 61] width 564 height 13
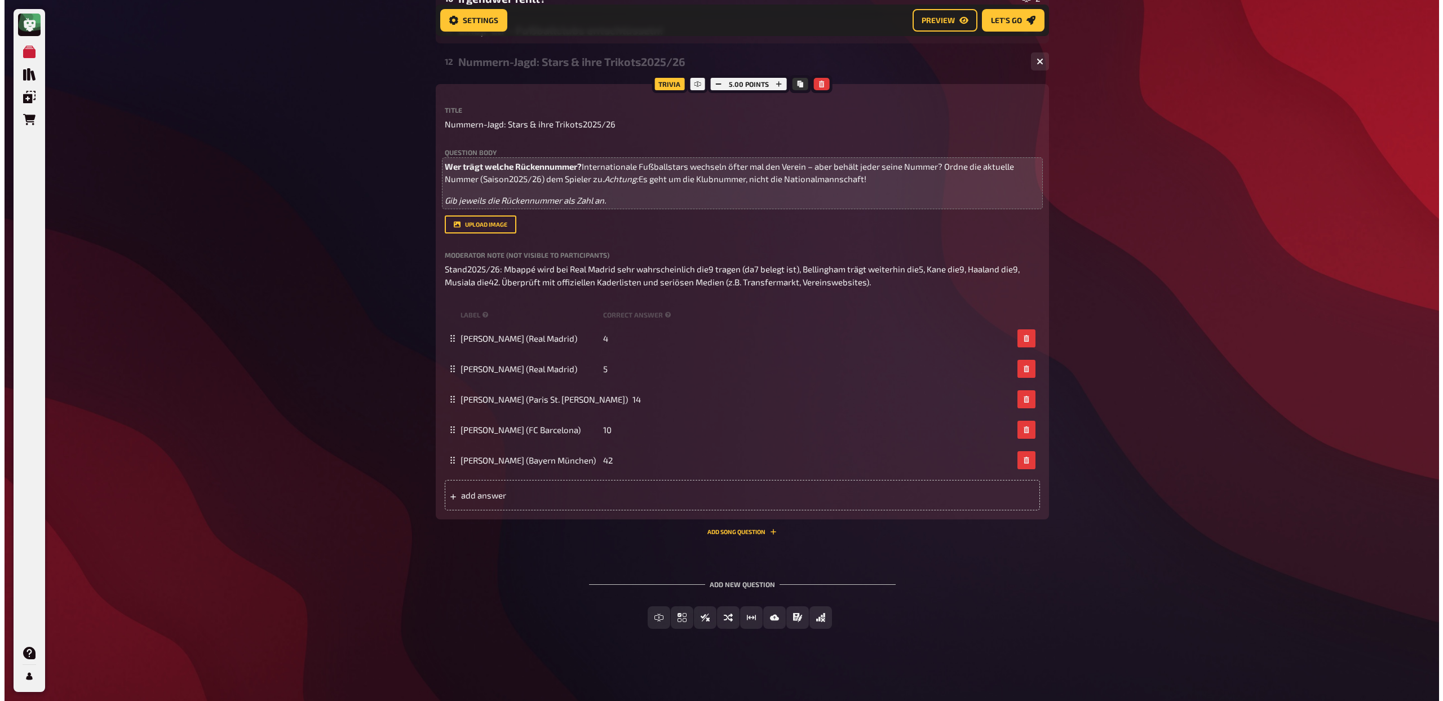
scroll to position [0, 0]
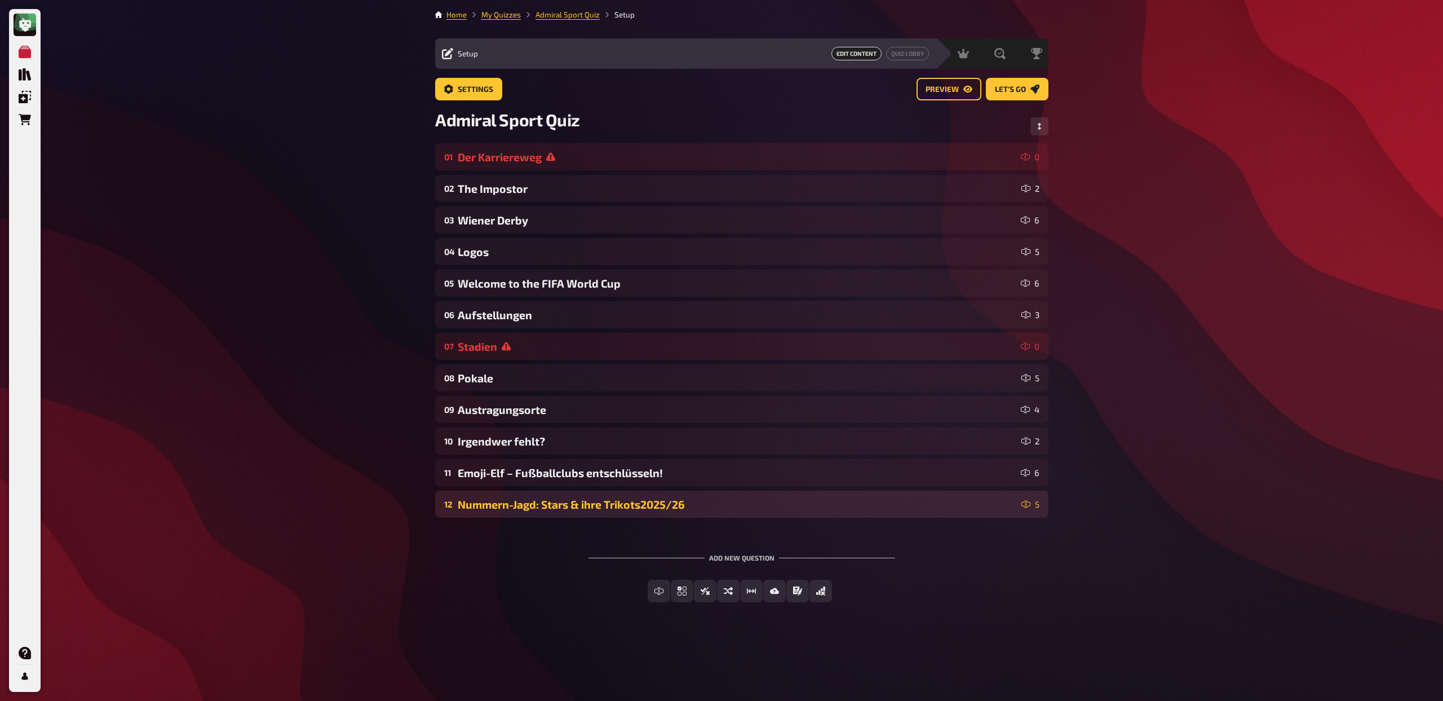
click at [635, 502] on div "Nummern-Jagd: Stars & ihre Trikots2025/26" at bounding box center [737, 504] width 559 height 13
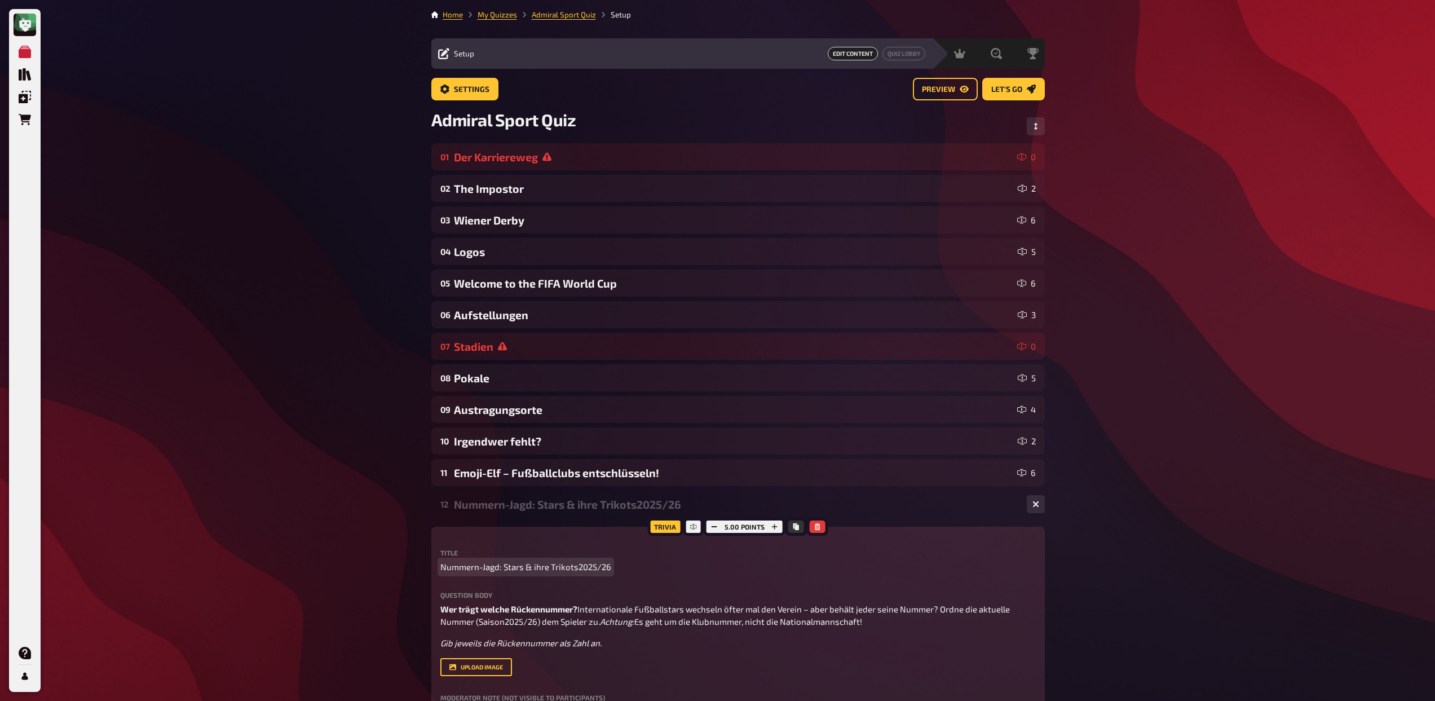
click at [578, 569] on span "Nummern-Jagd: Stars & ihre Trikots2025/26" at bounding box center [525, 566] width 171 height 13
drag, startPoint x: 499, startPoint y: 565, endPoint x: 622, endPoint y: 573, distance: 123.2
click at [622, 573] on p "Nummern-Jagd: Stars & ihre Trikots2025/26" at bounding box center [737, 566] width 595 height 13
click at [551, 509] on div "Nummern-Jagd" at bounding box center [736, 504] width 564 height 13
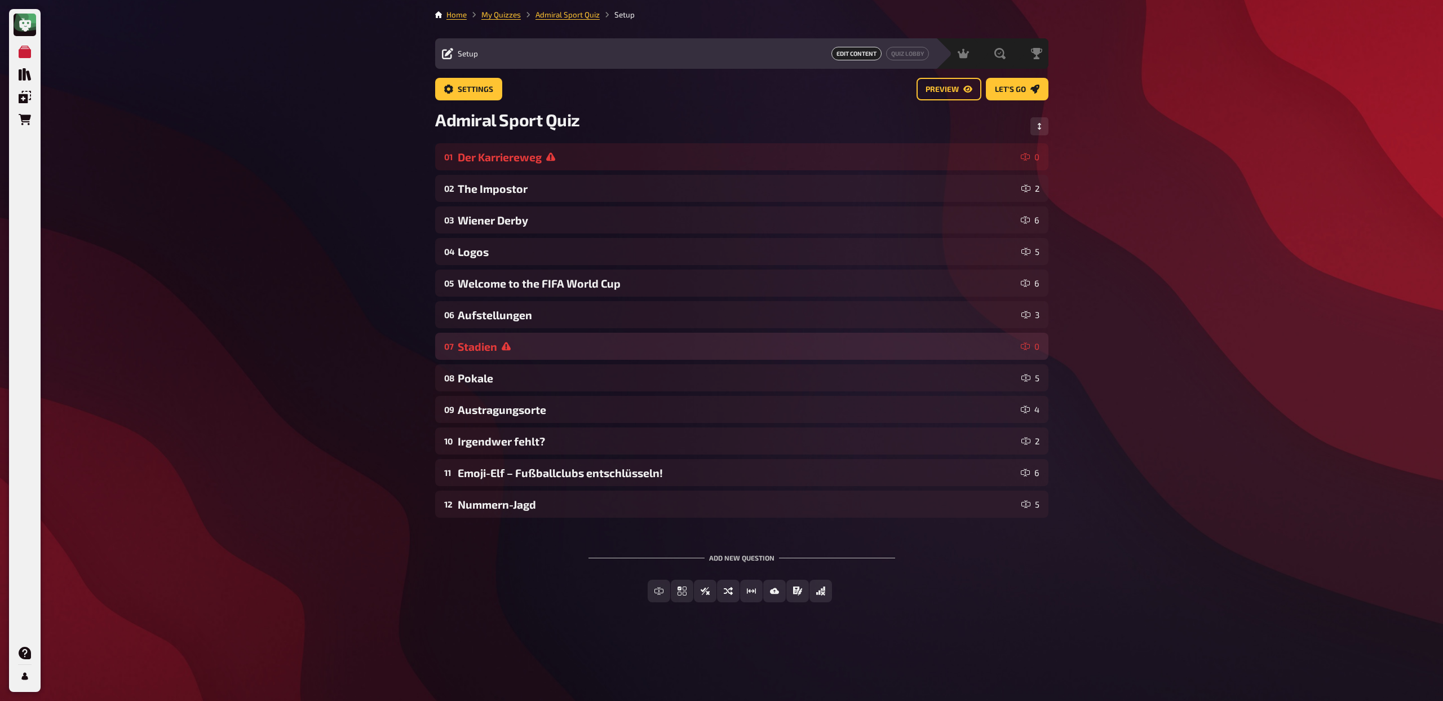
click at [525, 348] on div "Stadien" at bounding box center [737, 346] width 559 height 13
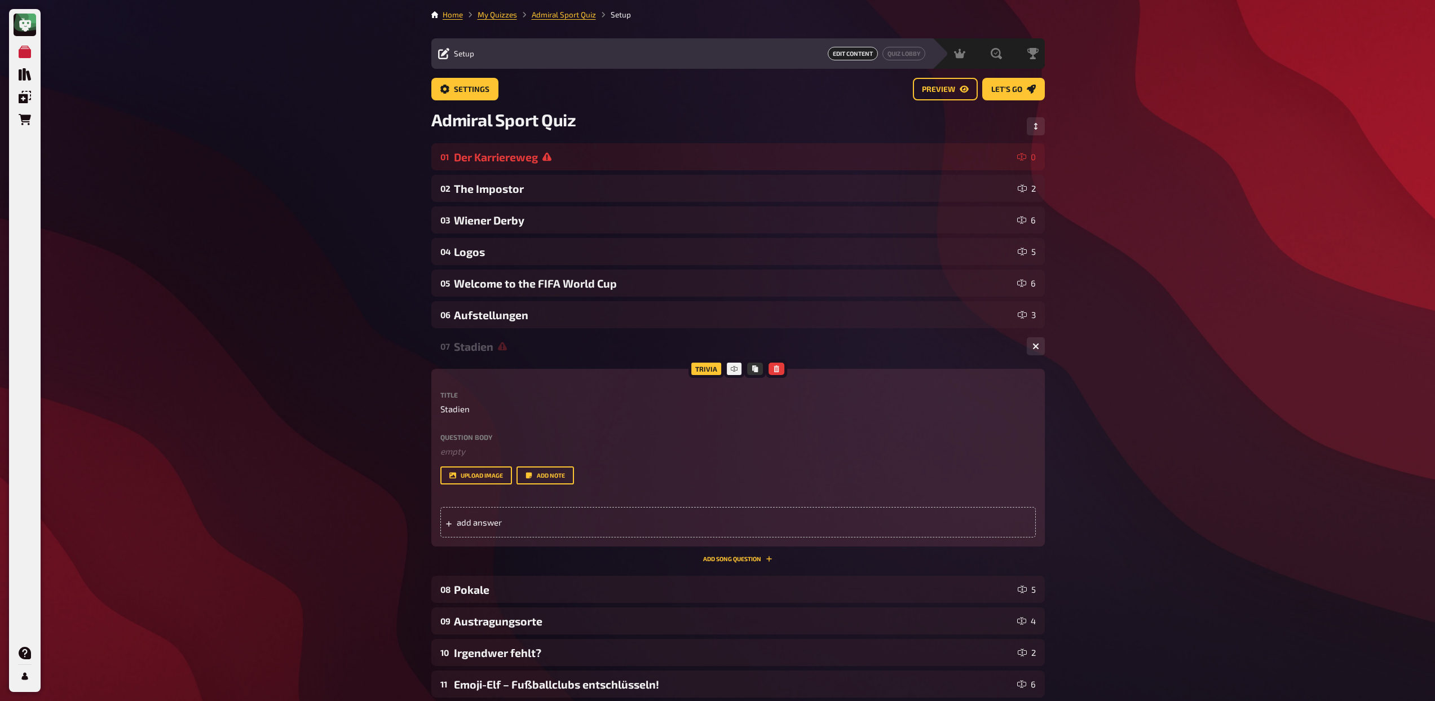
click at [525, 348] on div "Stadien" at bounding box center [736, 346] width 564 height 13
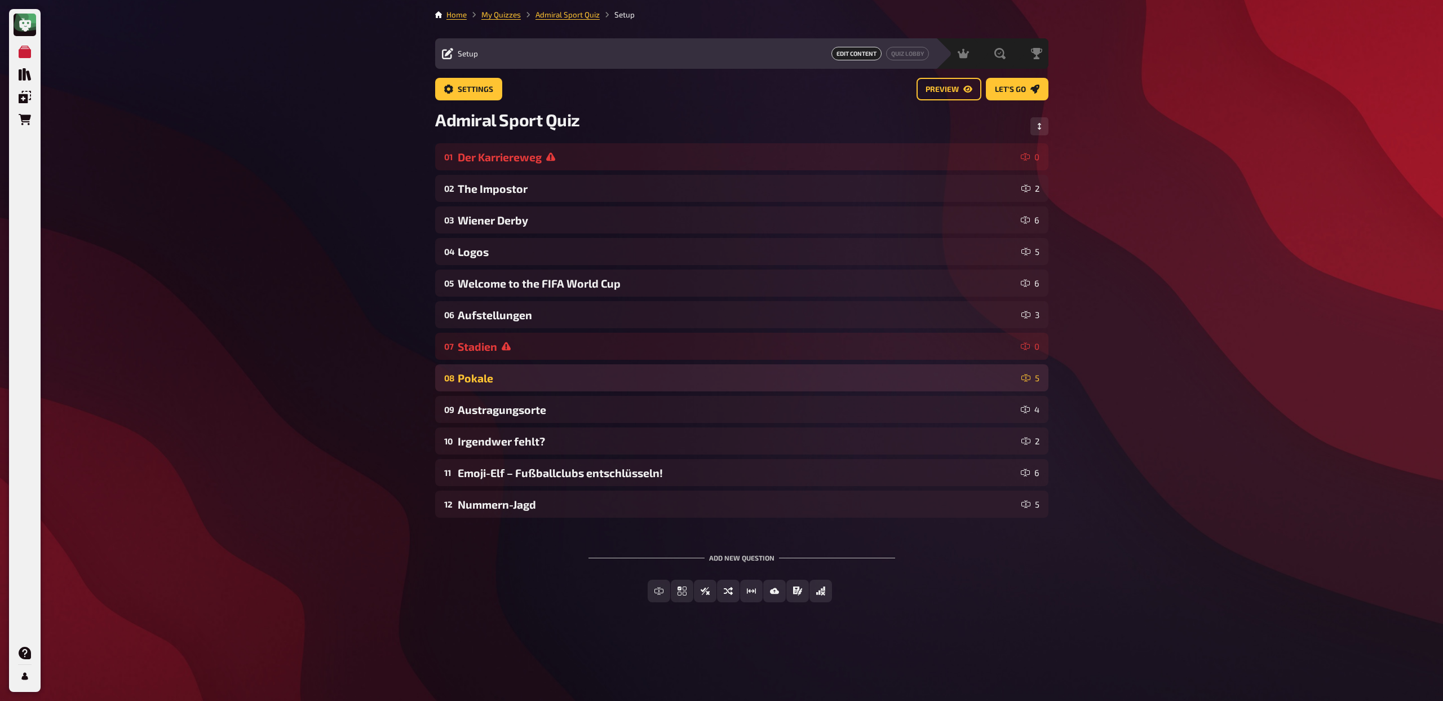
click at [520, 382] on div "Pokale" at bounding box center [737, 378] width 559 height 13
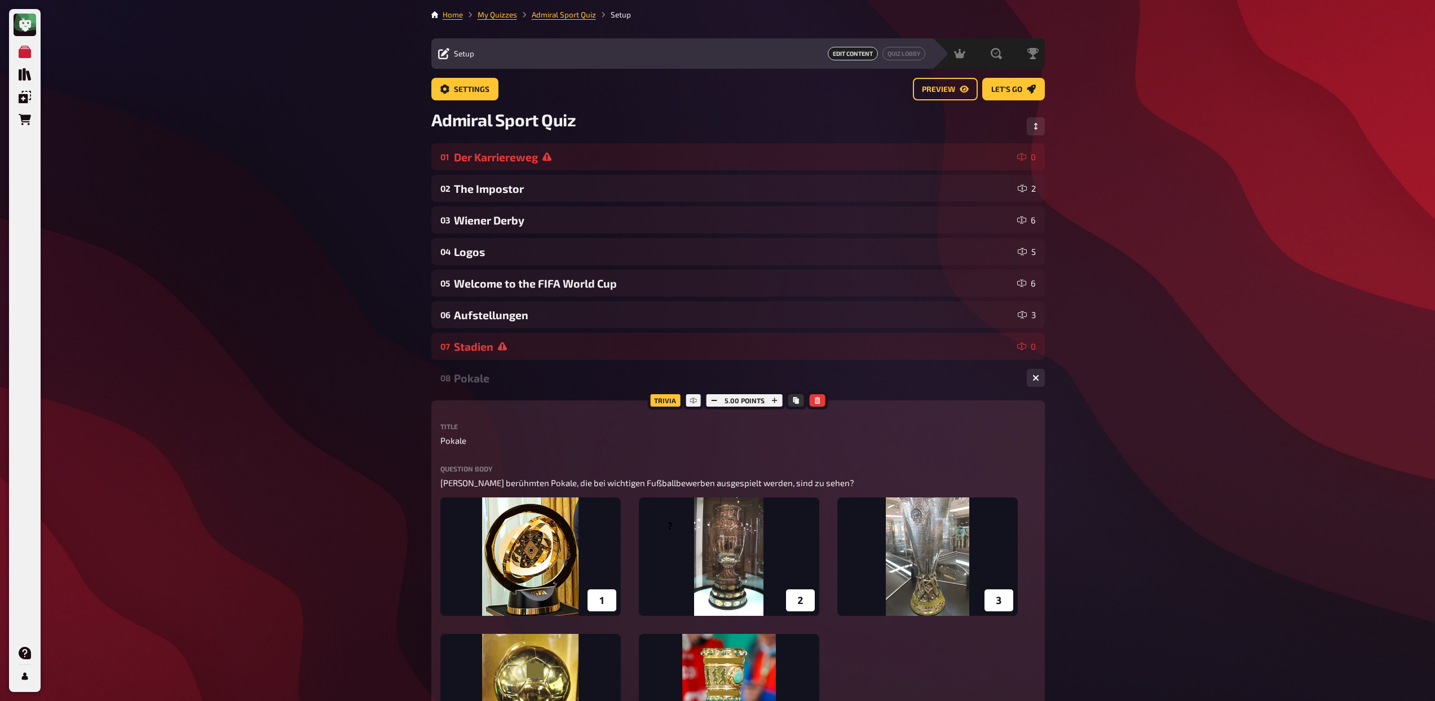
click at [520, 382] on div "Pokale" at bounding box center [736, 378] width 564 height 13
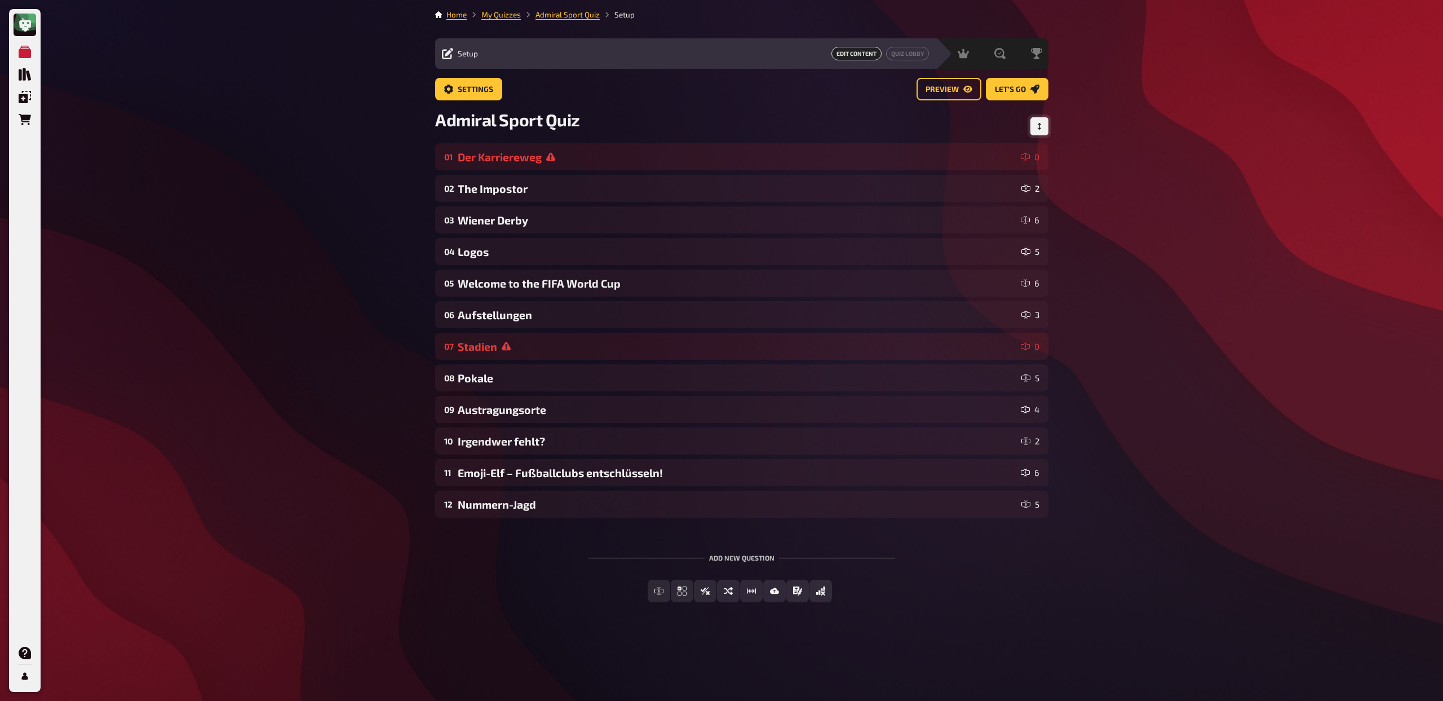
click at [1045, 121] on button "Change Order" at bounding box center [1040, 126] width 18 height 18
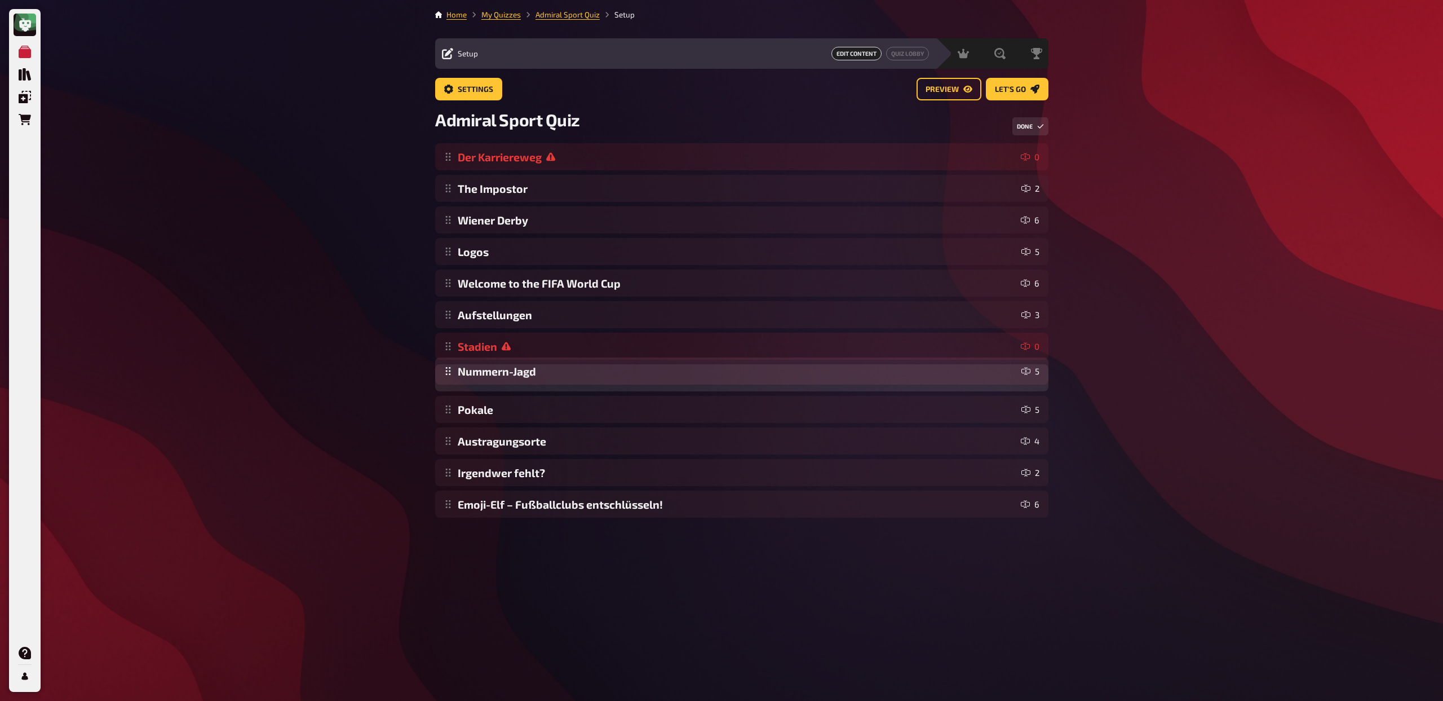
drag, startPoint x: 443, startPoint y: 509, endPoint x: 444, endPoint y: 378, distance: 131.4
click at [444, 378] on div "Der Karriereweg 0 The Impostor 2 Wiener Derby 6 Logos 5 Welcome to the FIFA Wor…" at bounding box center [741, 330] width 613 height 374
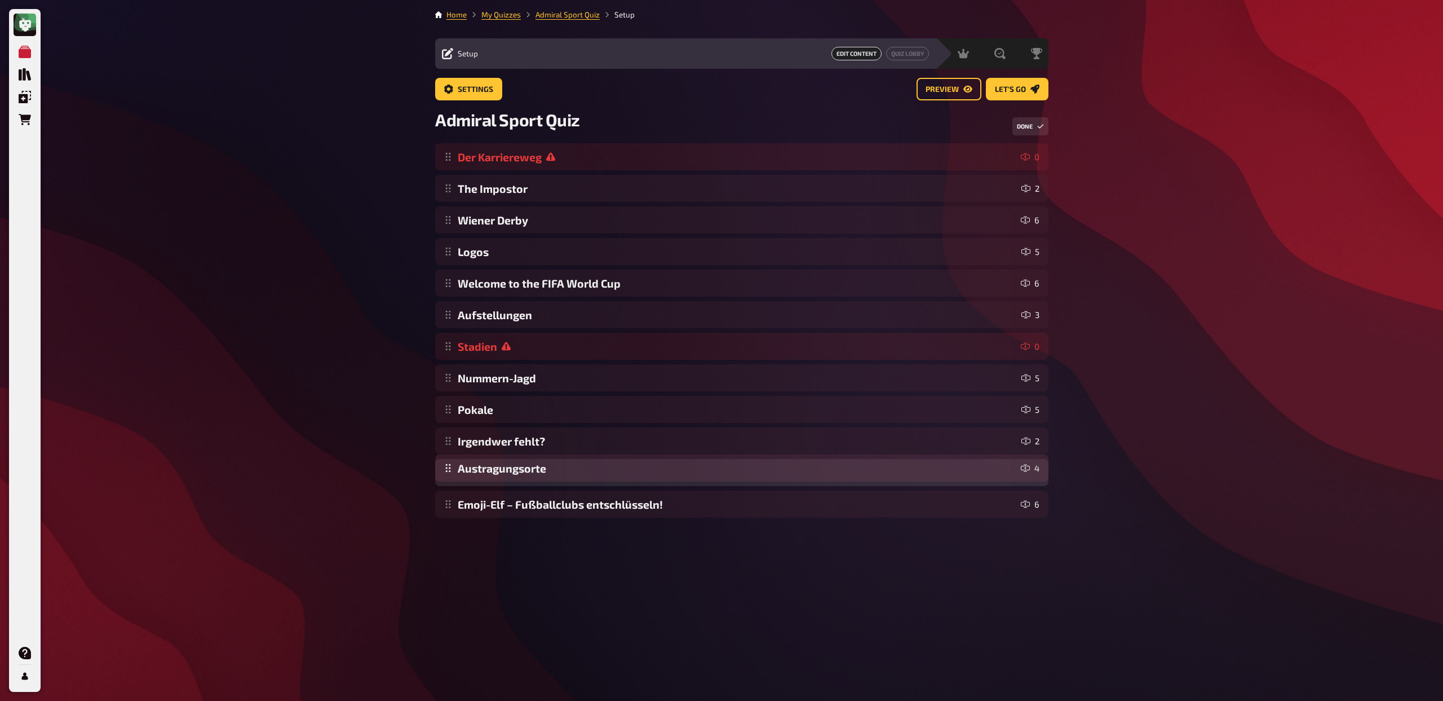
drag, startPoint x: 446, startPoint y: 443, endPoint x: 440, endPoint y: 469, distance: 27.2
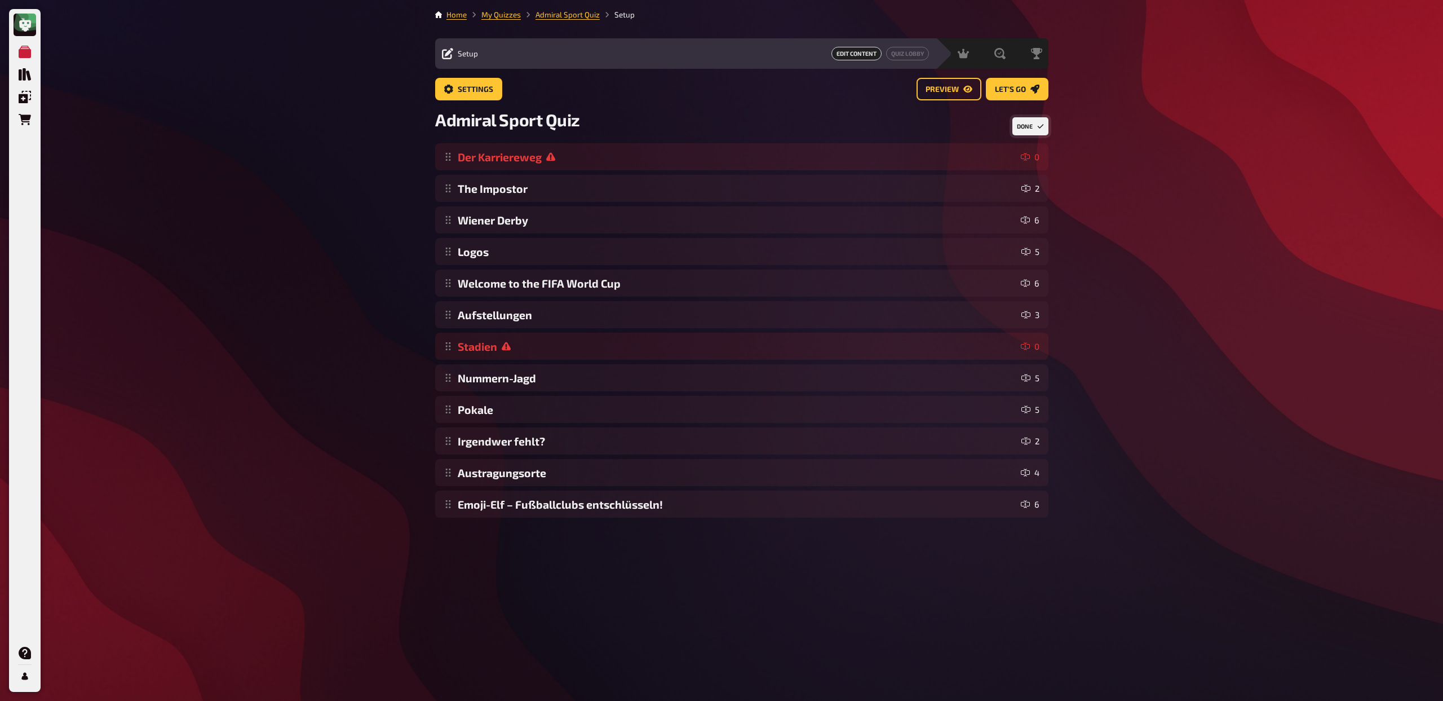
click at [1029, 130] on button "Done" at bounding box center [1030, 126] width 36 height 18
